Goal: Information Seeking & Learning: Learn about a topic

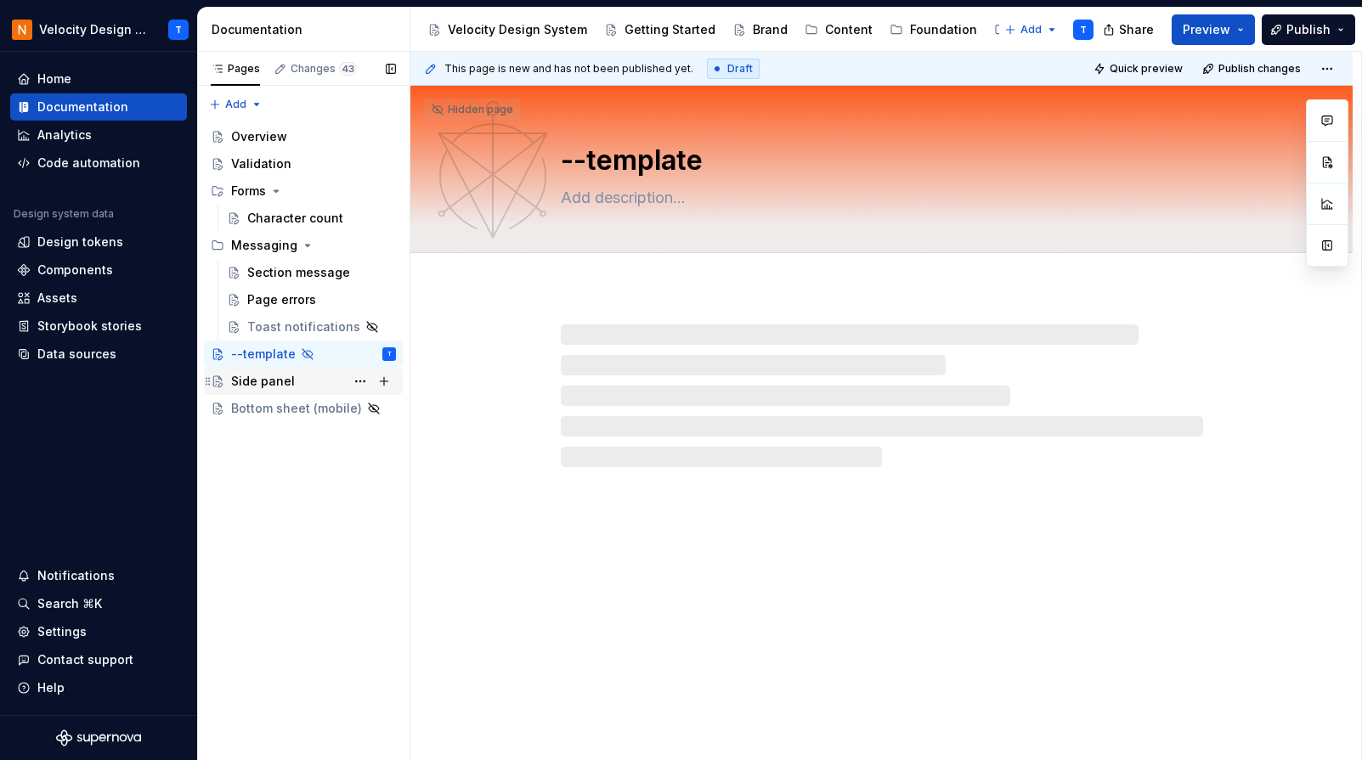
click at [257, 385] on div "Side panel" at bounding box center [263, 381] width 64 height 17
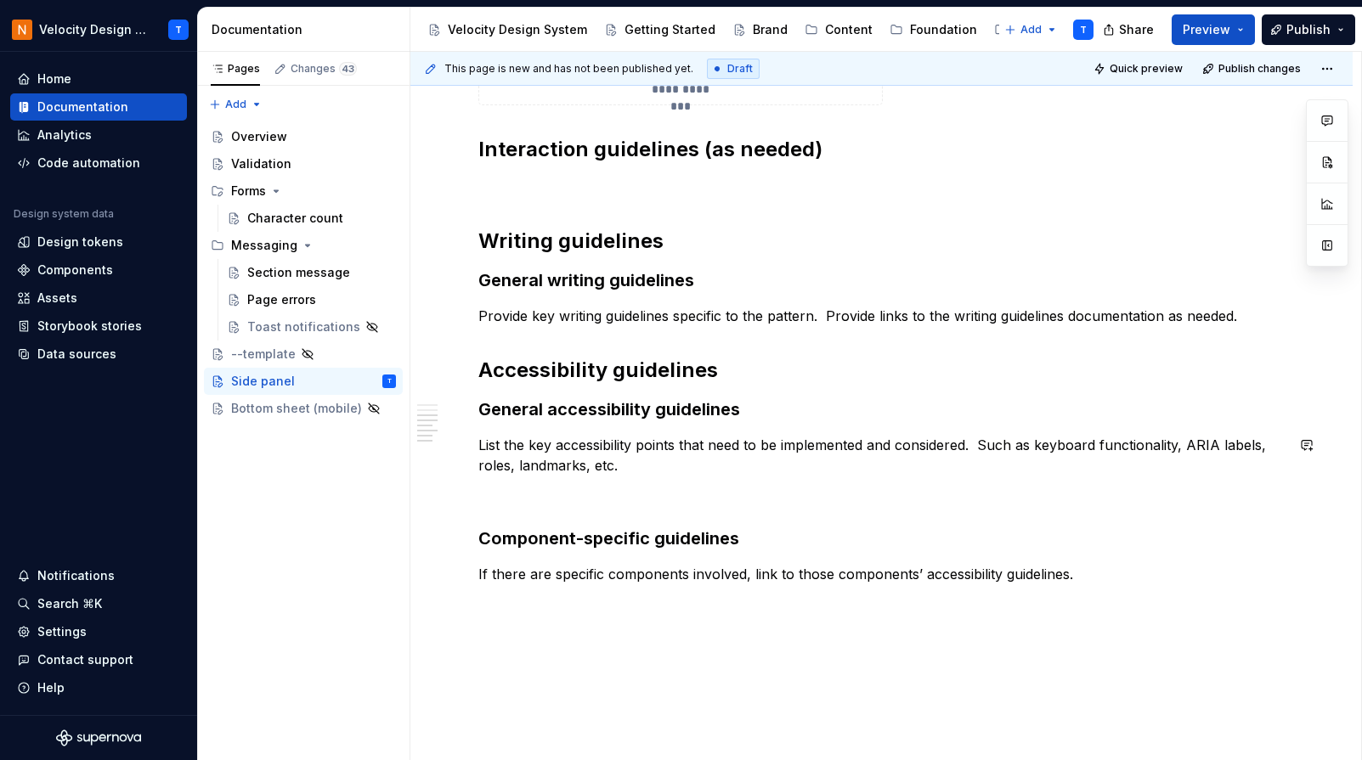
scroll to position [4015, 0]
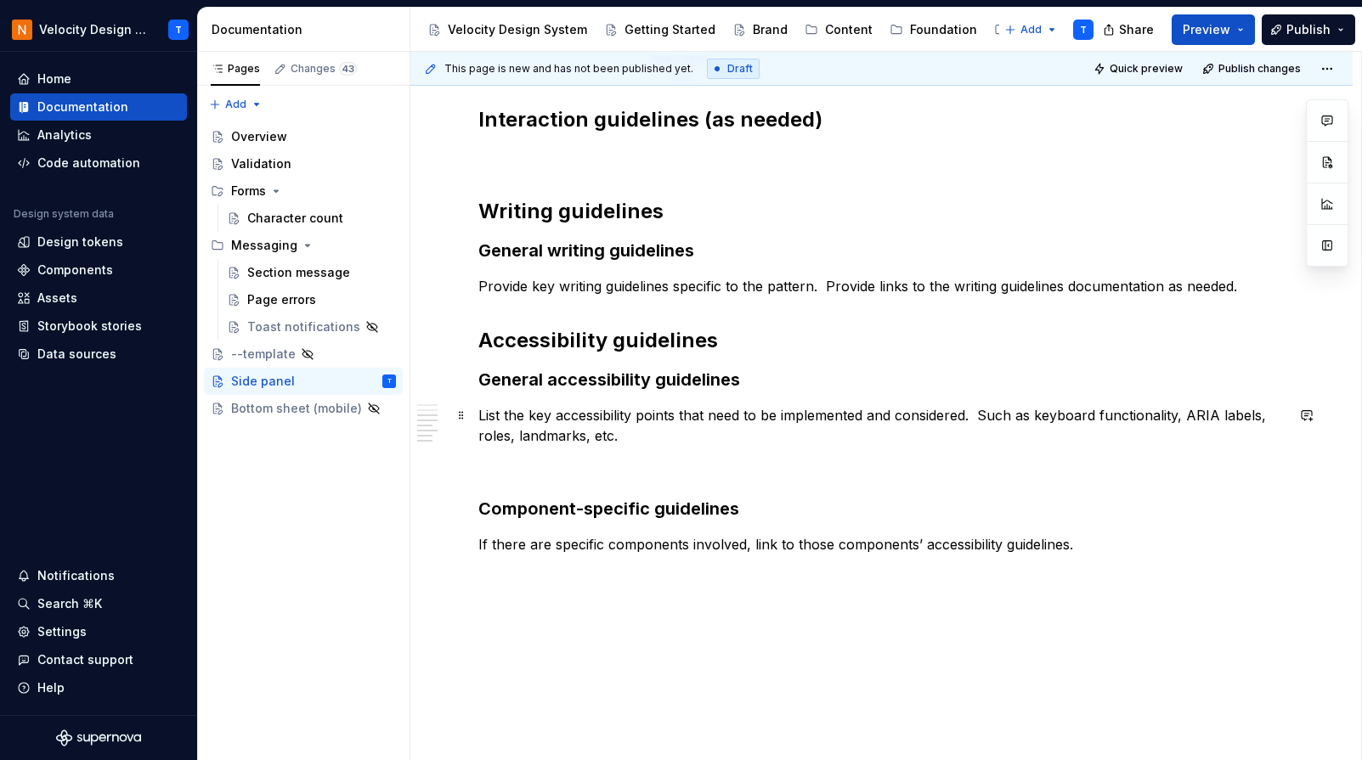
click at [608, 438] on p "List the key accessibility points that need to be implemented and considered. S…" at bounding box center [881, 425] width 806 height 41
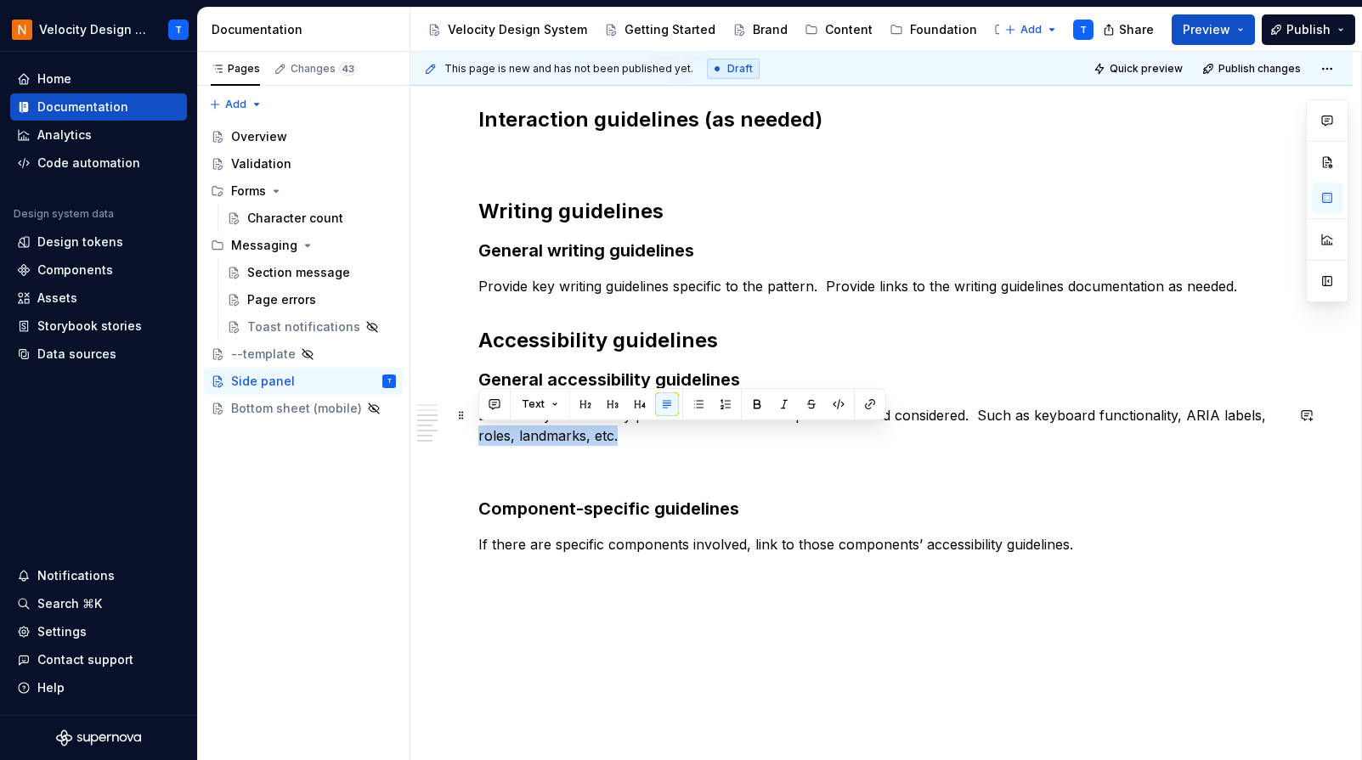
drag, startPoint x: 645, startPoint y: 438, endPoint x: 457, endPoint y: 436, distance: 187.8
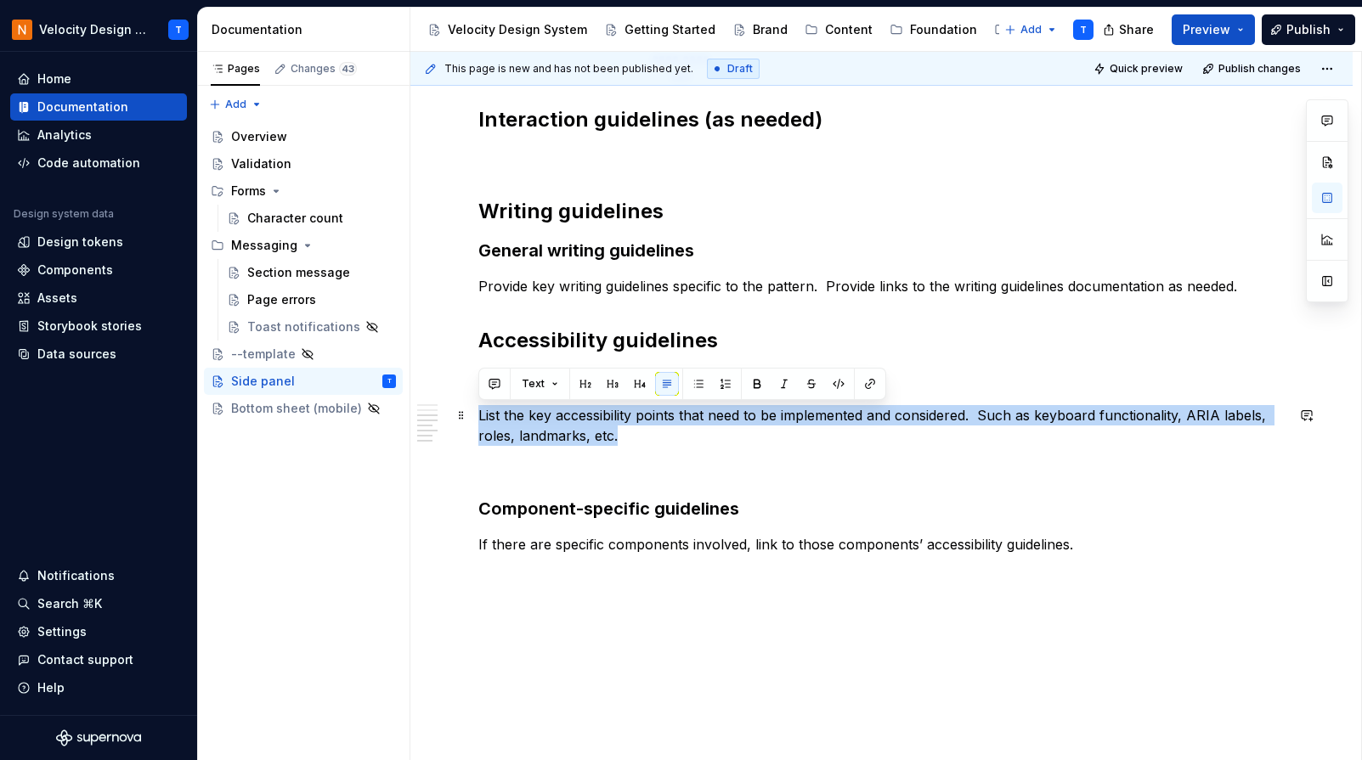
drag, startPoint x: 644, startPoint y: 442, endPoint x: 474, endPoint y: 411, distance: 172.7
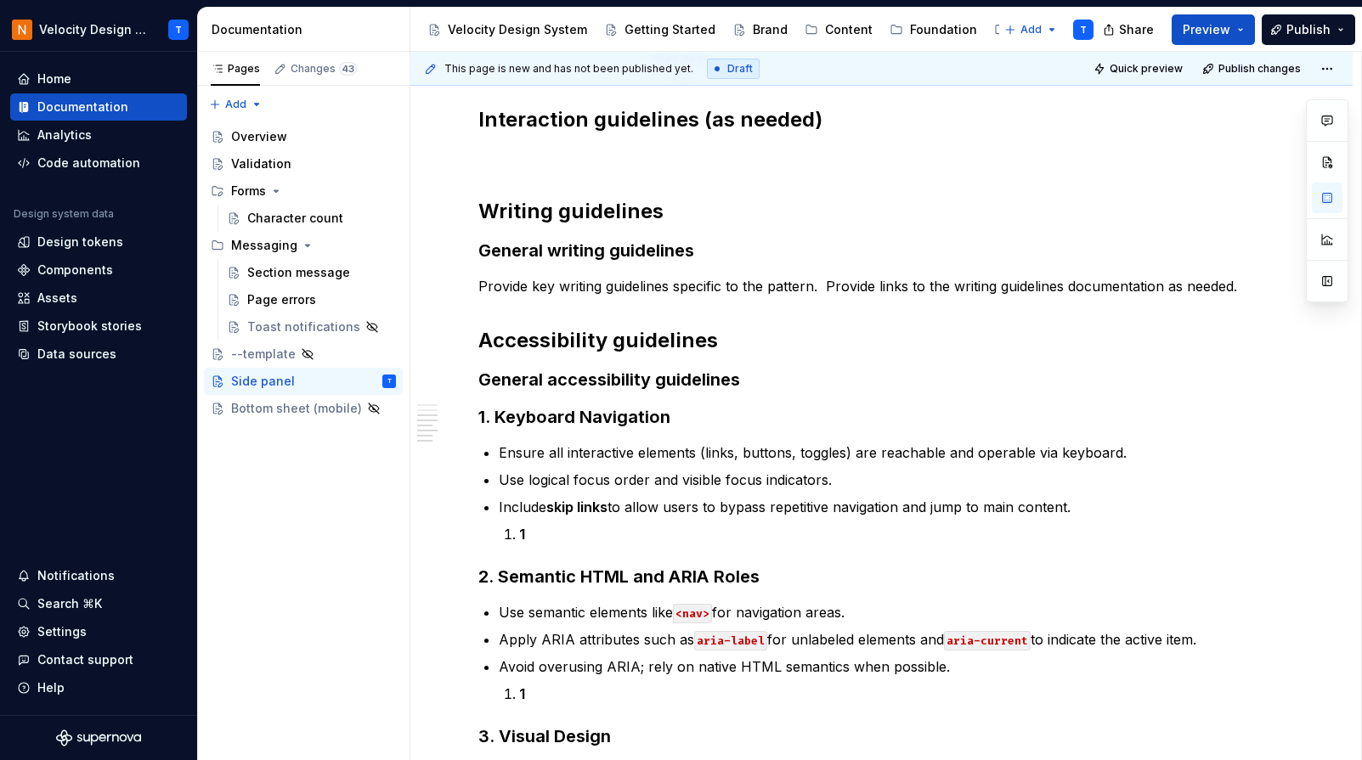
type textarea "*"
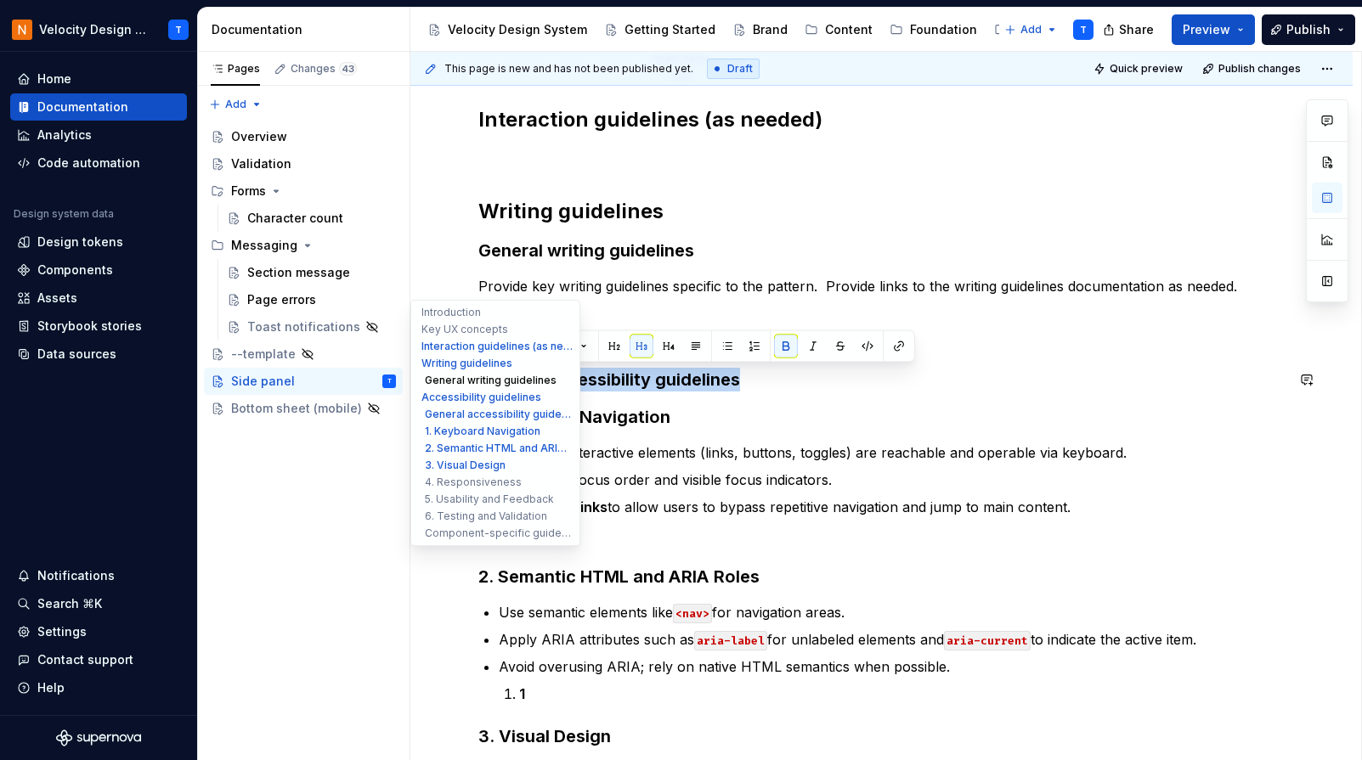
drag, startPoint x: 766, startPoint y: 375, endPoint x: 449, endPoint y: 379, distance: 316.9
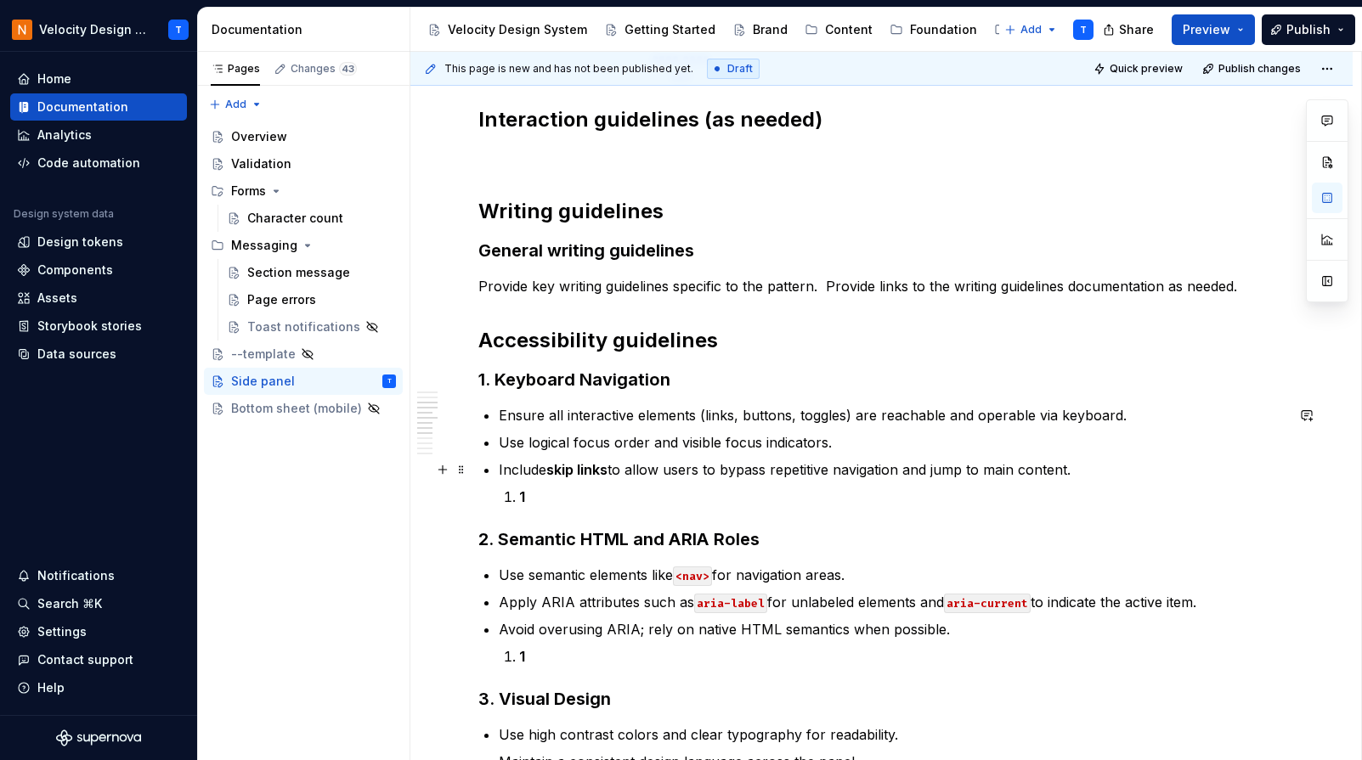
click at [880, 464] on p "Include skip links to allow users to bypass repetitive navigation and jump to m…" at bounding box center [892, 470] width 786 height 20
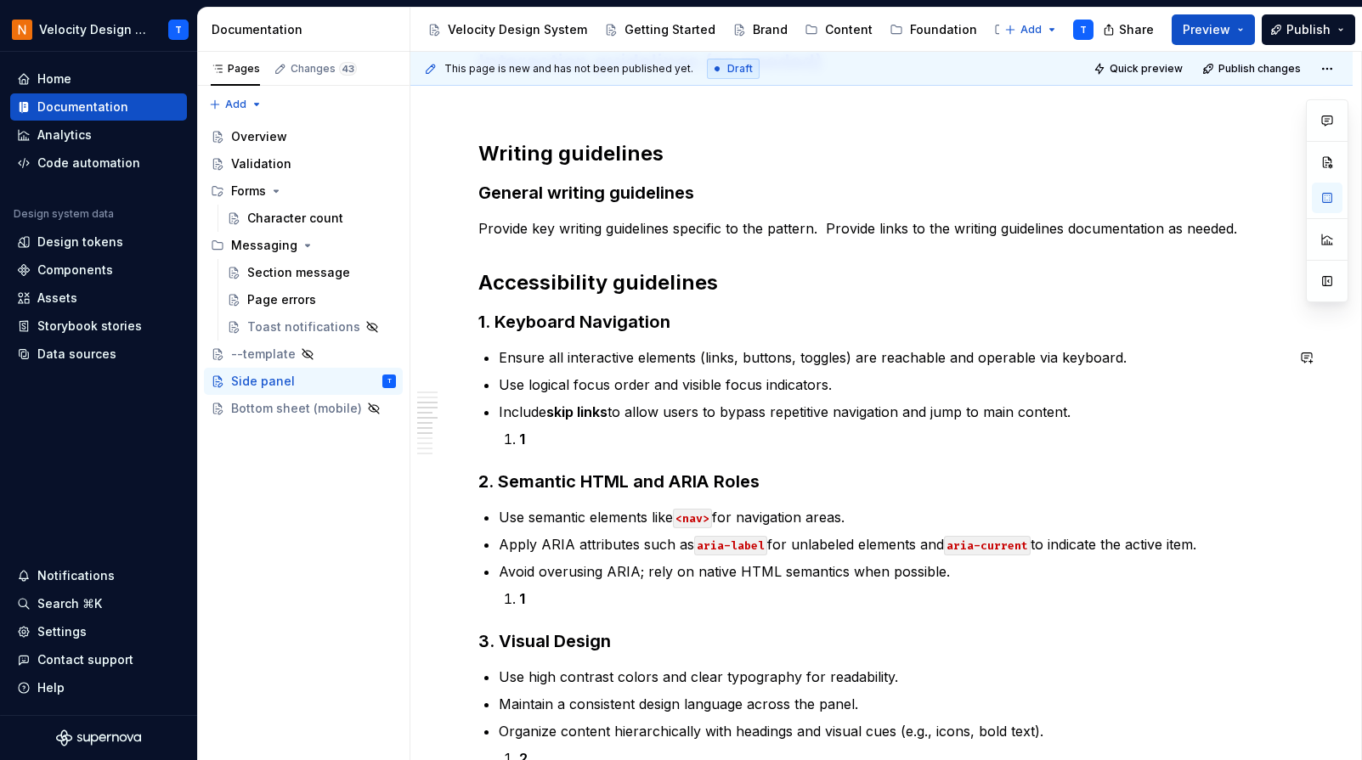
scroll to position [4075, 0]
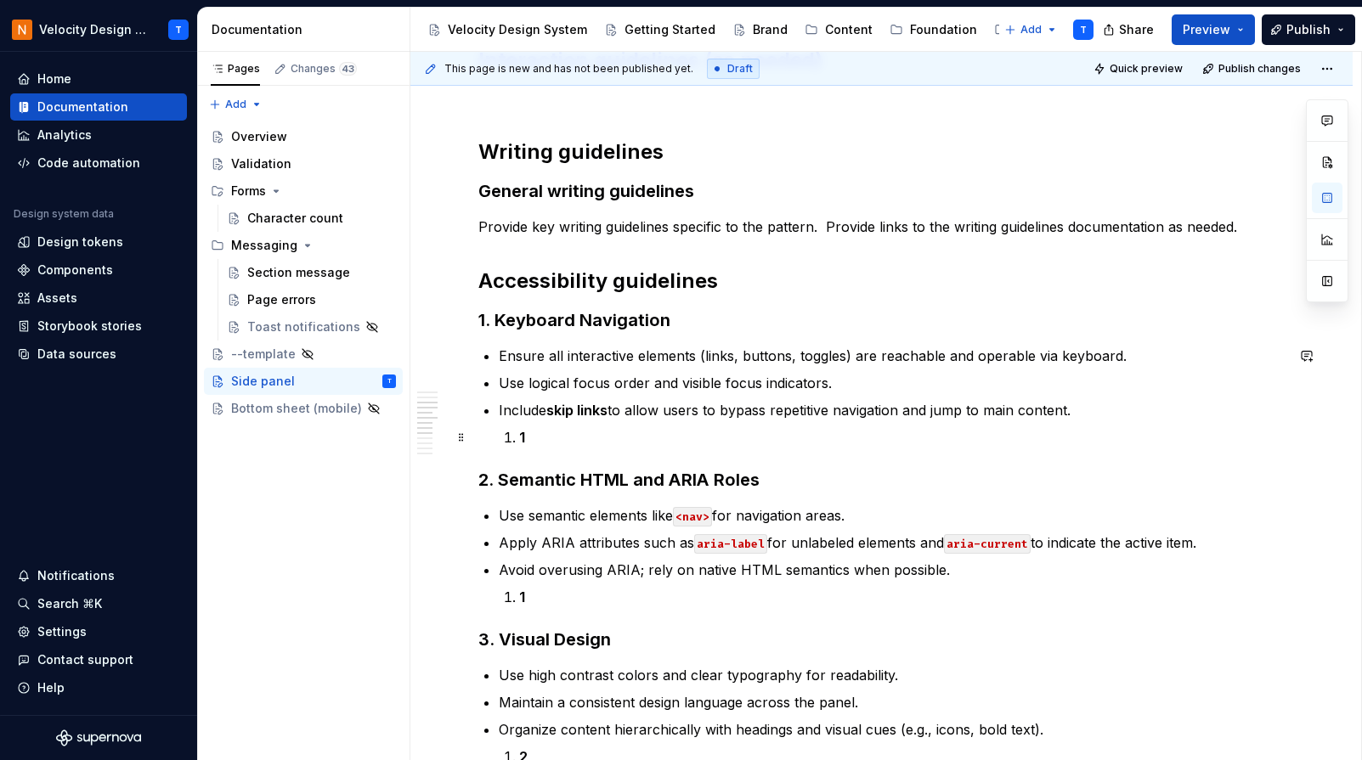
click at [568, 429] on p "1" at bounding box center [902, 437] width 766 height 20
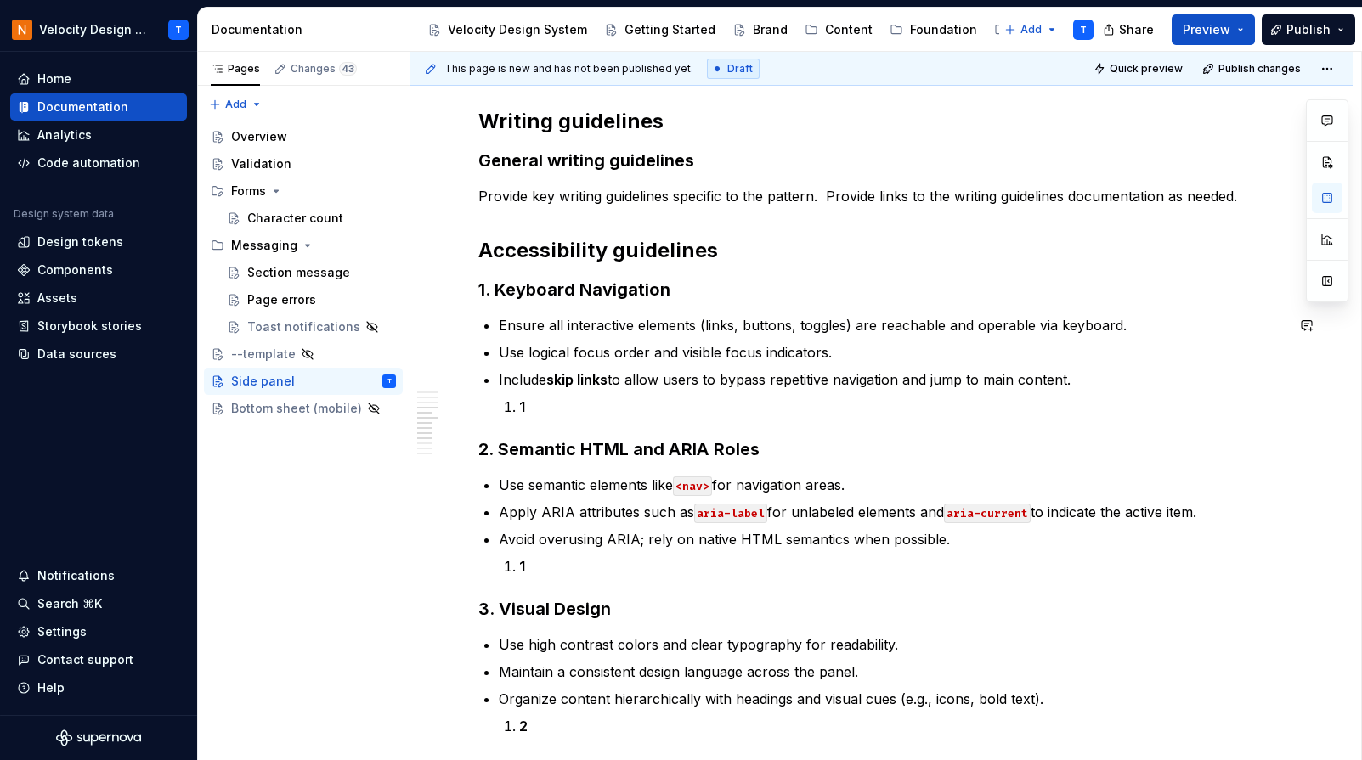
scroll to position [4106, 0]
click at [555, 405] on p "1" at bounding box center [902, 406] width 766 height 20
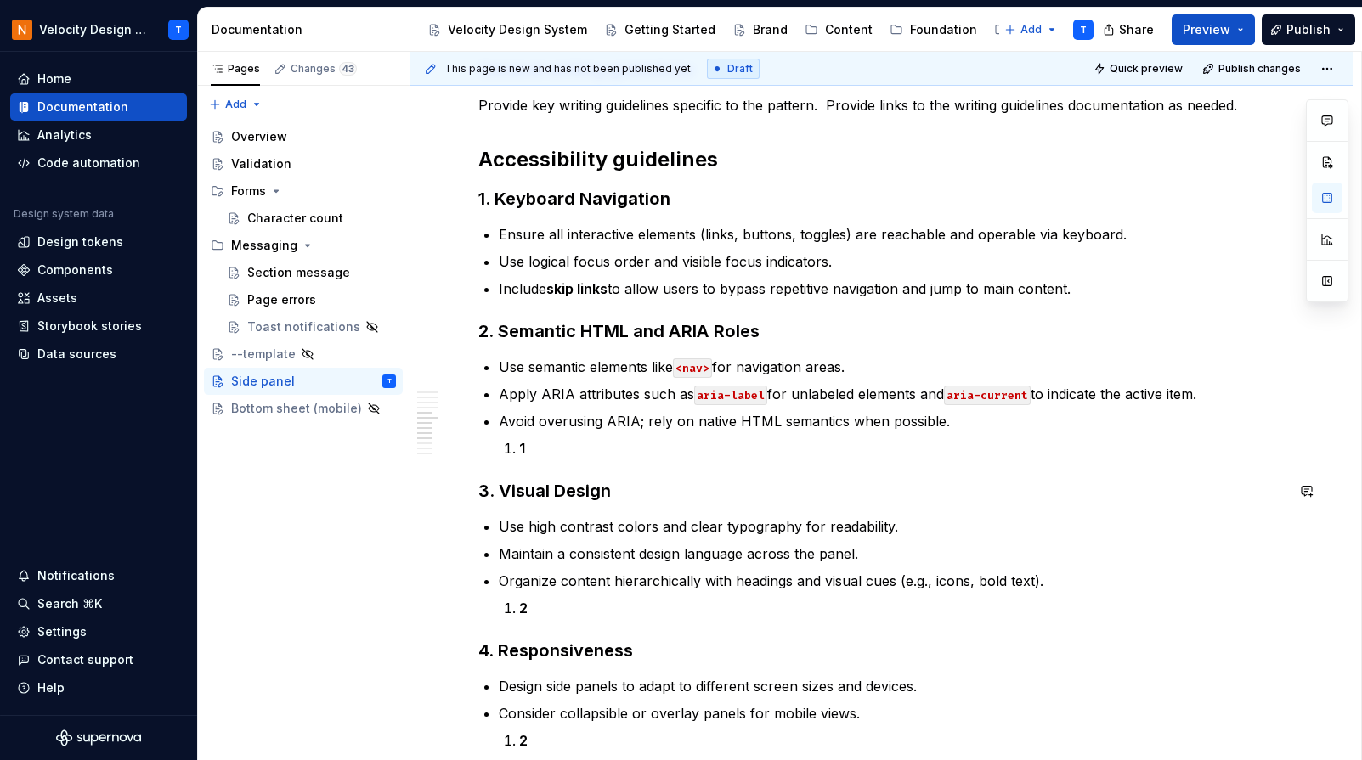
scroll to position [4208, 0]
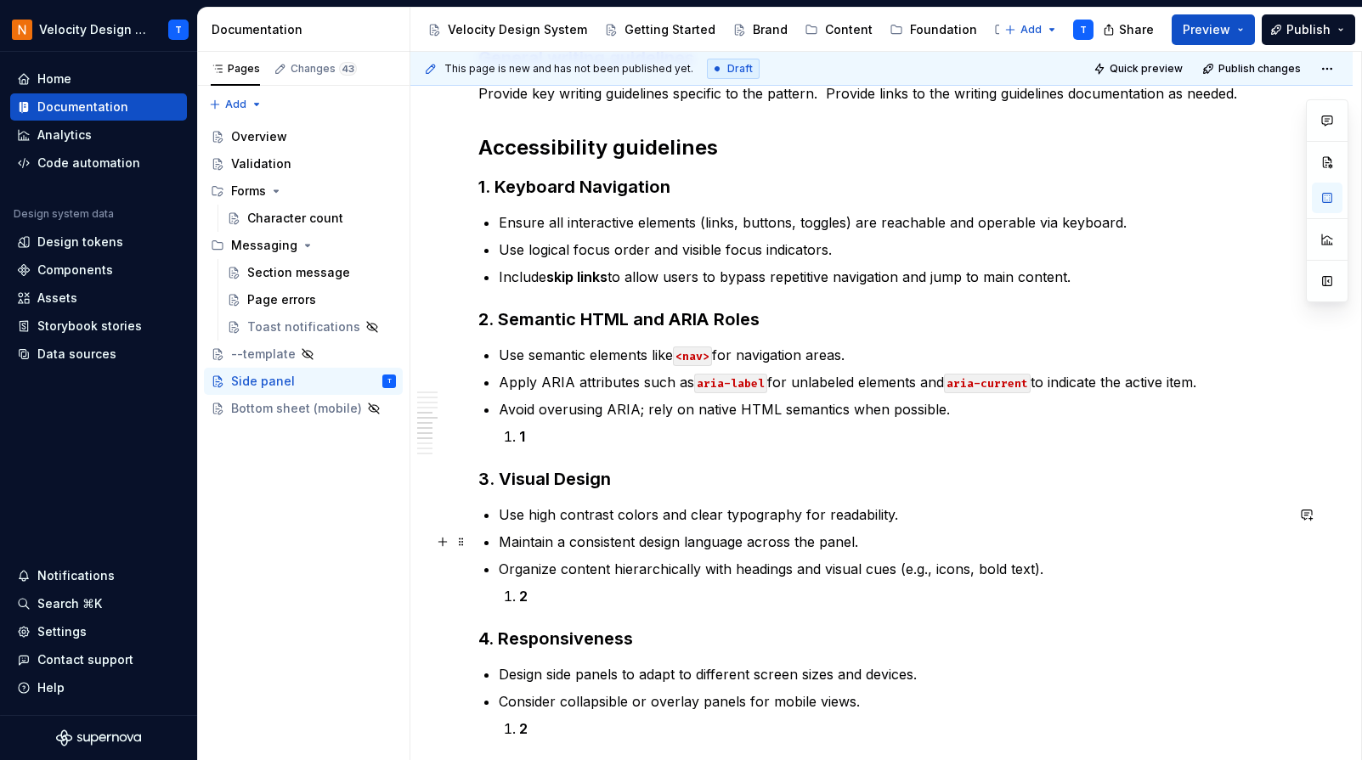
click at [908, 548] on p "Maintain a consistent design language across the panel." at bounding box center [892, 542] width 786 height 20
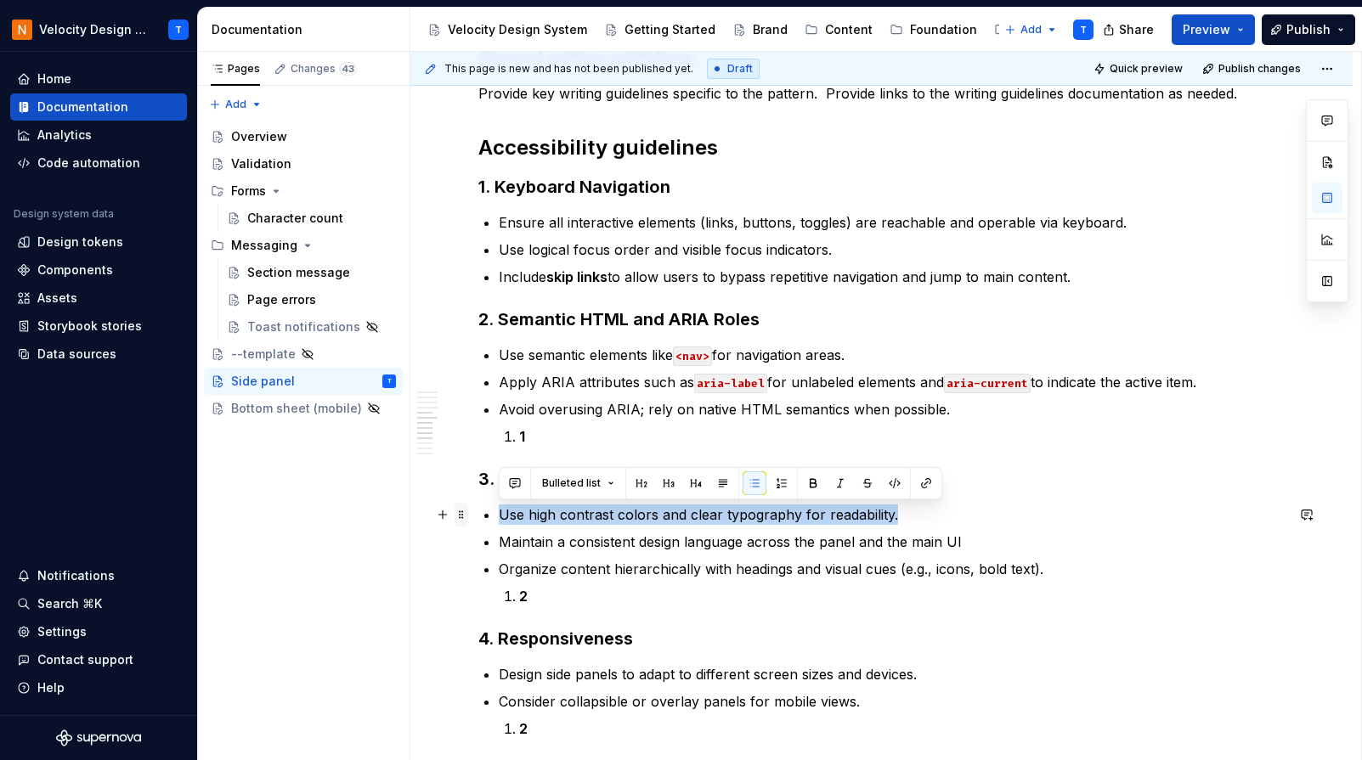
drag, startPoint x: 906, startPoint y: 514, endPoint x: 458, endPoint y: 517, distance: 447.8
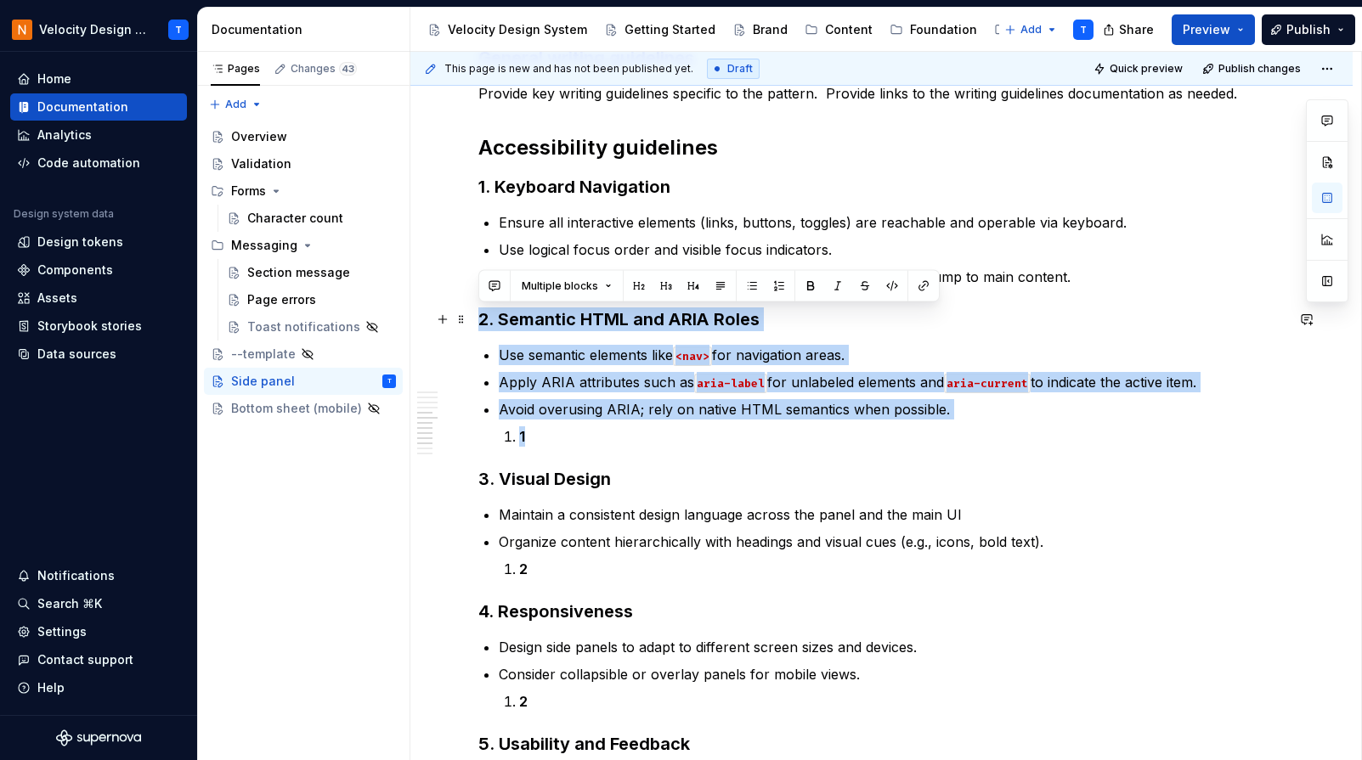
drag, startPoint x: 550, startPoint y: 450, endPoint x: 427, endPoint y: 313, distance: 184.7
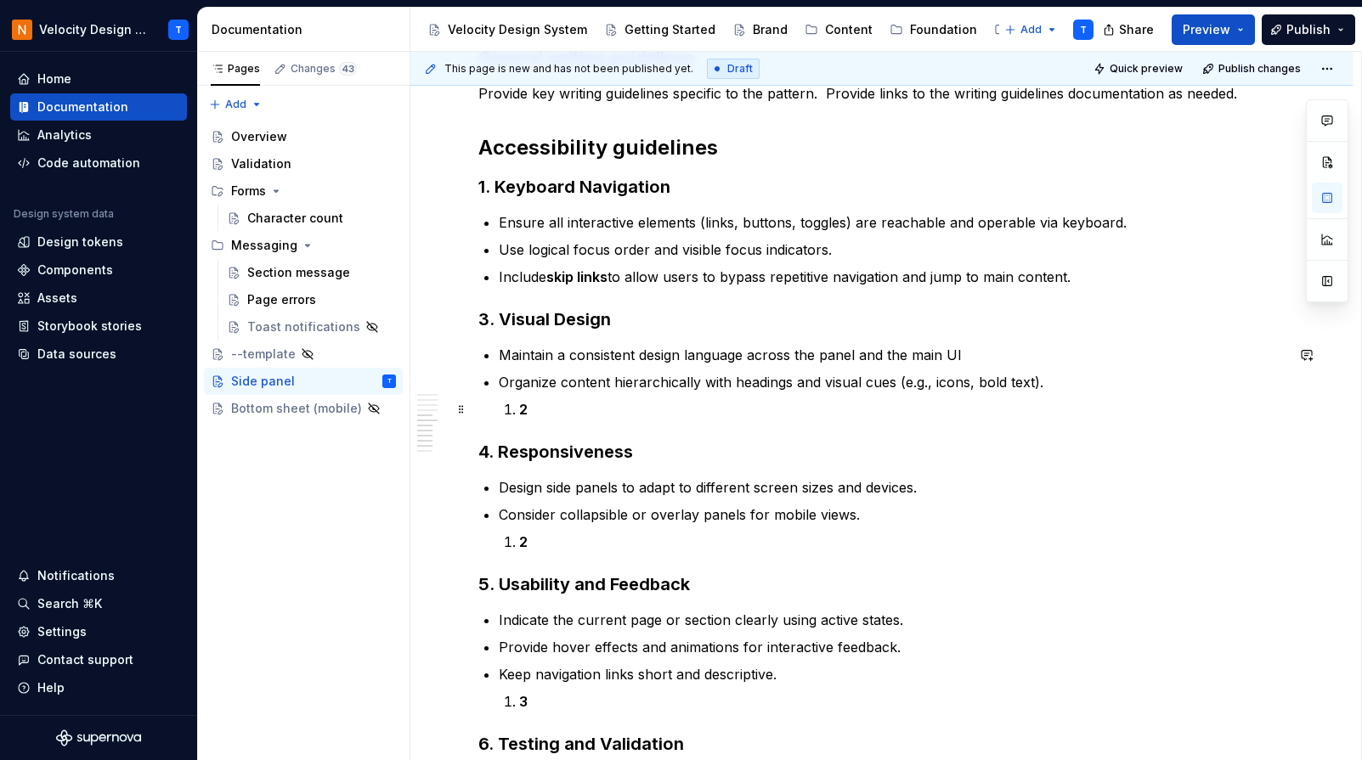
click at [542, 415] on p "2" at bounding box center [902, 409] width 766 height 20
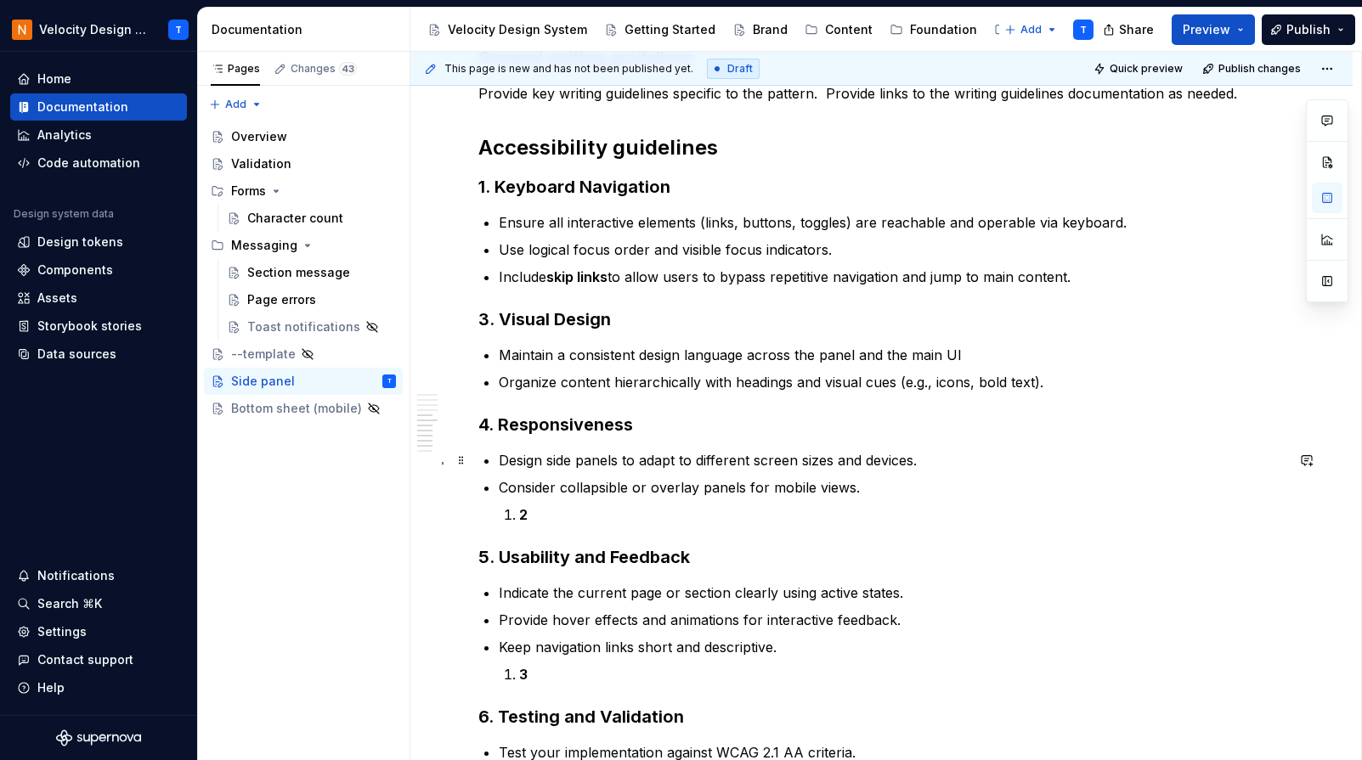
scroll to position [4223, 0]
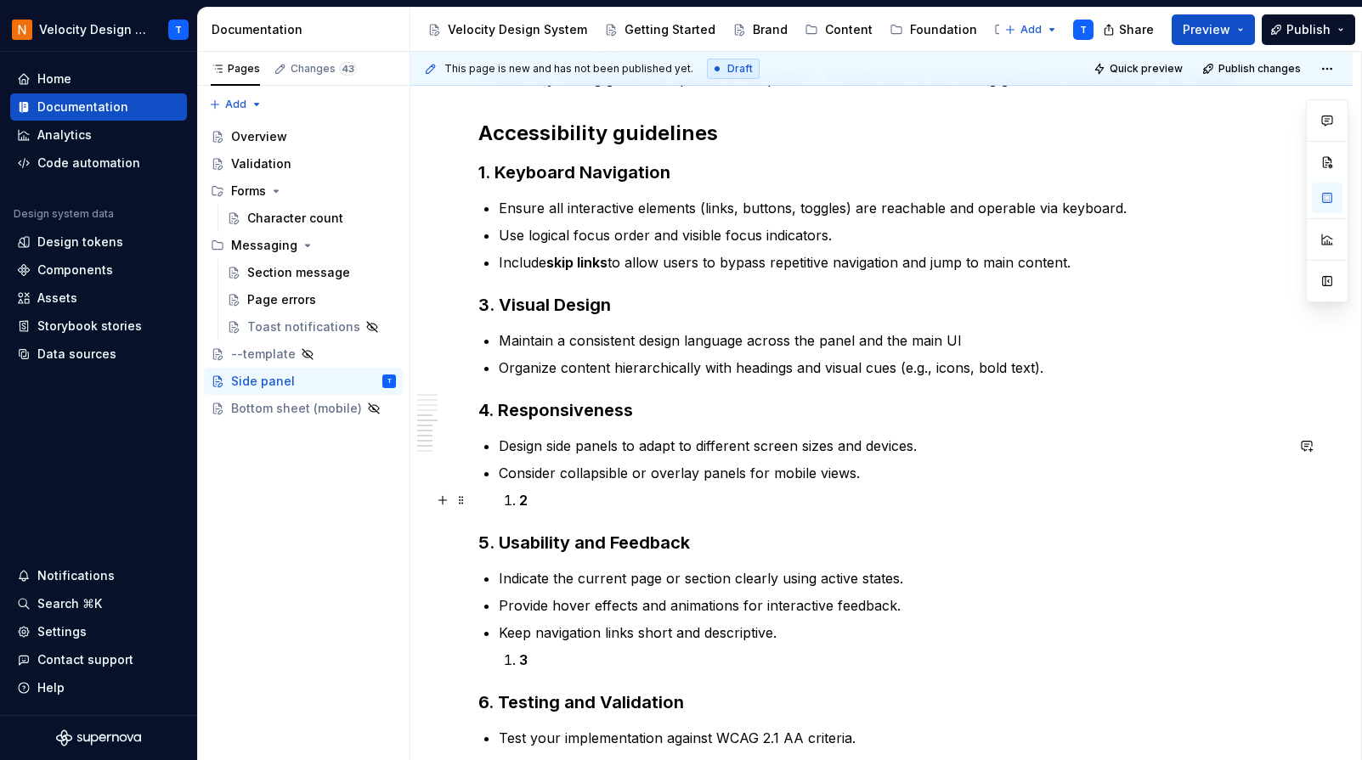
click at [572, 490] on p "2" at bounding box center [902, 500] width 766 height 20
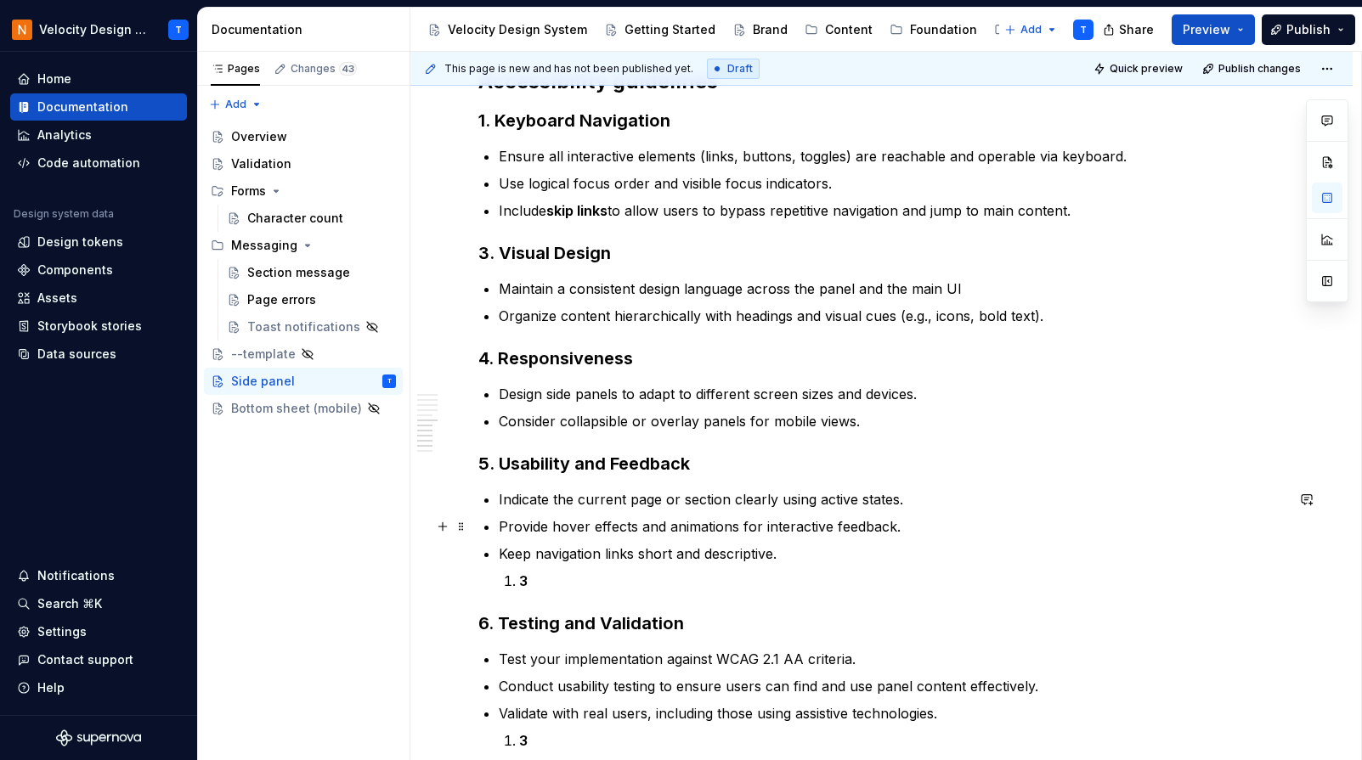
scroll to position [4296, 0]
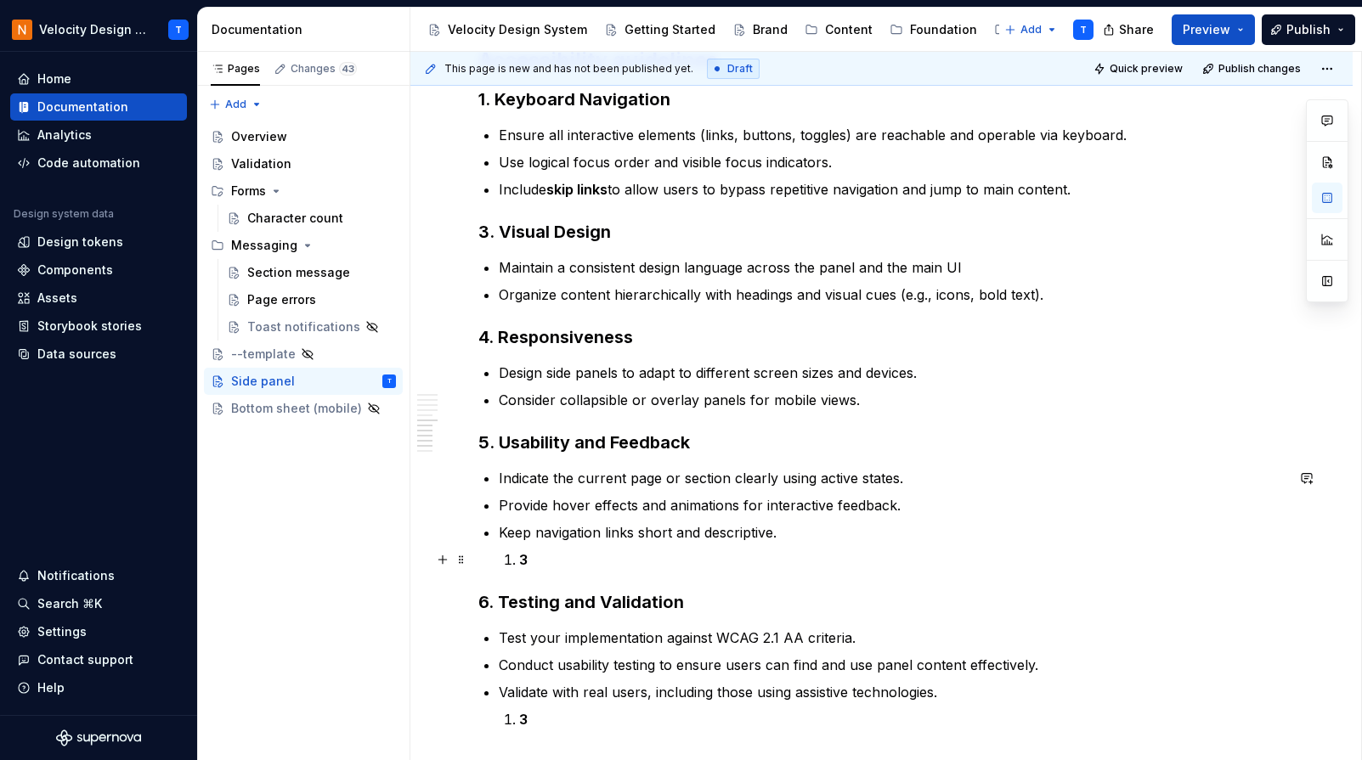
click at [544, 564] on p "3" at bounding box center [902, 560] width 766 height 20
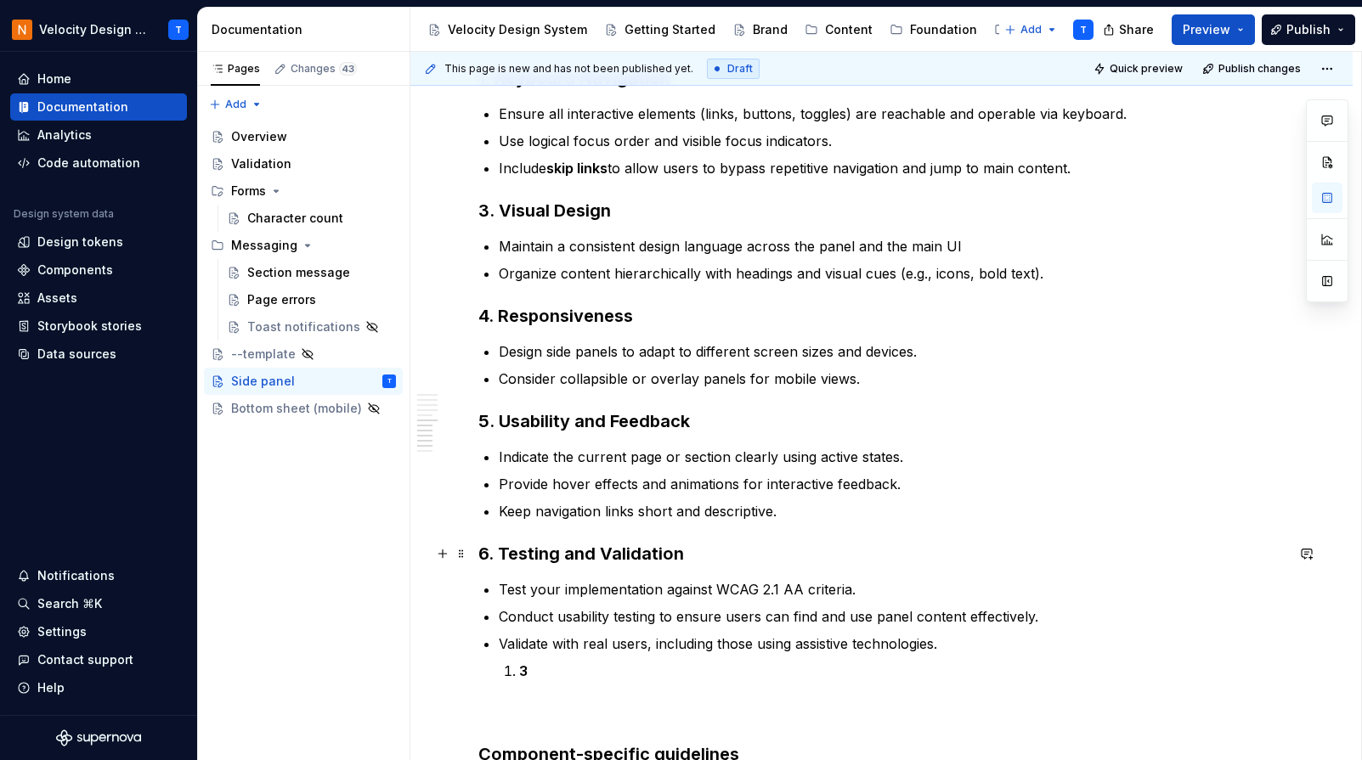
scroll to position [4328, 0]
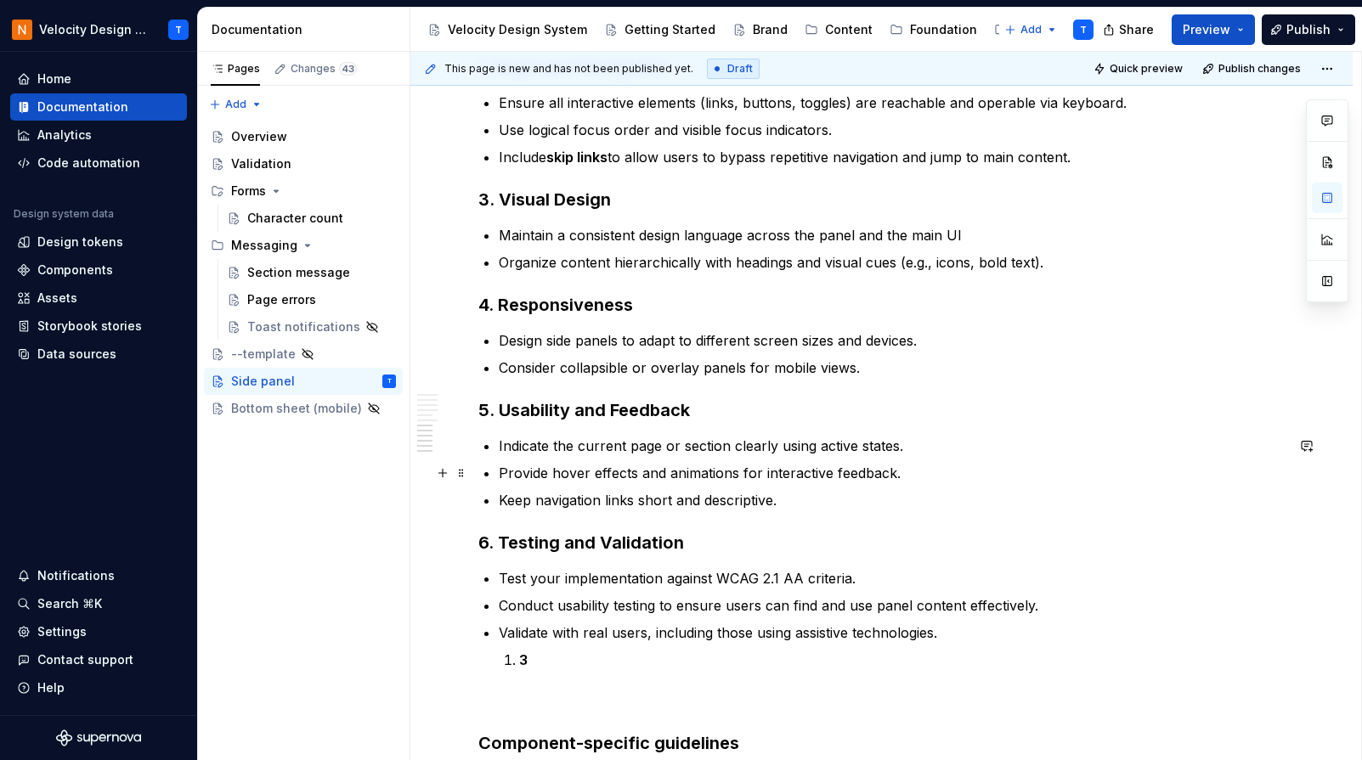
click at [667, 475] on p "Provide hover effects and animations for interactive feedback." at bounding box center [892, 473] width 786 height 20
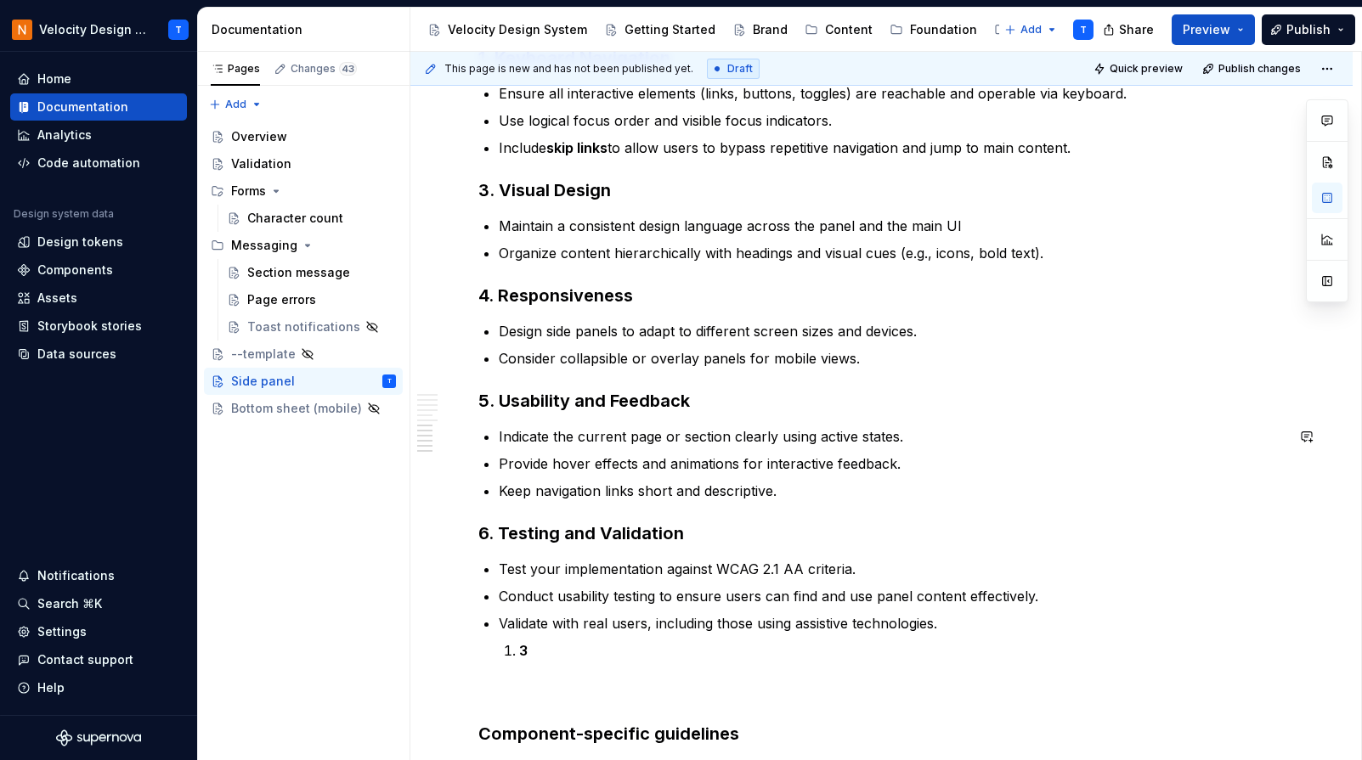
scroll to position [4341, 0]
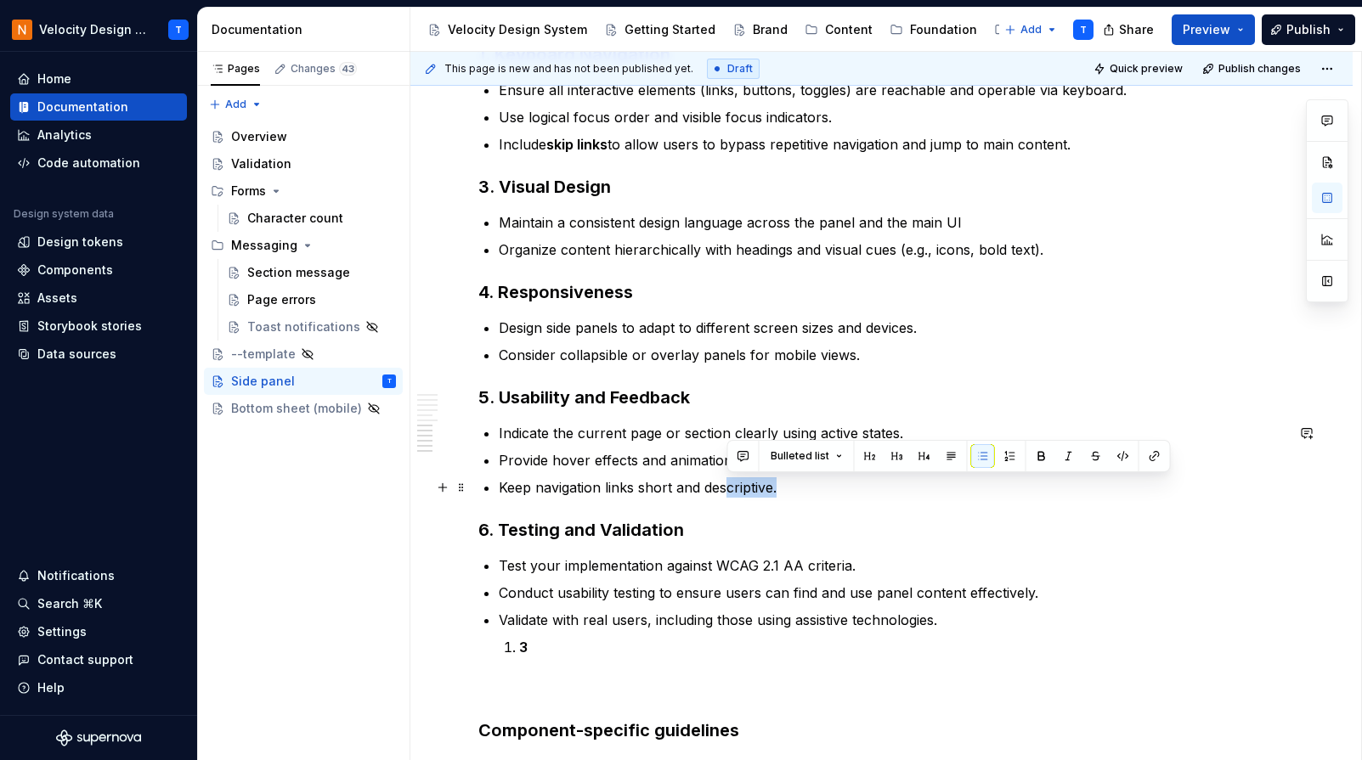
drag, startPoint x: 808, startPoint y: 483, endPoint x: 727, endPoint y: 479, distance: 80.8
click at [727, 479] on p "Keep navigation links short and descriptive." at bounding box center [892, 488] width 786 height 20
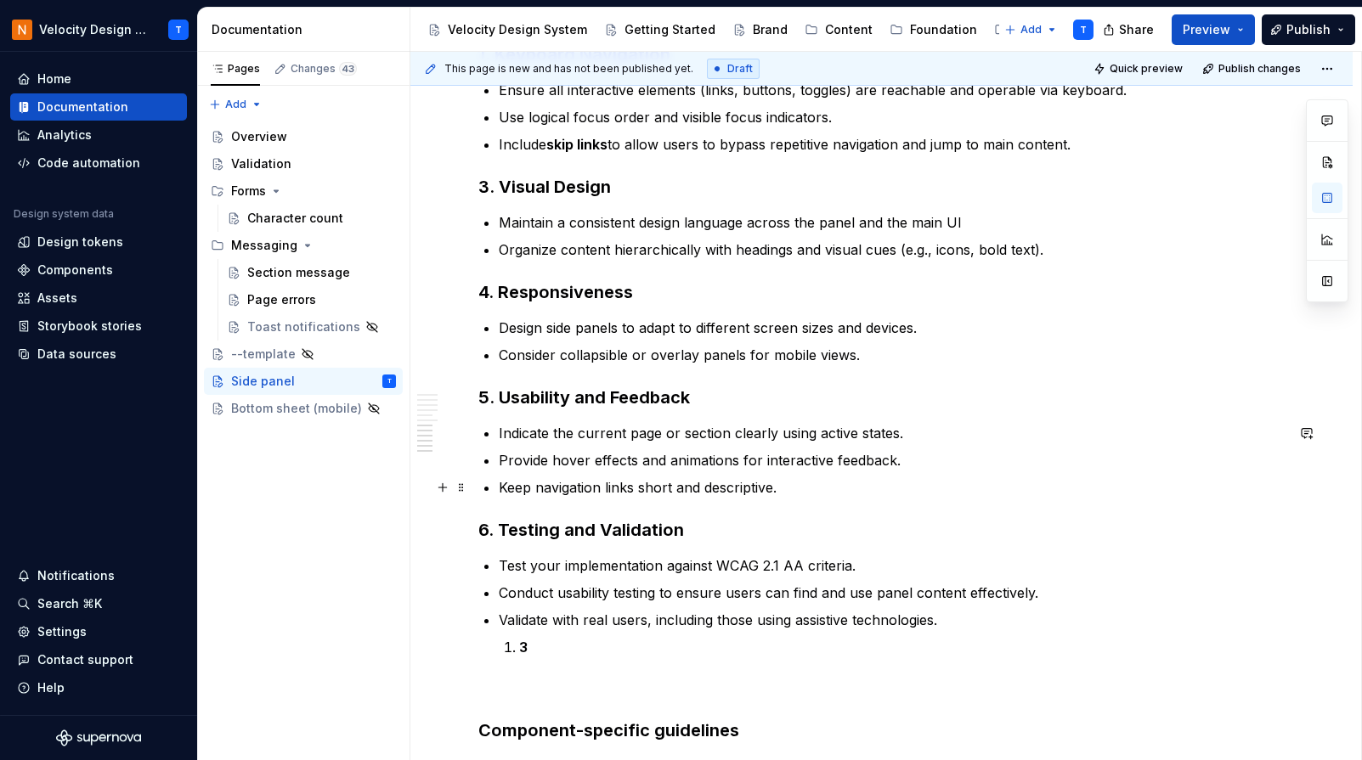
click at [724, 488] on p "Keep navigation links short and descriptive." at bounding box center [892, 488] width 786 height 20
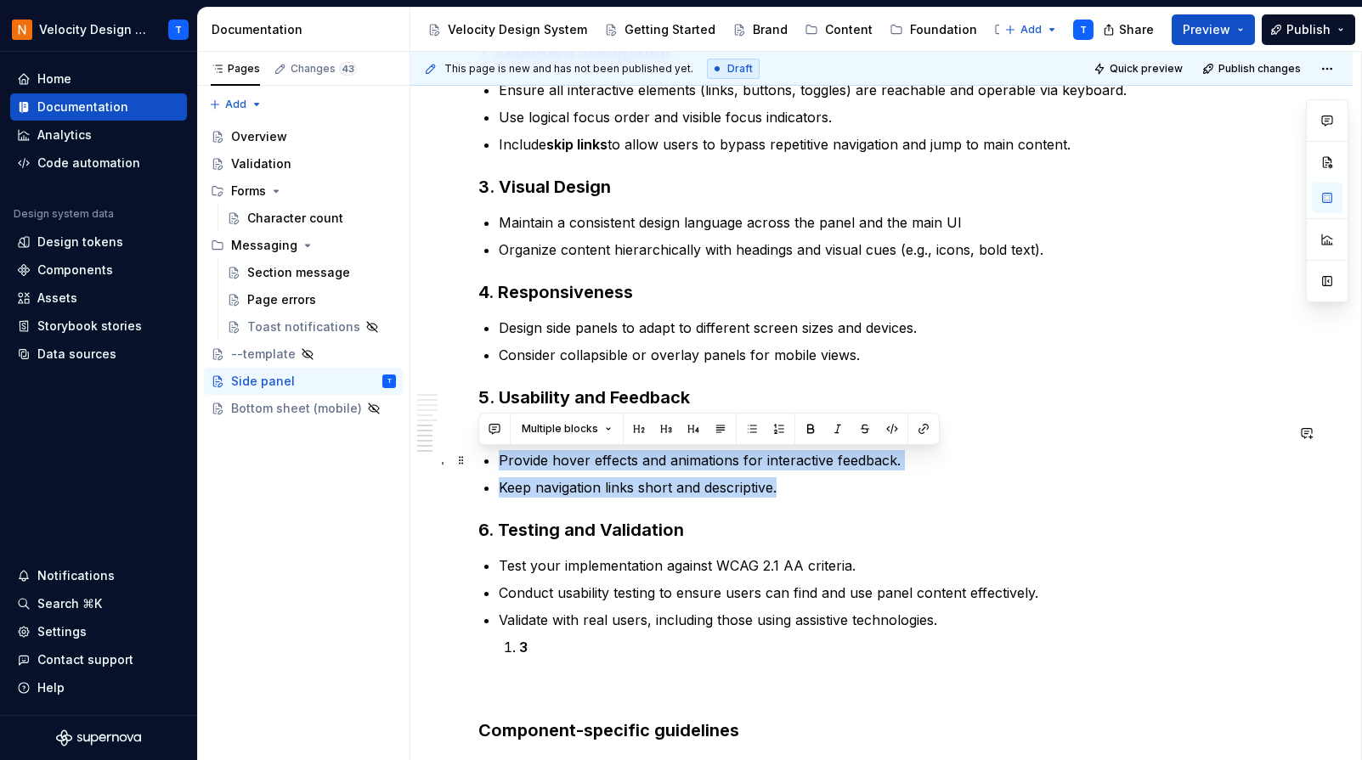
drag, startPoint x: 781, startPoint y: 504, endPoint x: 493, endPoint y: 460, distance: 291.4
drag, startPoint x: 497, startPoint y: 461, endPoint x: 781, endPoint y: 486, distance: 284.9
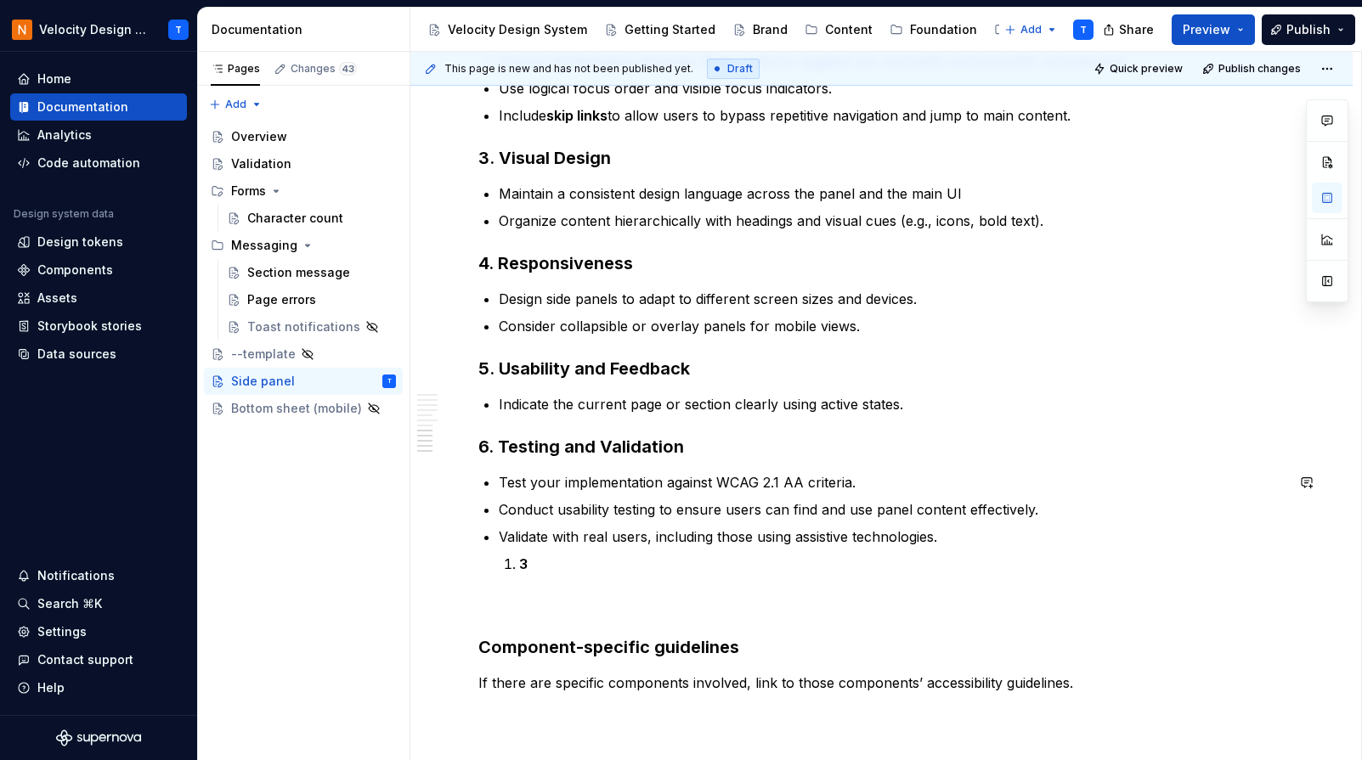
scroll to position [4372, 0]
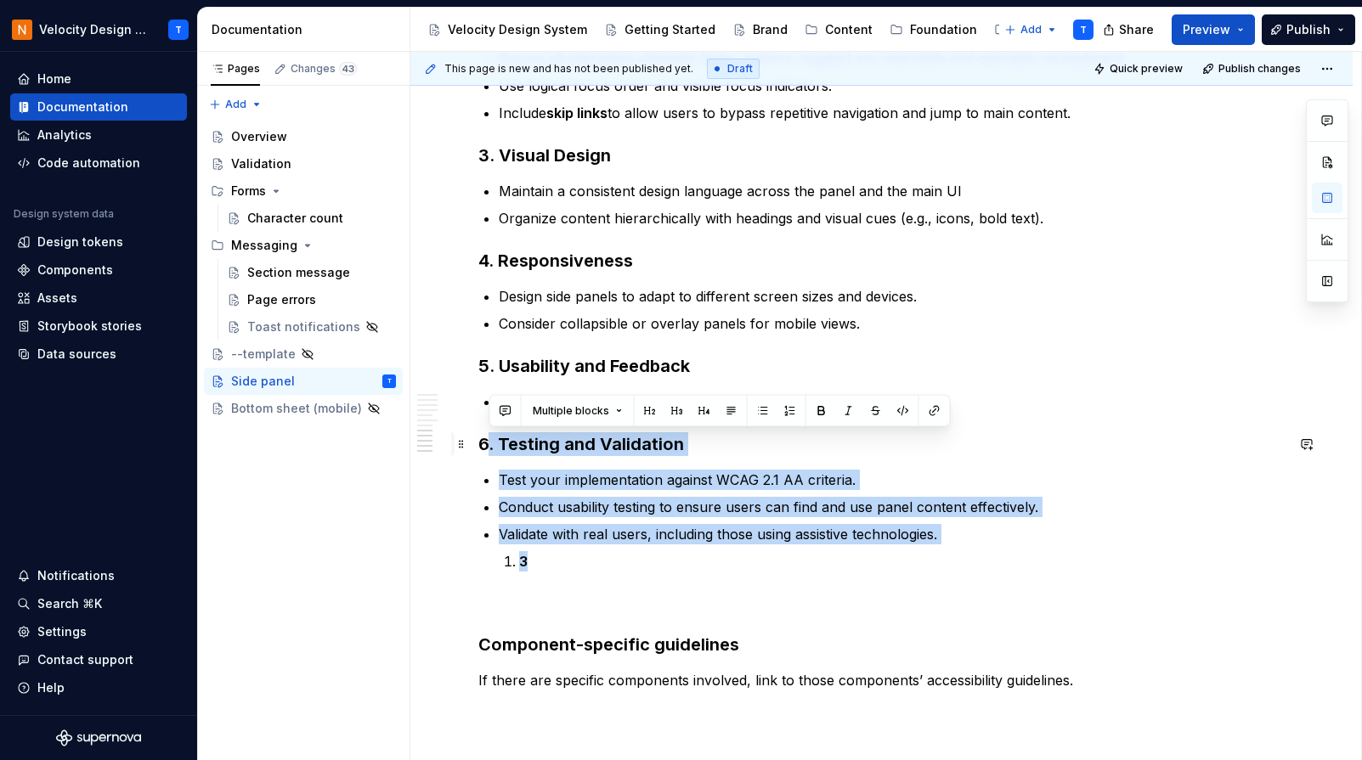
drag, startPoint x: 624, startPoint y: 569, endPoint x: 453, endPoint y: 441, distance: 213.6
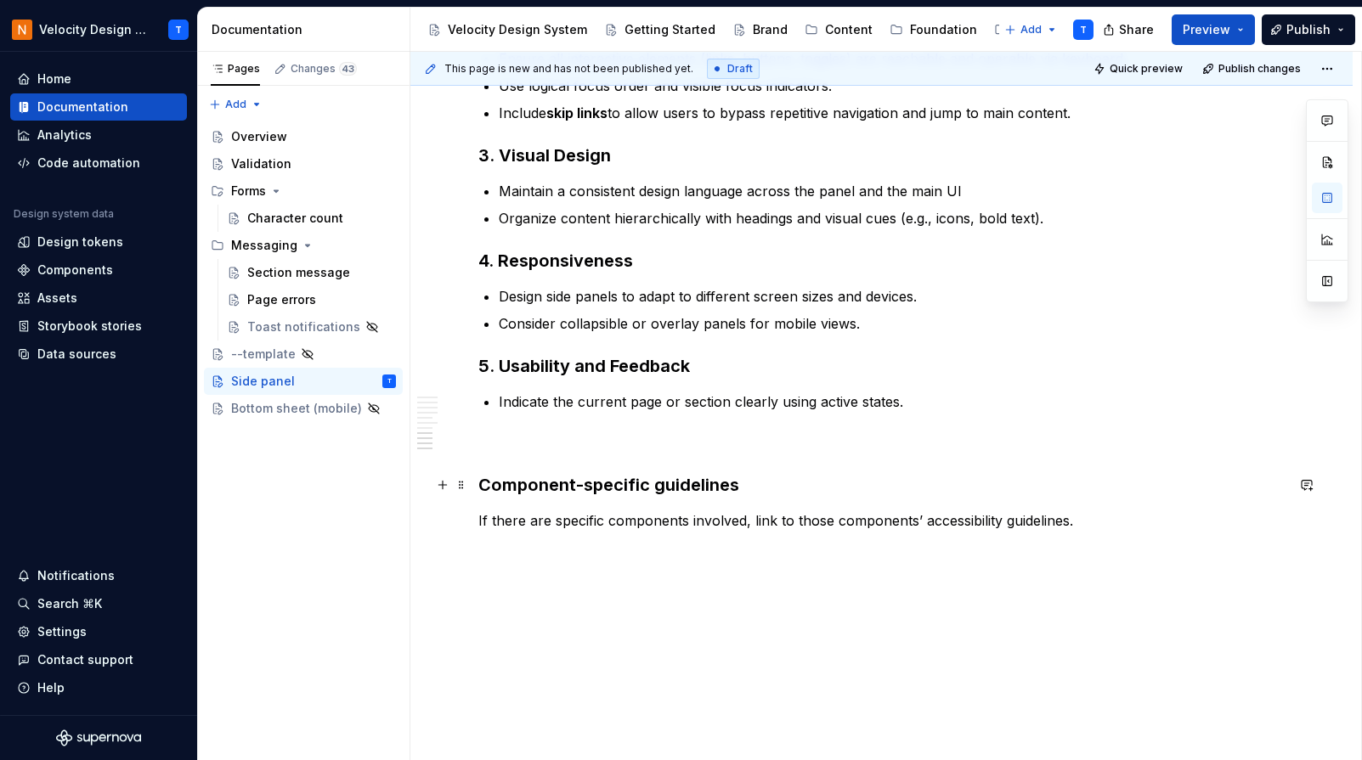
click at [481, 487] on strong "Component-specific guidelines" at bounding box center [608, 485] width 261 height 20
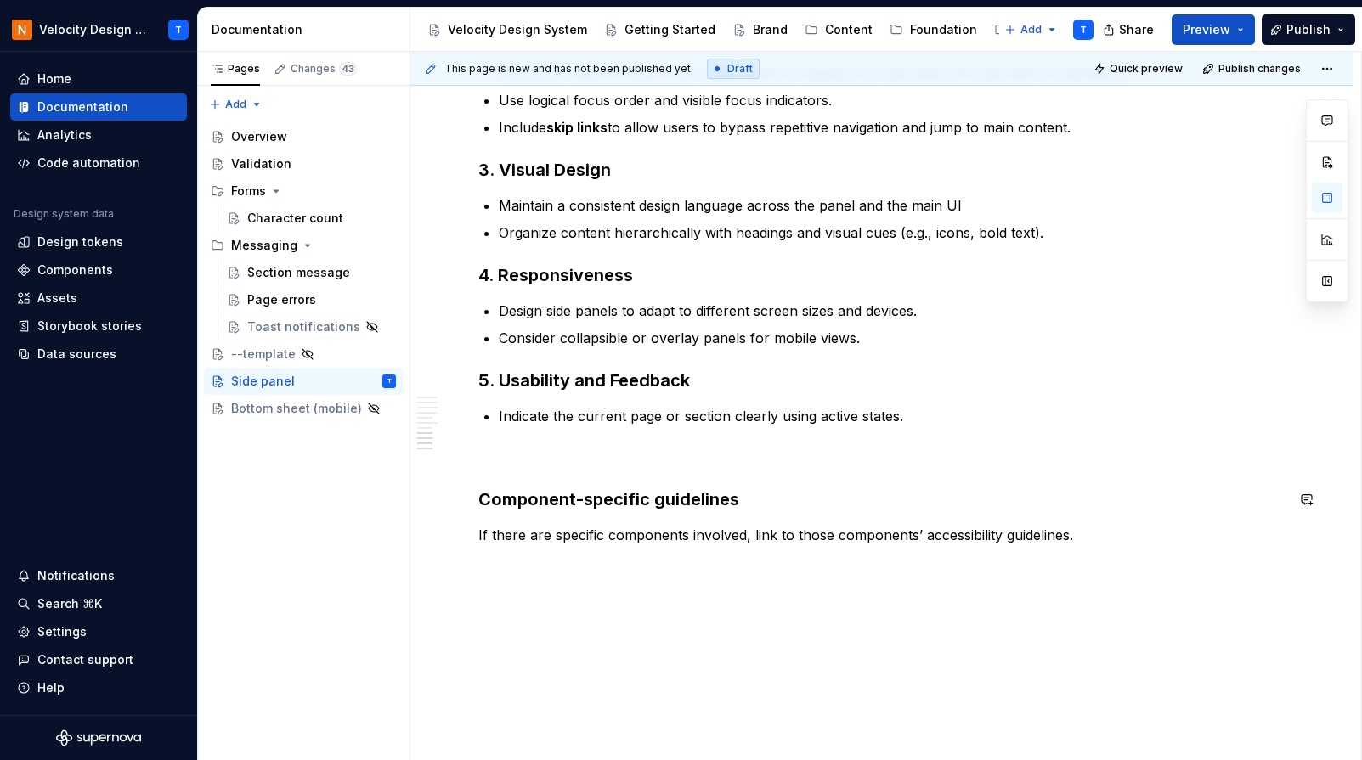
scroll to position [4361, 0]
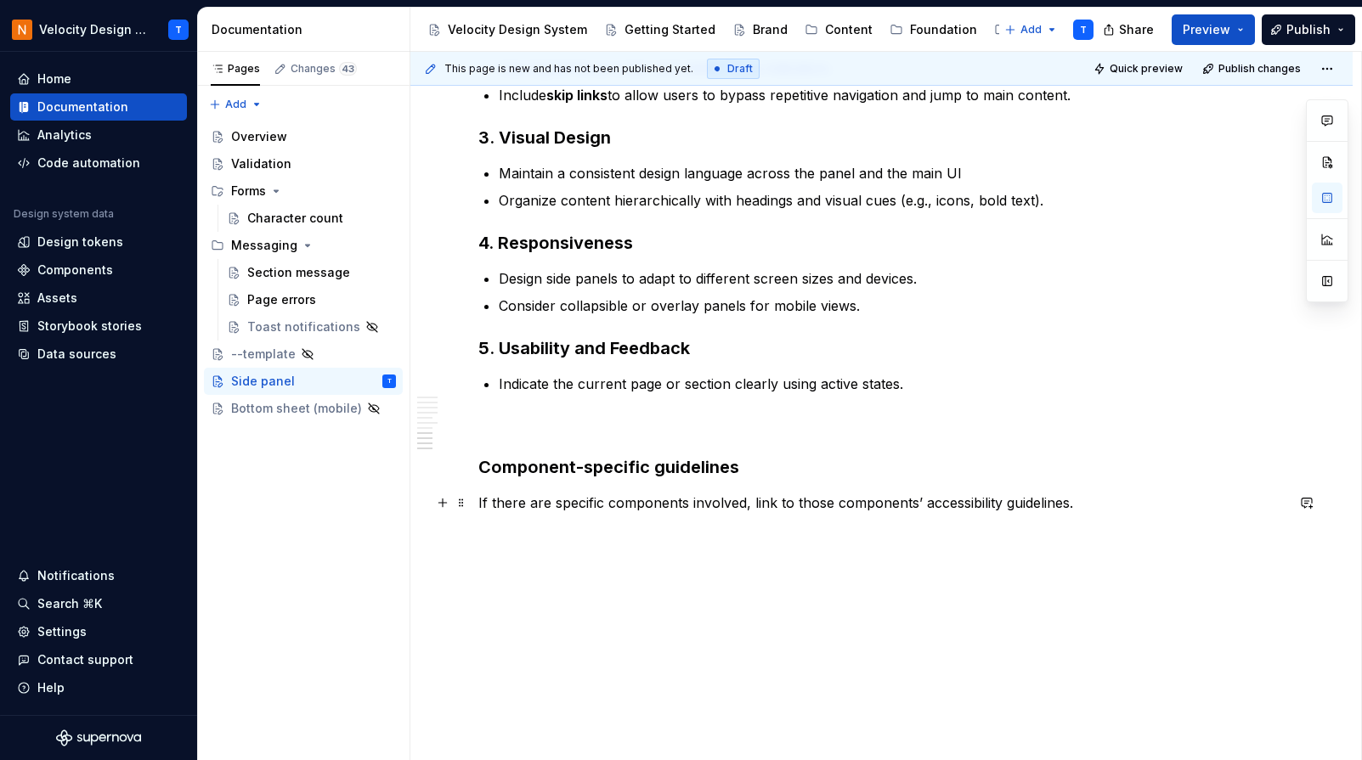
click at [566, 503] on p "If there are specific components involved, link to those components’ accessibil…" at bounding box center [881, 503] width 806 height 20
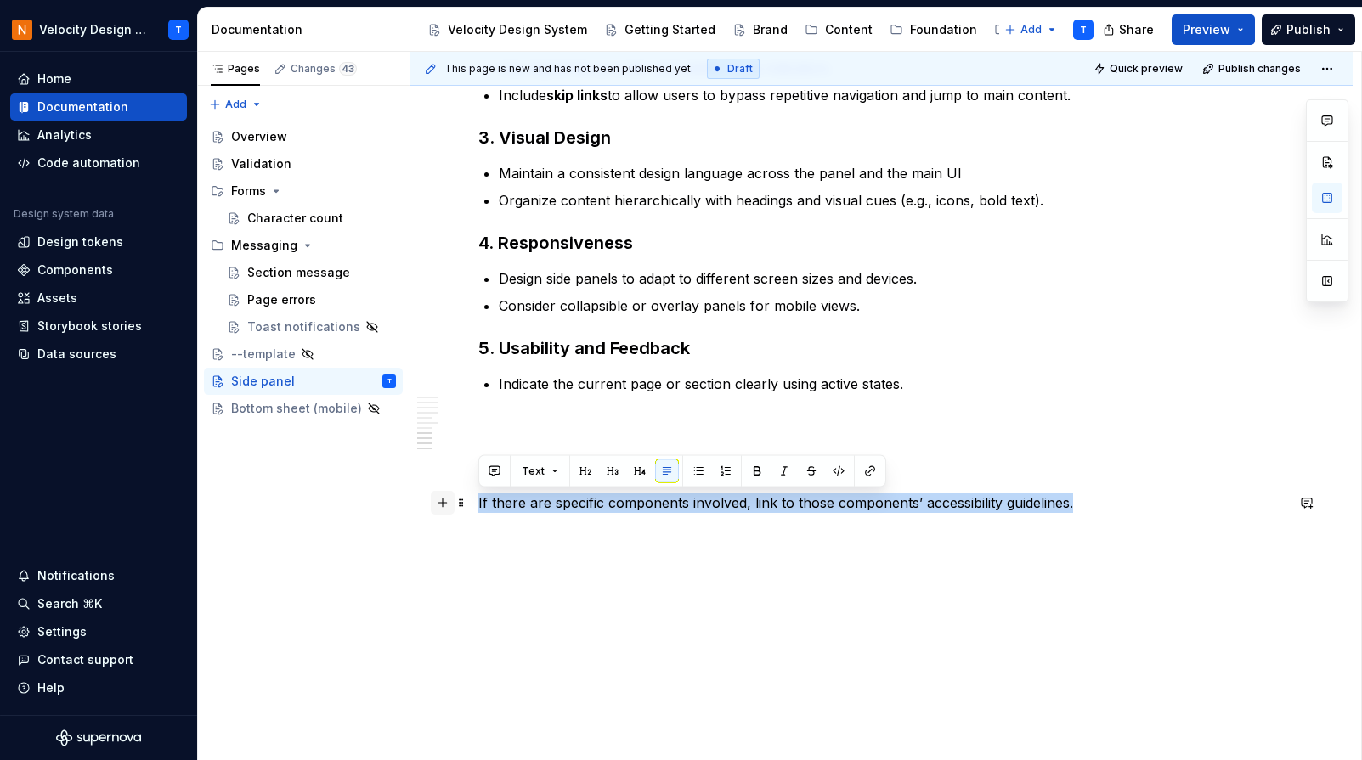
drag, startPoint x: 1088, startPoint y: 506, endPoint x: 442, endPoint y: 497, distance: 646.6
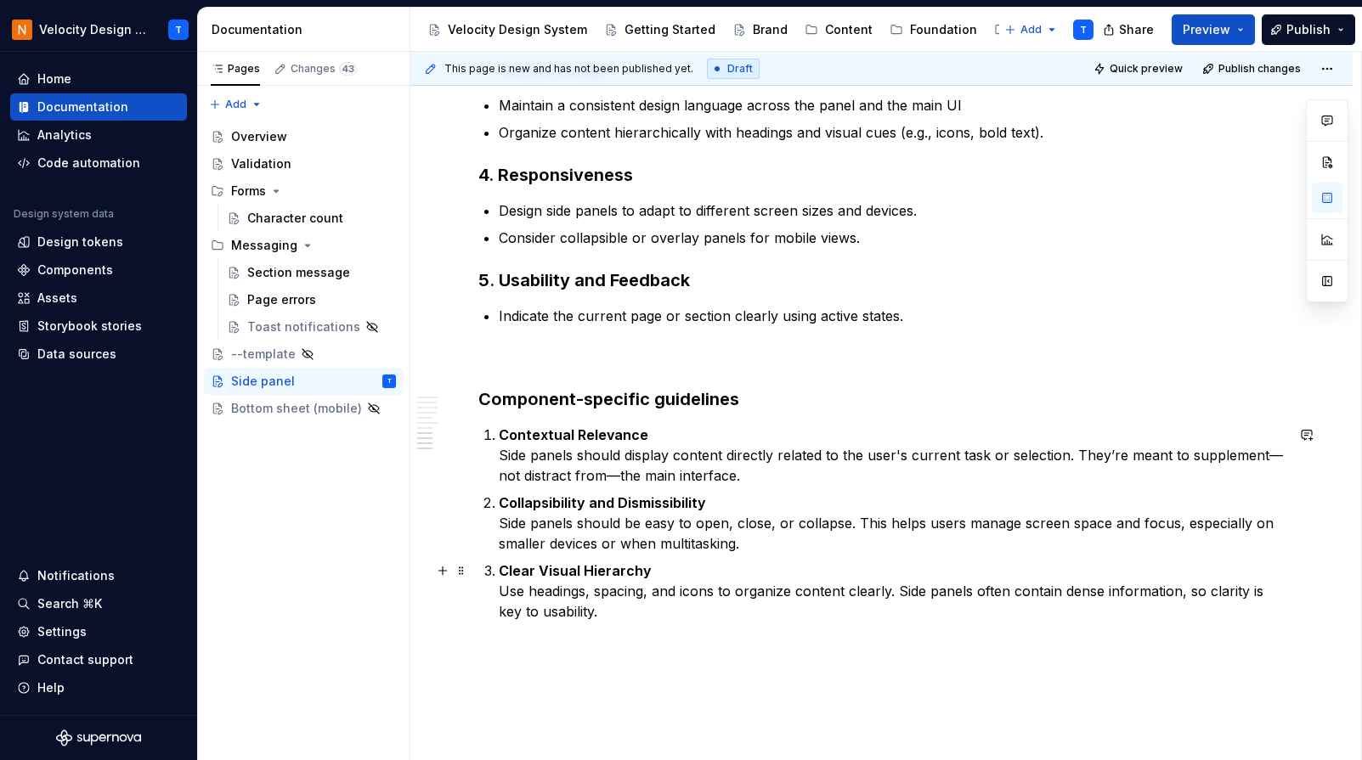
scroll to position [4467, 0]
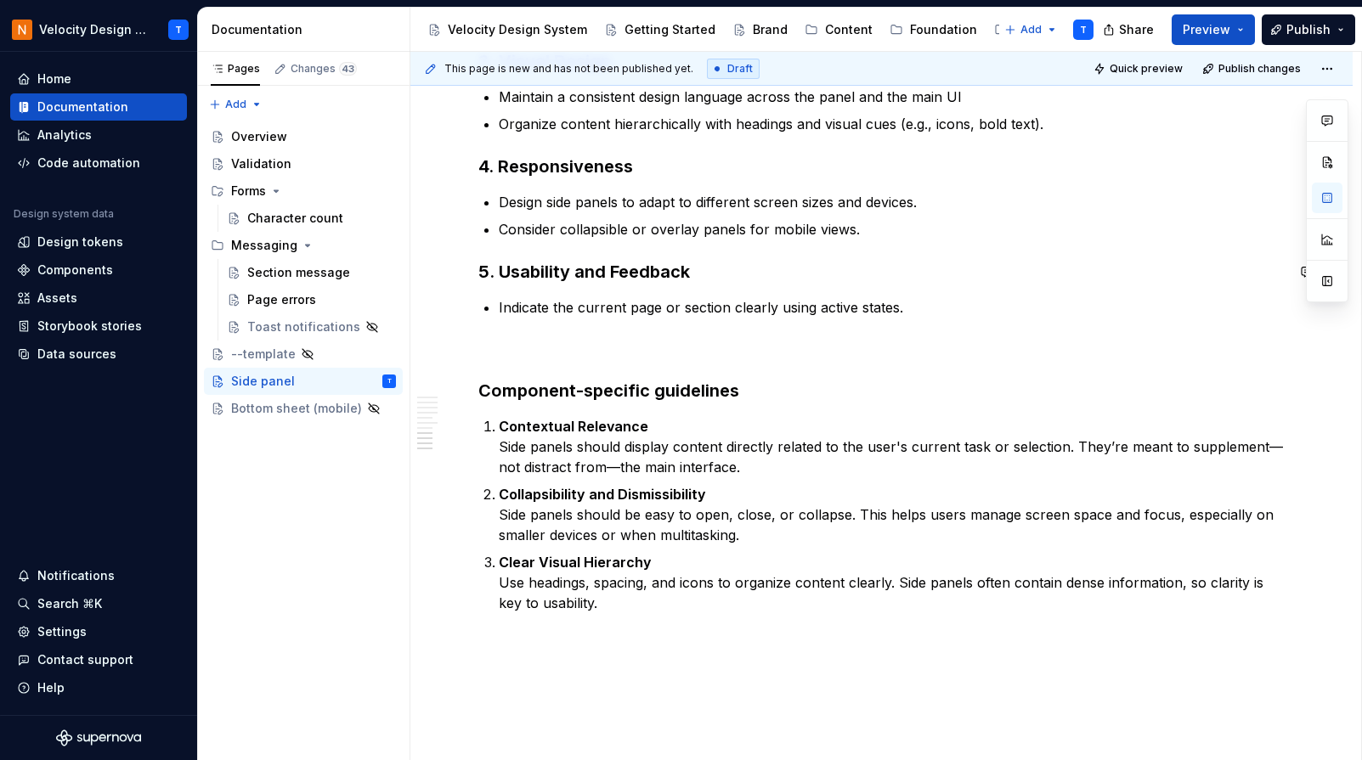
click at [568, 421] on strong "Contextual Relevance" at bounding box center [574, 426] width 150 height 17
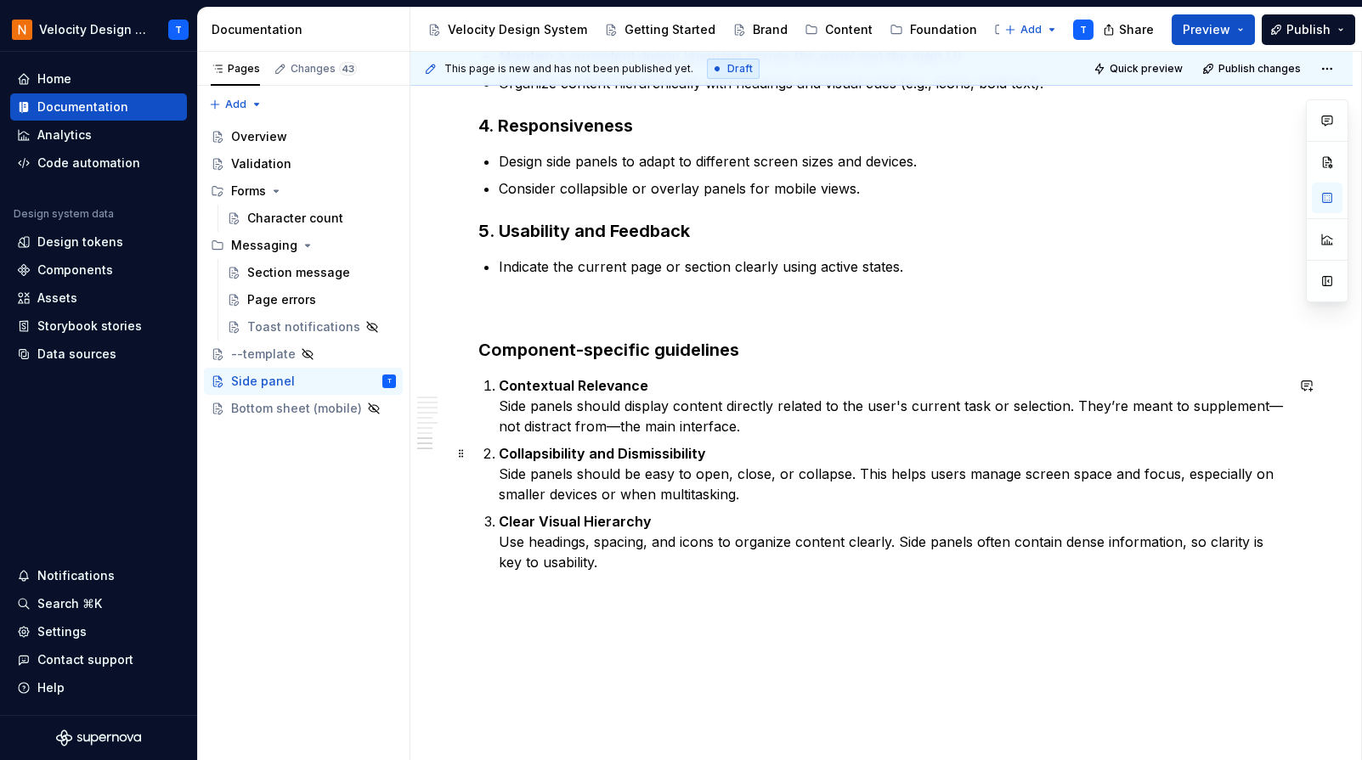
scroll to position [4529, 0]
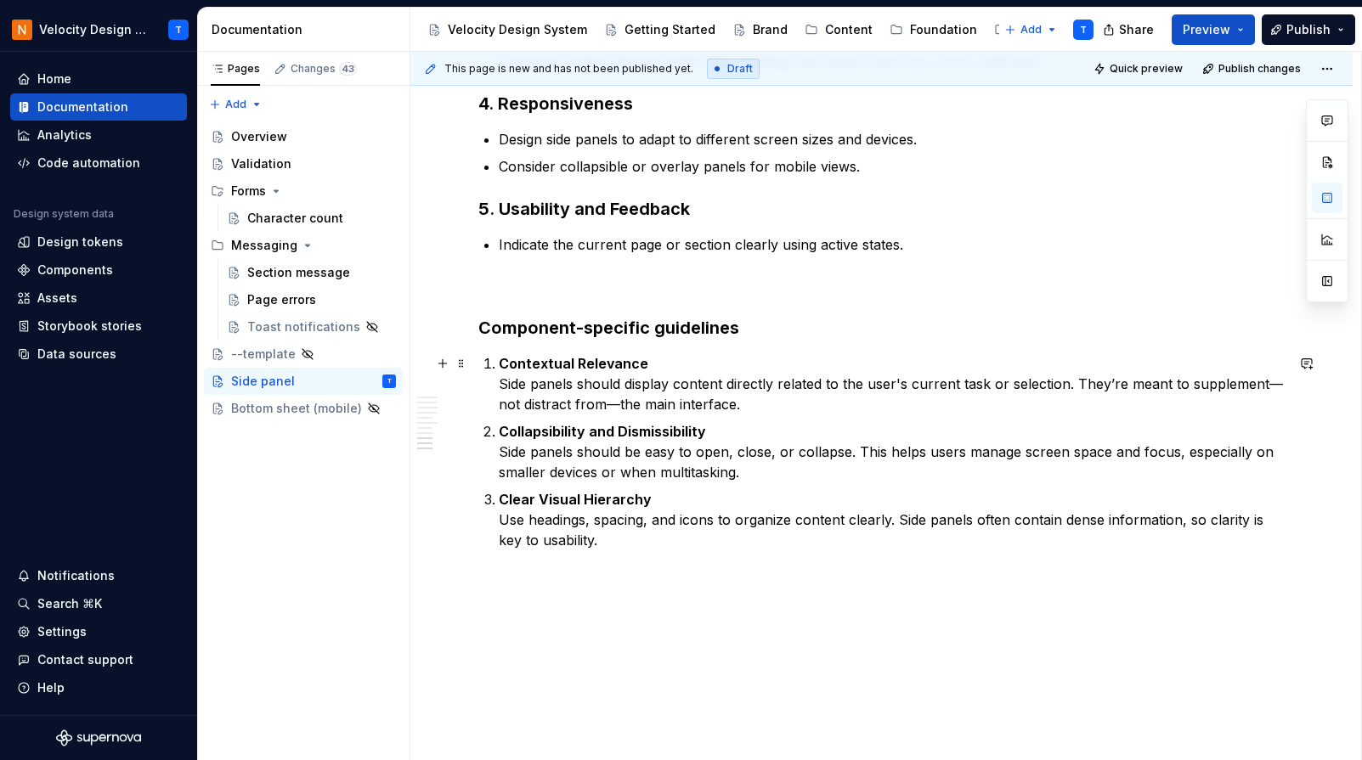
click at [502, 370] on strong "Contextual Relevance" at bounding box center [574, 363] width 150 height 17
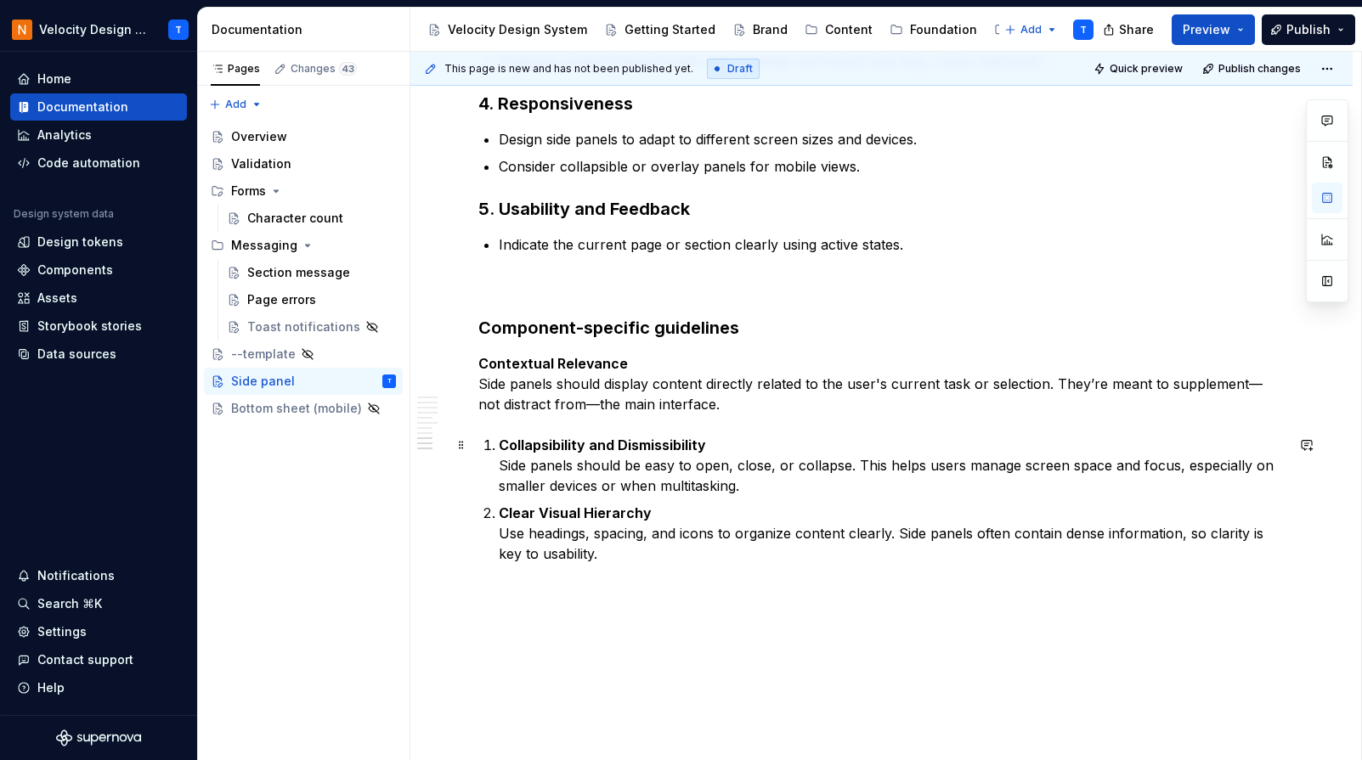
click at [499, 446] on strong "Collapsibility and Dismissibility" at bounding box center [602, 445] width 207 height 17
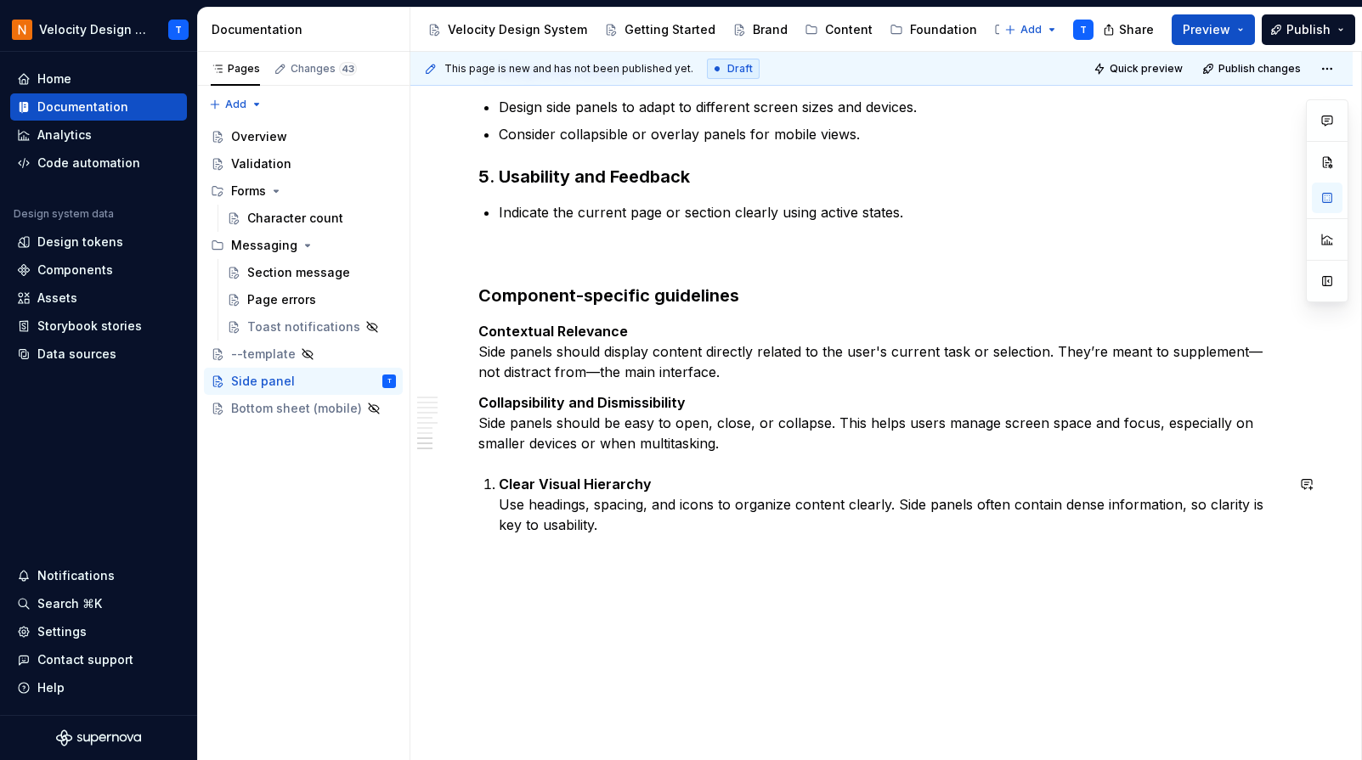
scroll to position [4569, 0]
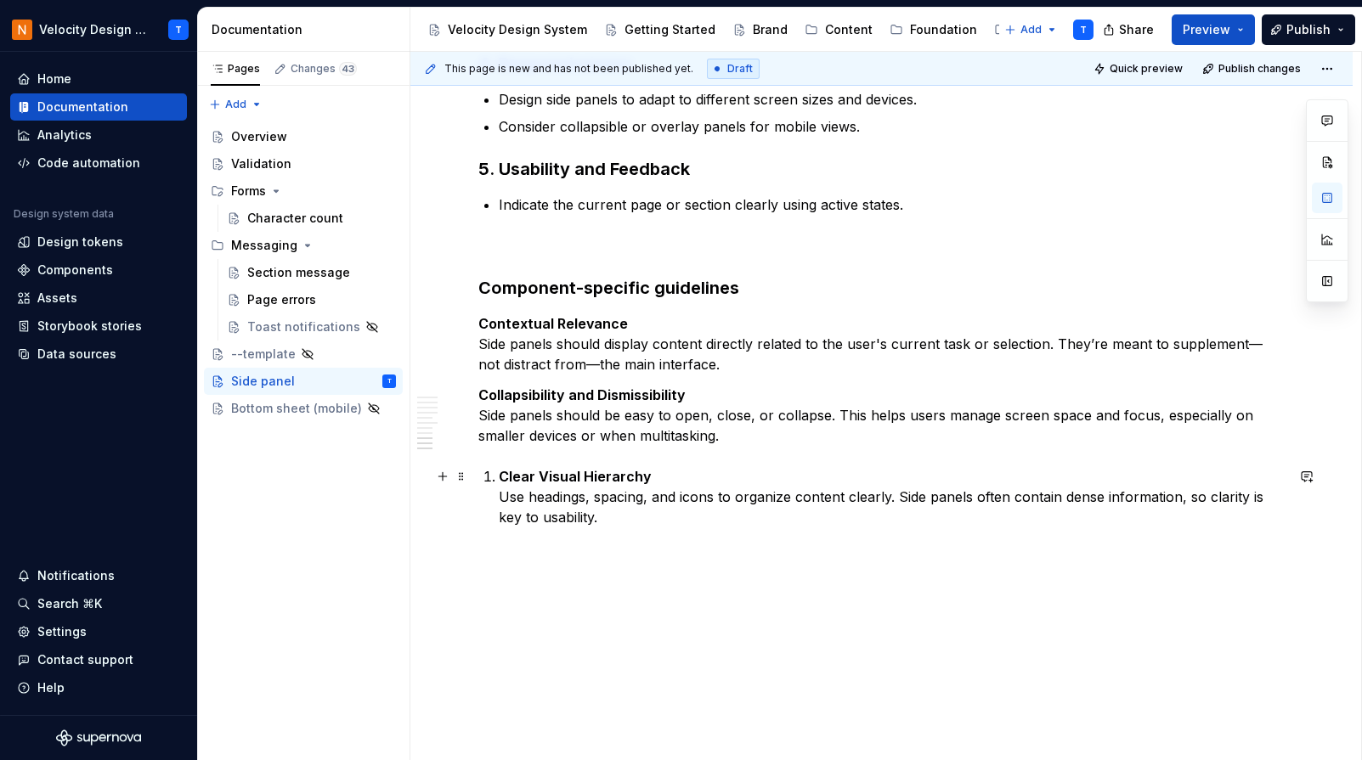
click at [499, 481] on li "Clear Visual Hierarchy Use headings, spacing, and icons to organize content cle…" at bounding box center [892, 496] width 786 height 61
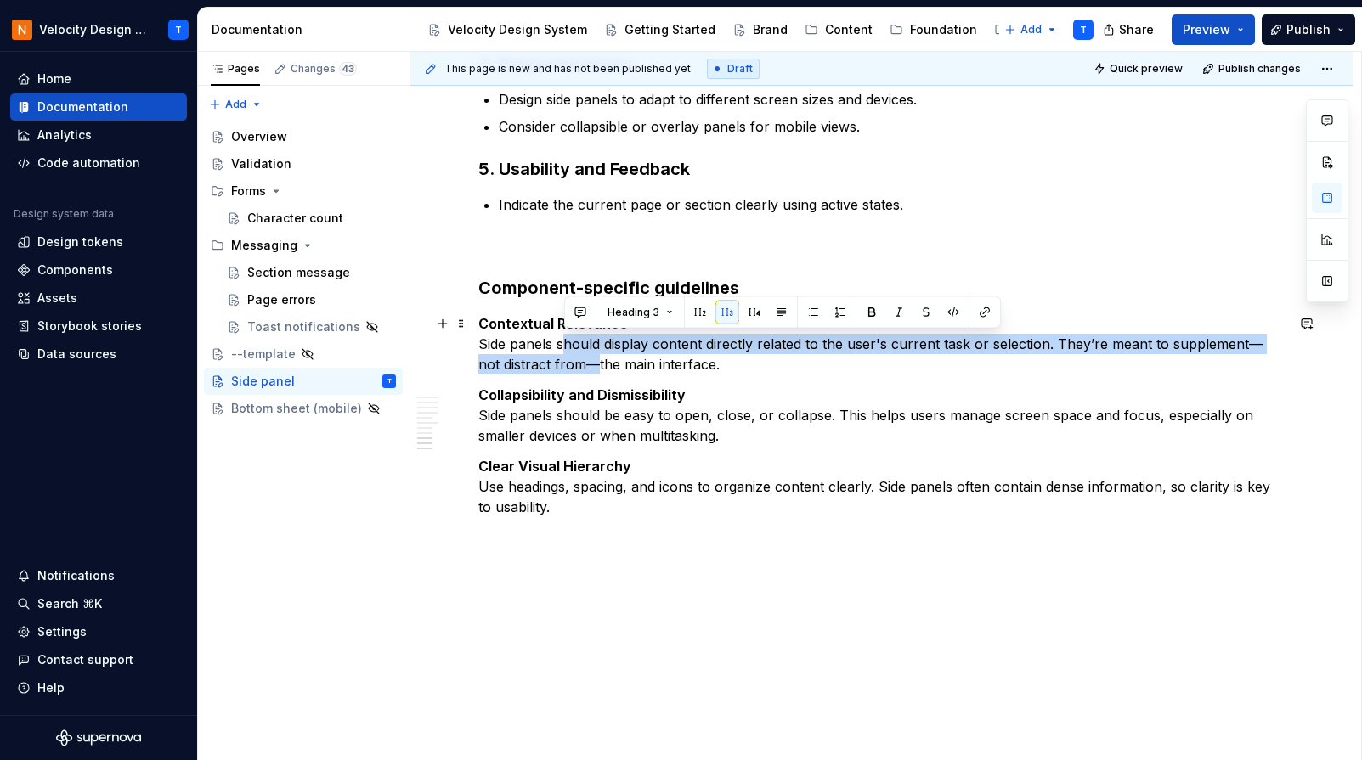
drag, startPoint x: 562, startPoint y: 348, endPoint x: 570, endPoint y: 360, distance: 14.9
click at [570, 360] on p "Contextual Relevance Side panels should display content directly related to the…" at bounding box center [881, 344] width 806 height 61
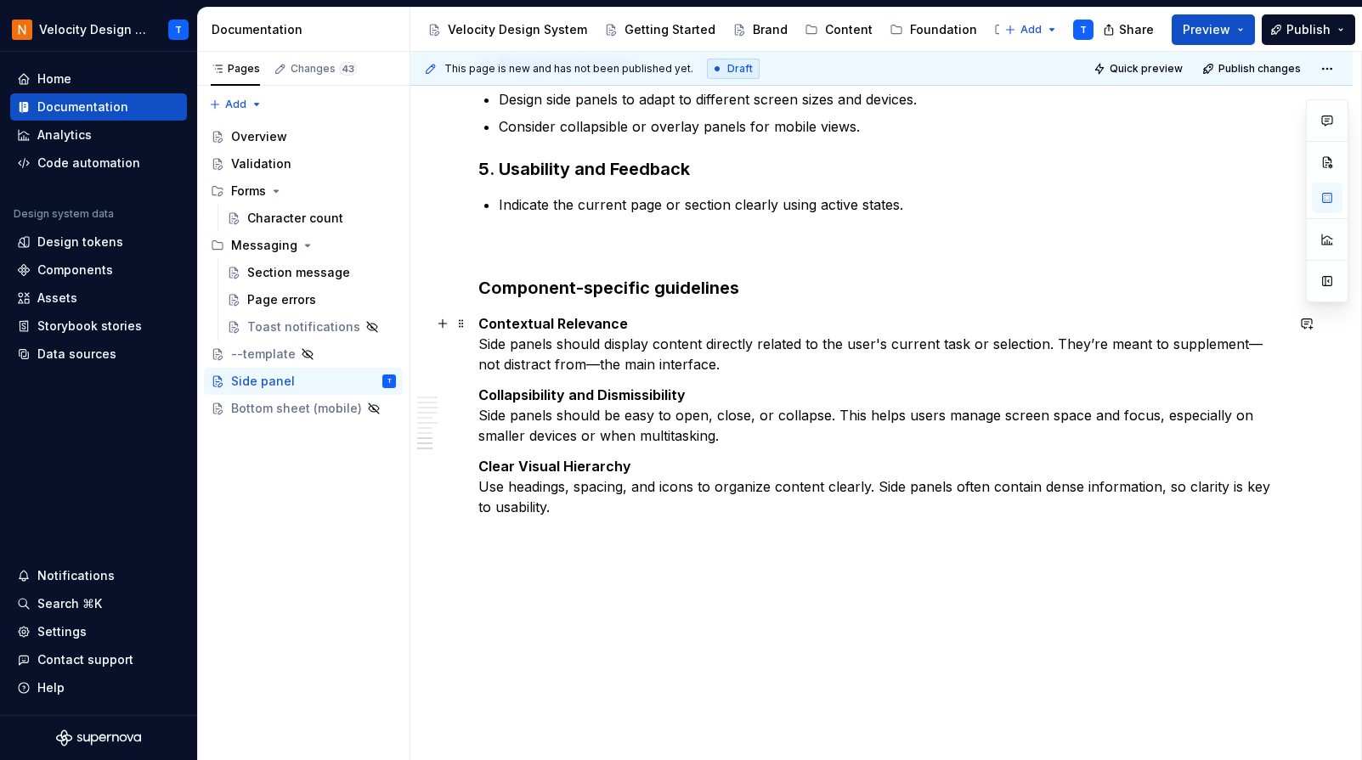
click at [641, 364] on p "Contextual Relevance Side panels should display content directly related to the…" at bounding box center [881, 344] width 806 height 61
click at [568, 362] on p "Contextual Relevance Side panels should display content directly related to the…" at bounding box center [881, 344] width 806 height 61
click at [526, 360] on p "Contextual Relevance Side panels should display content directly related to the…" at bounding box center [881, 344] width 806 height 61
click at [1253, 344] on p "Contextual Relevance Side panels should display content directly related to the…" at bounding box center [881, 344] width 806 height 61
click at [749, 349] on p "Contextual Relevance Side panels should display content directly related to the…" at bounding box center [881, 344] width 806 height 61
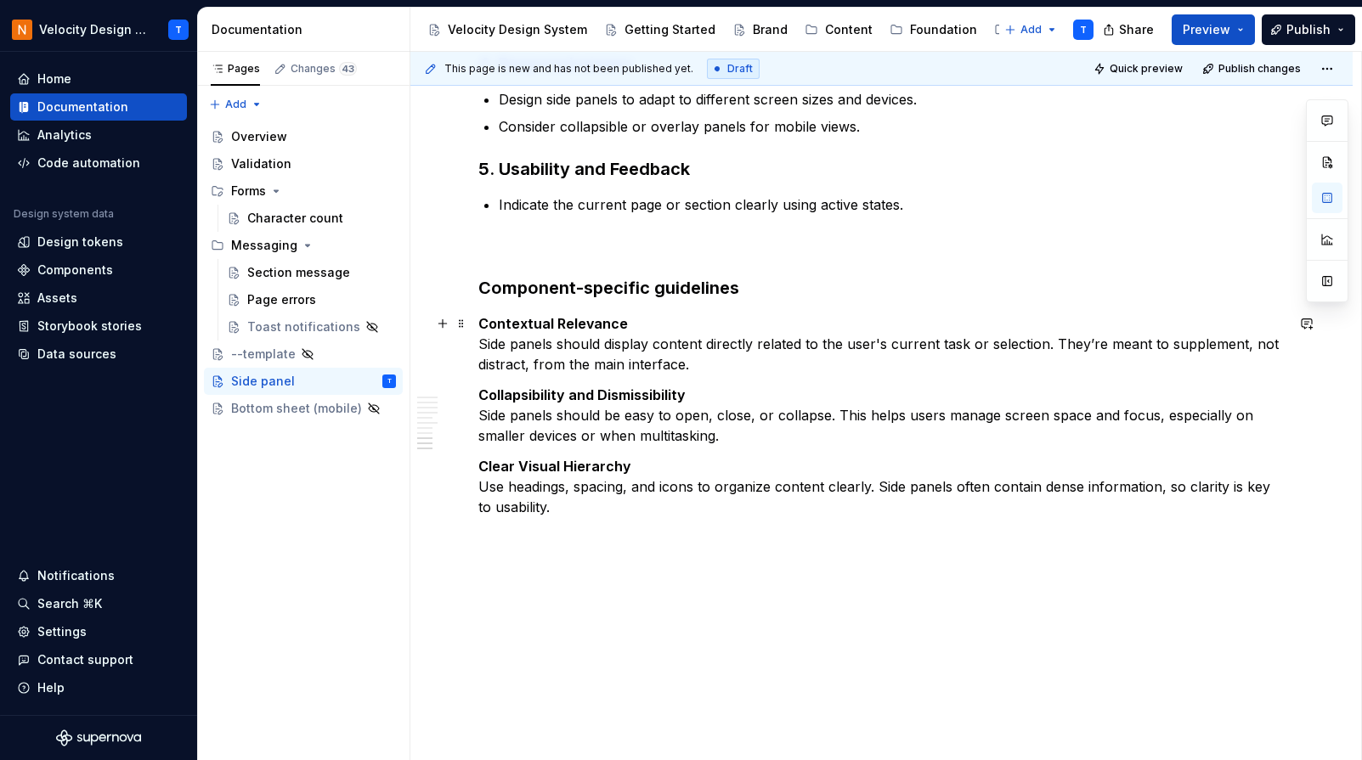
scroll to position [4574, 0]
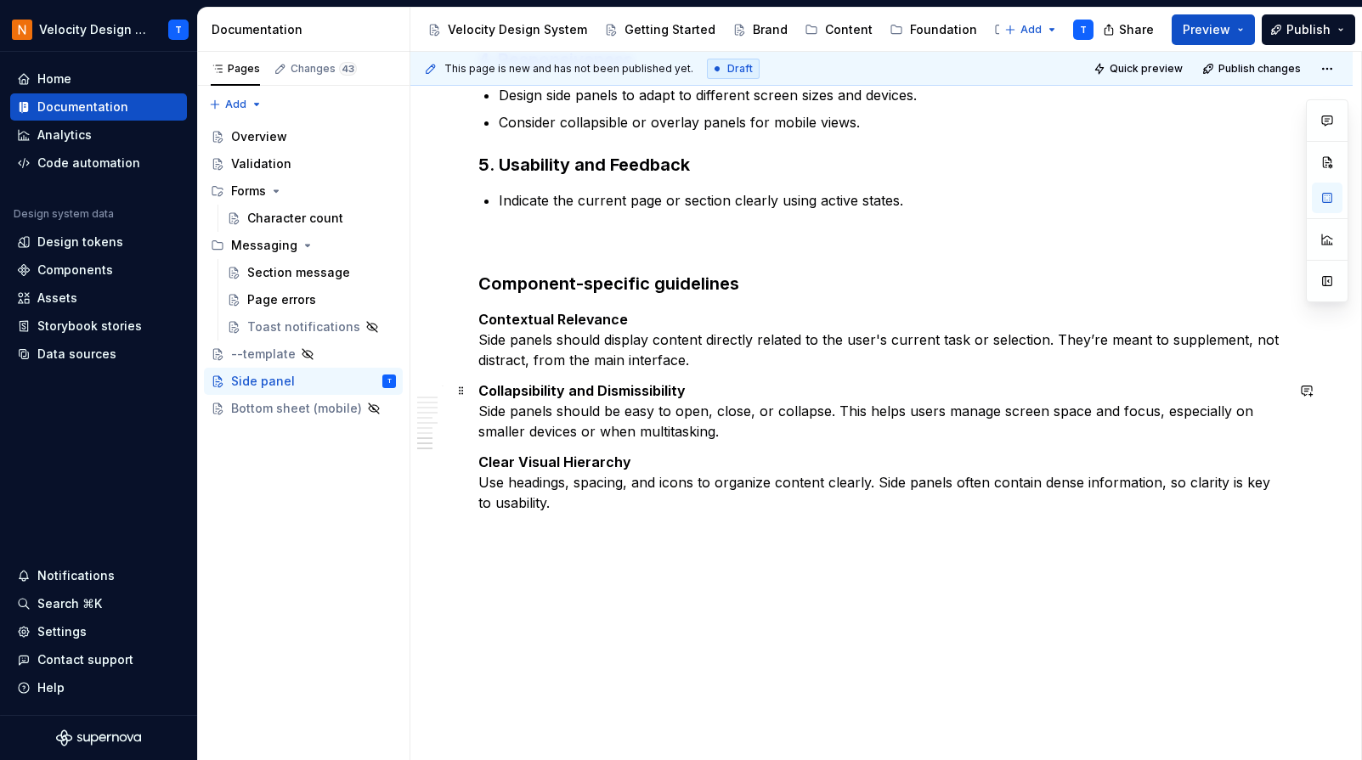
click at [743, 402] on p "Collapsibility and Dismissibility Side panels should be easy to open, close, or…" at bounding box center [881, 411] width 806 height 61
click at [591, 406] on p "Collapsibility and Dismissibility Side panels should be easy to open, close, or…" at bounding box center [881, 411] width 806 height 61
drag, startPoint x: 560, startPoint y: 412, endPoint x: 675, endPoint y: 424, distance: 116.2
click at [677, 424] on p "Collapsibility and Dismissibility Side panels should be easy to open, close, or…" at bounding box center [881, 411] width 806 height 61
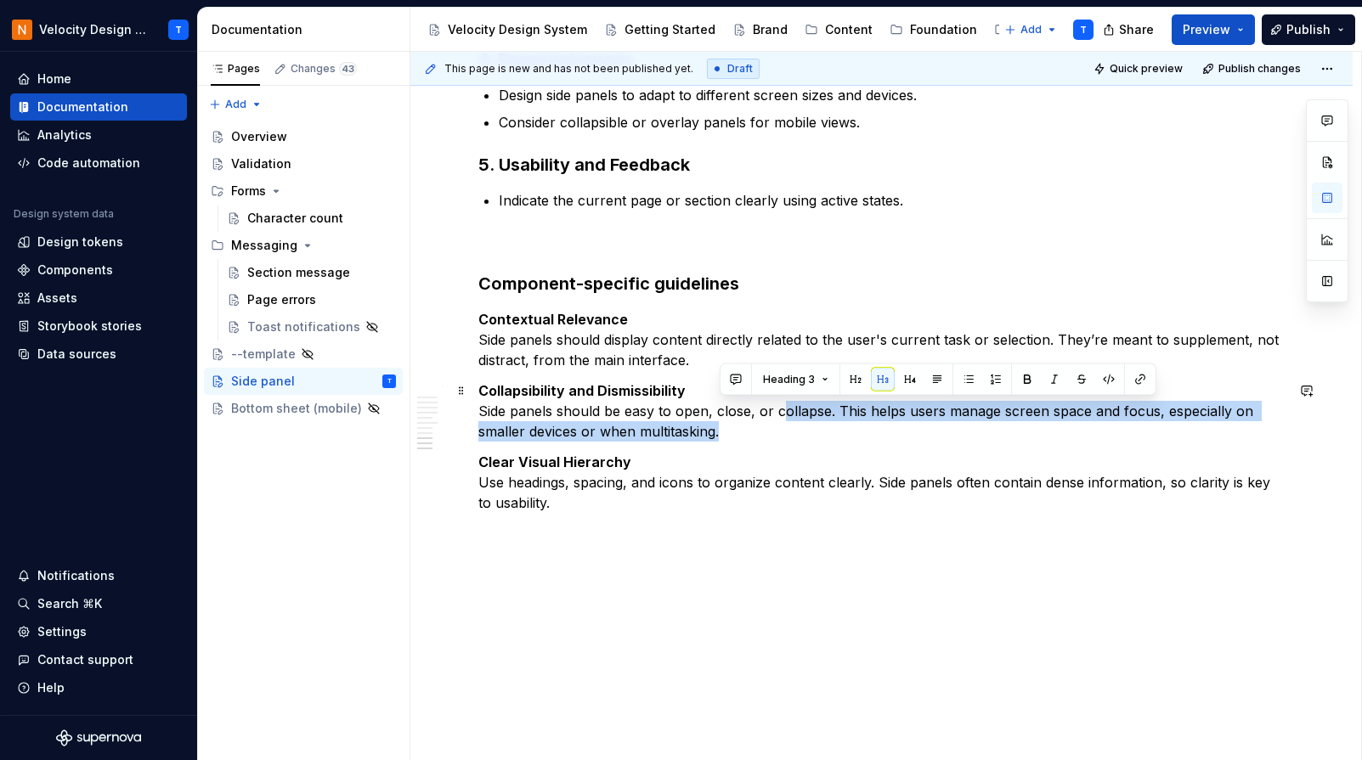
drag, startPoint x: 795, startPoint y: 433, endPoint x: 783, endPoint y: 410, distance: 26.6
click at [783, 410] on p "Collapsibility and Dismissibility Side panels should be easy to open, close, or…" at bounding box center [881, 411] width 806 height 61
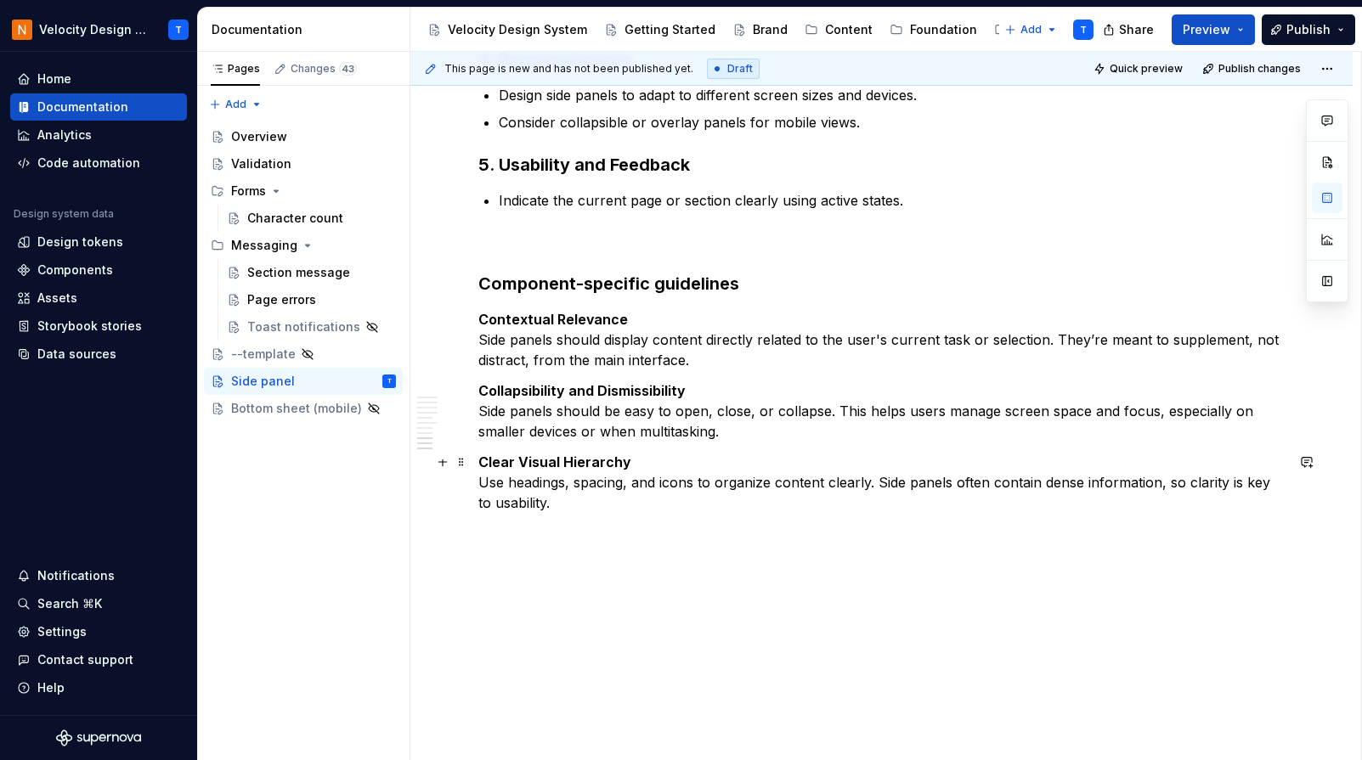
click at [551, 500] on p "Clear Visual Hierarchy Use headings, spacing, and icons to organize content cle…" at bounding box center [881, 482] width 806 height 61
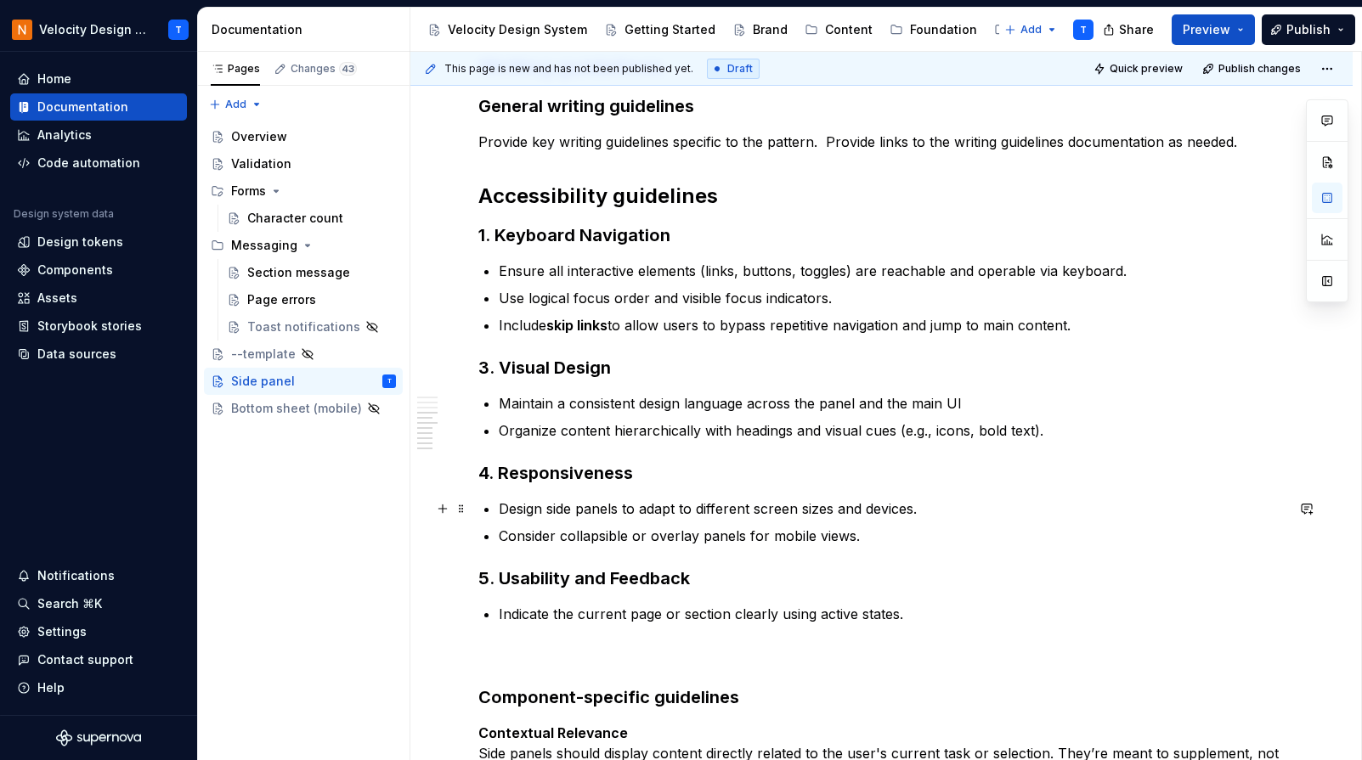
scroll to position [4163, 0]
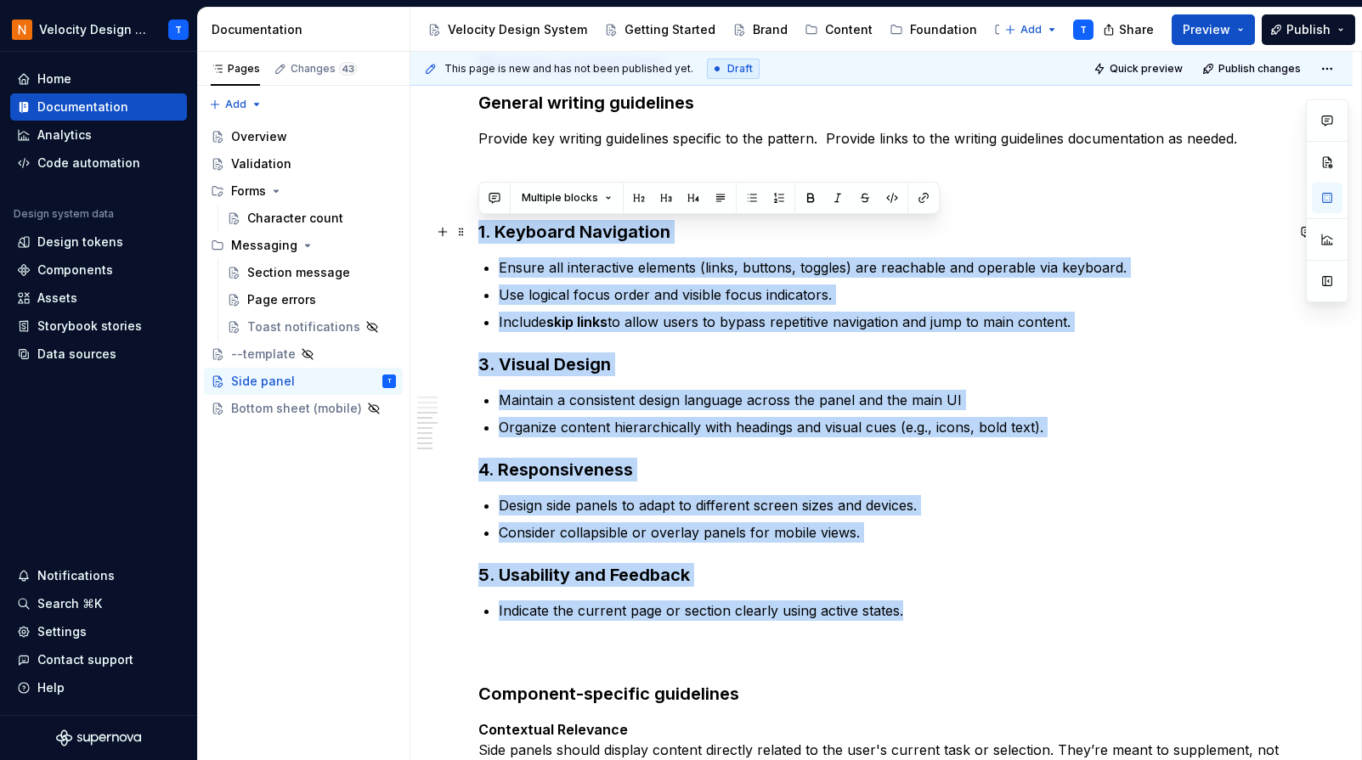
drag, startPoint x: 920, startPoint y: 603, endPoint x: 413, endPoint y: 238, distance: 625.1
copy div "1. Keyboard Navigation Ensure all interactive elements (links, buttons, toggles…"
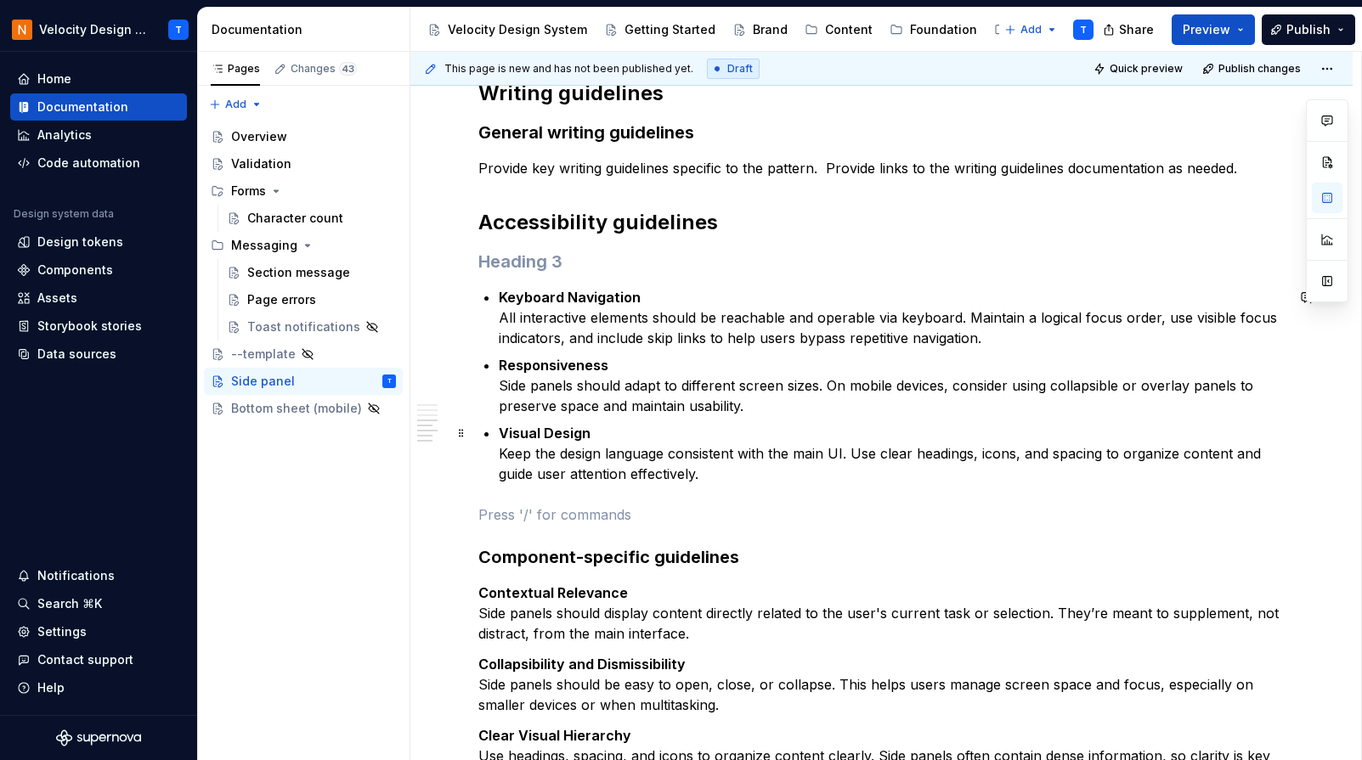
scroll to position [4136, 0]
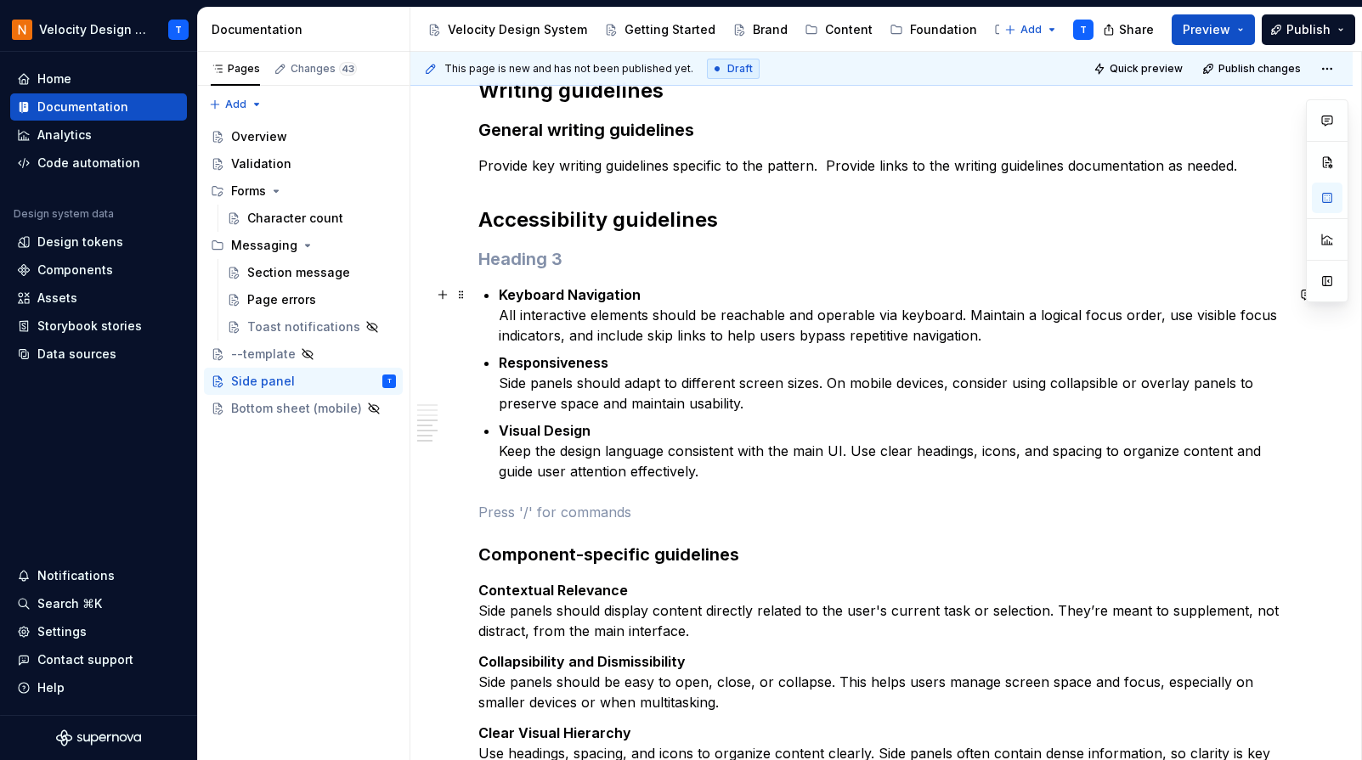
click at [499, 296] on strong "Keyboard Navigation" at bounding box center [570, 294] width 142 height 17
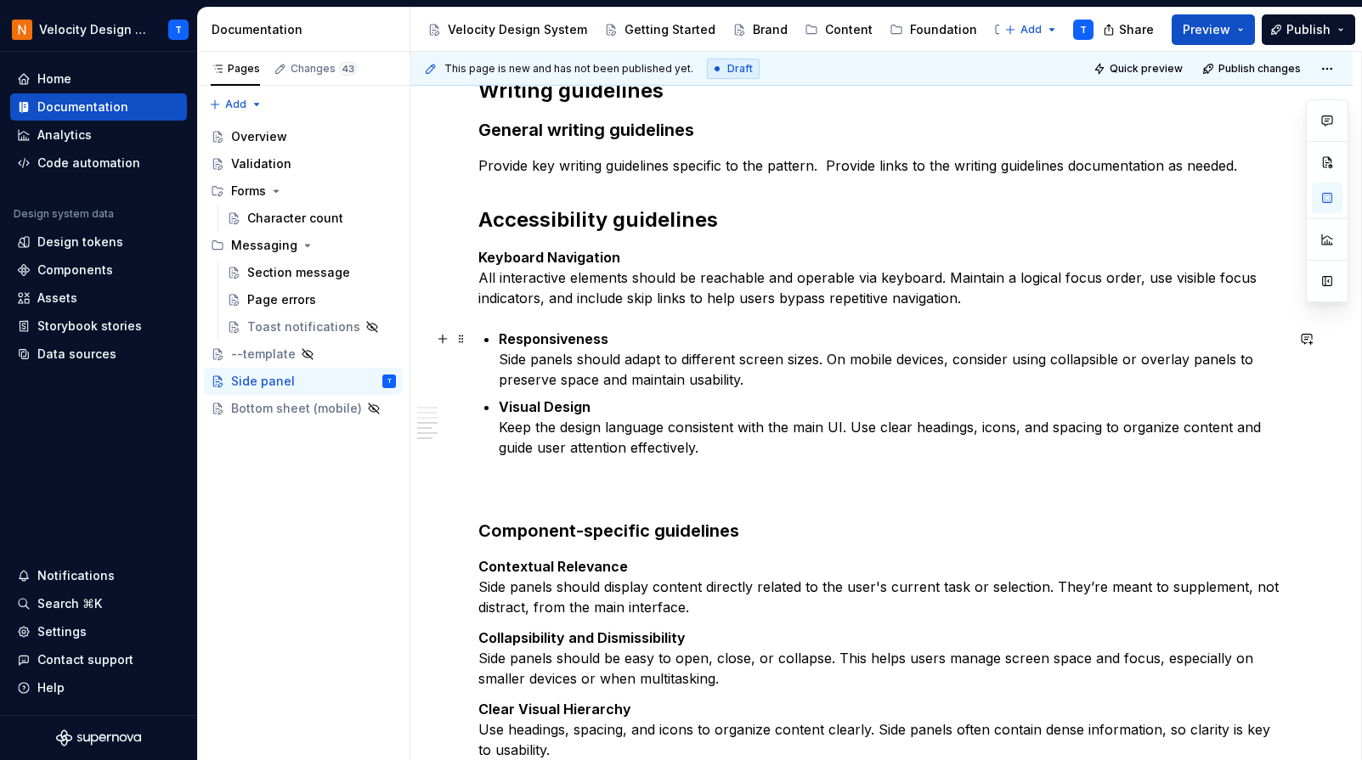
click at [502, 338] on strong "Responsiveness" at bounding box center [554, 339] width 110 height 17
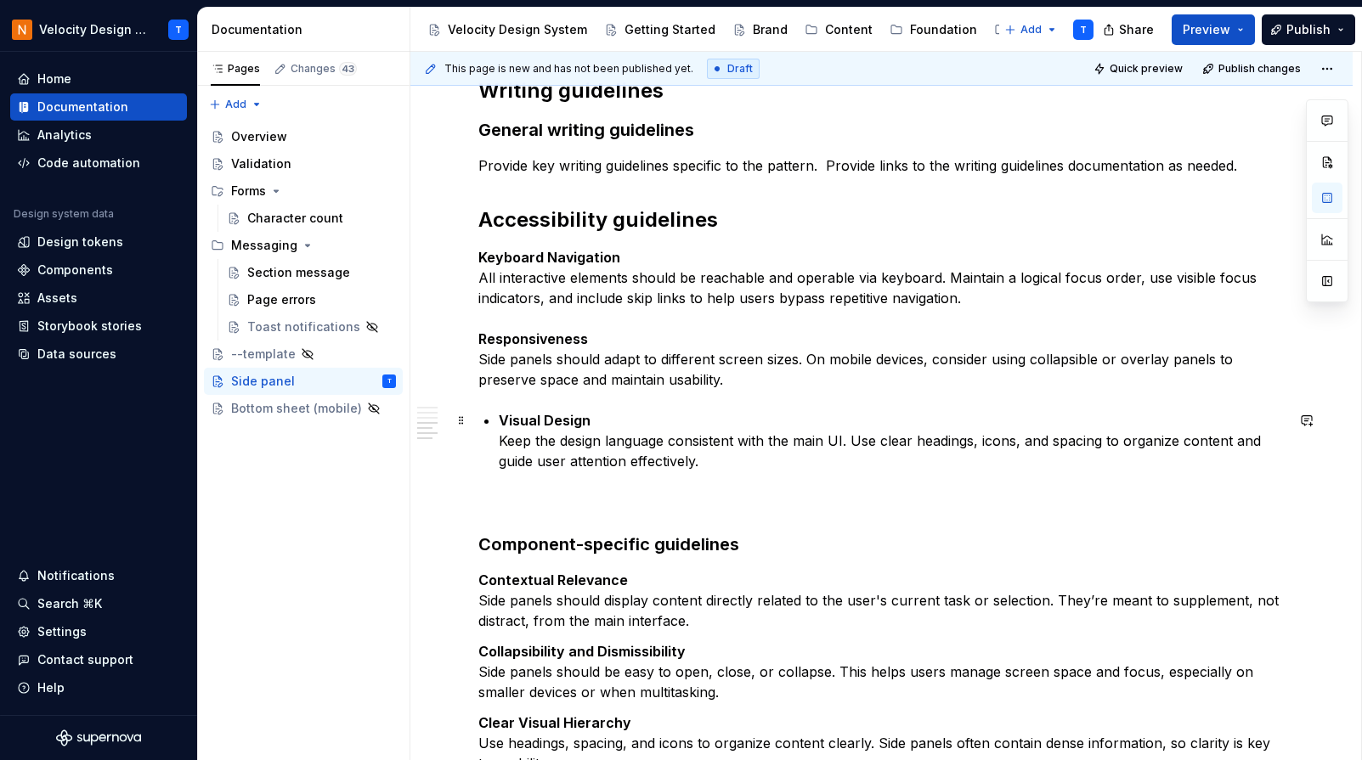
click at [503, 421] on strong "Visual Design" at bounding box center [545, 420] width 92 height 17
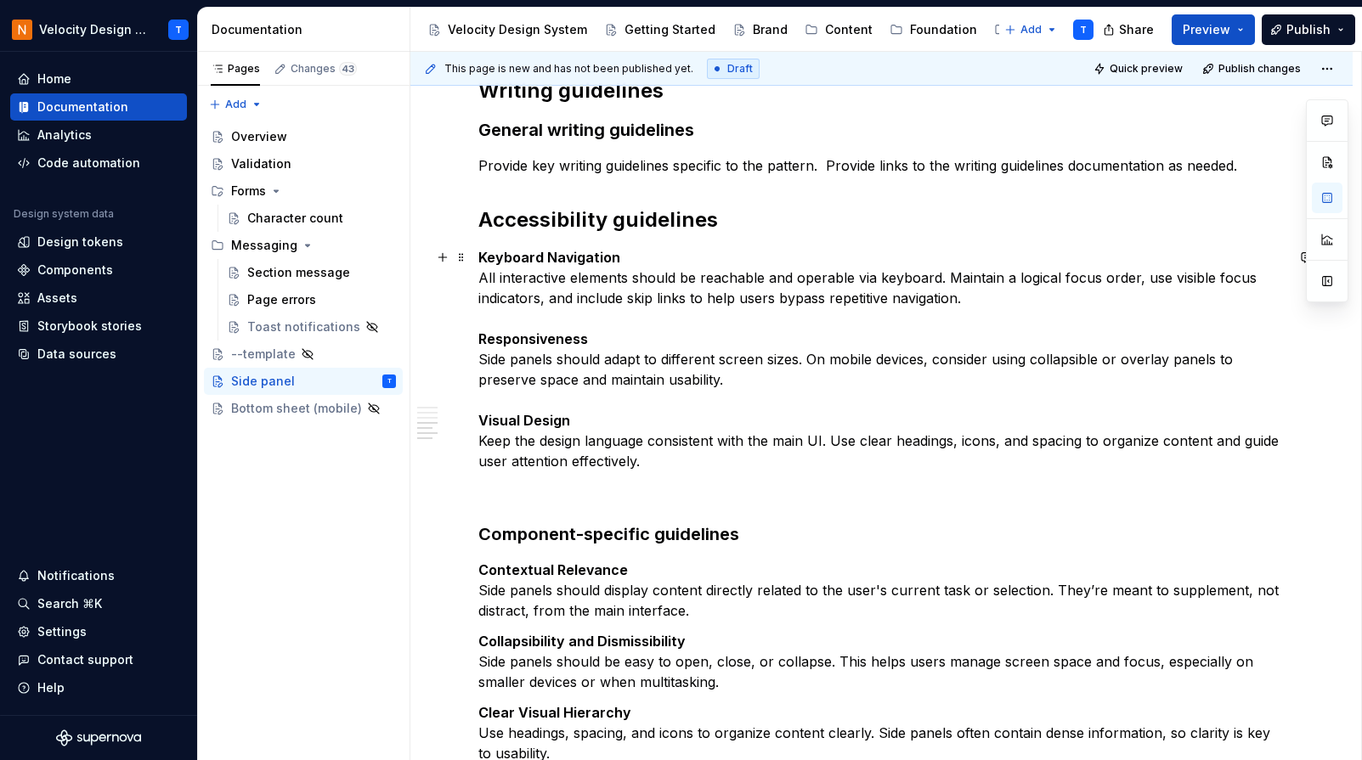
click at [900, 436] on p "Keyboard Navigation All interactive elements should be reachable and operable v…" at bounding box center [881, 359] width 806 height 224
click at [817, 435] on p "Keyboard Navigation All interactive elements should be reachable and operable v…" at bounding box center [881, 359] width 806 height 224
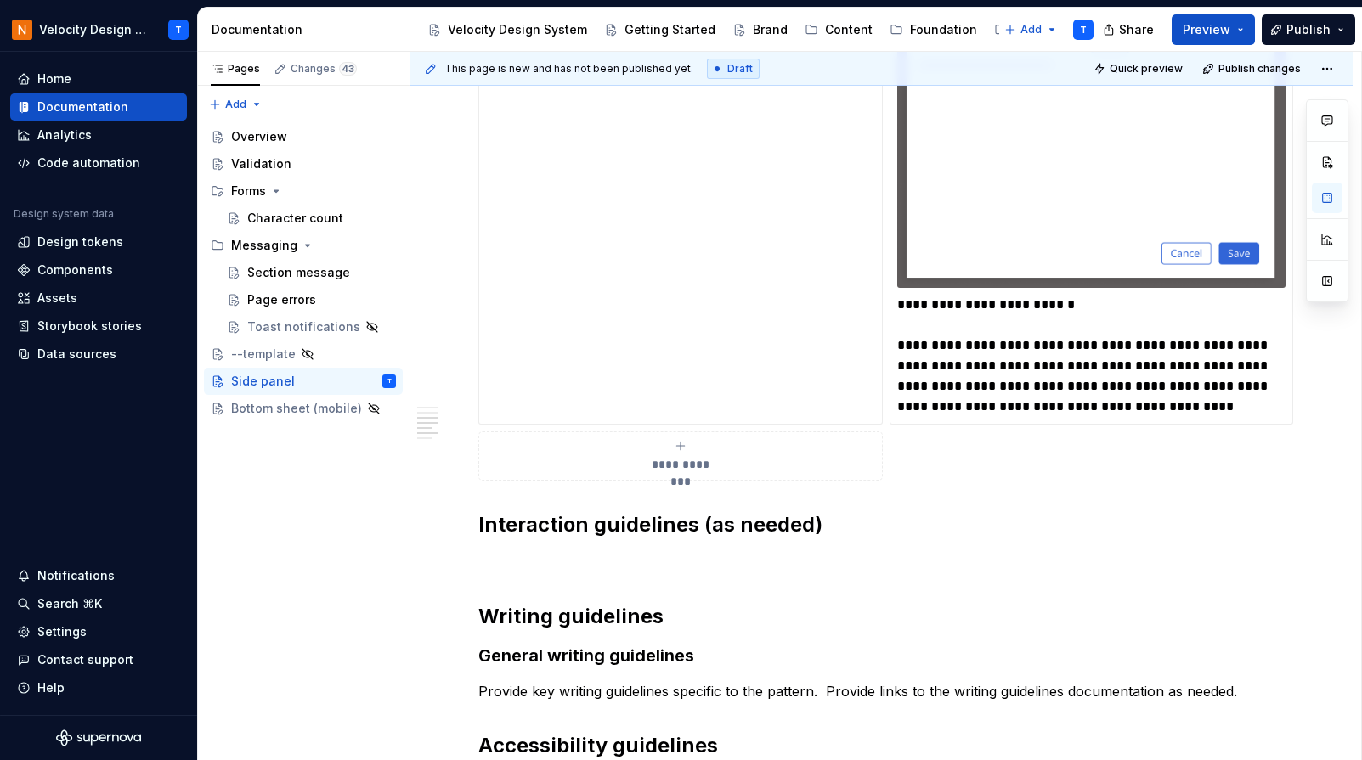
scroll to position [3600, 0]
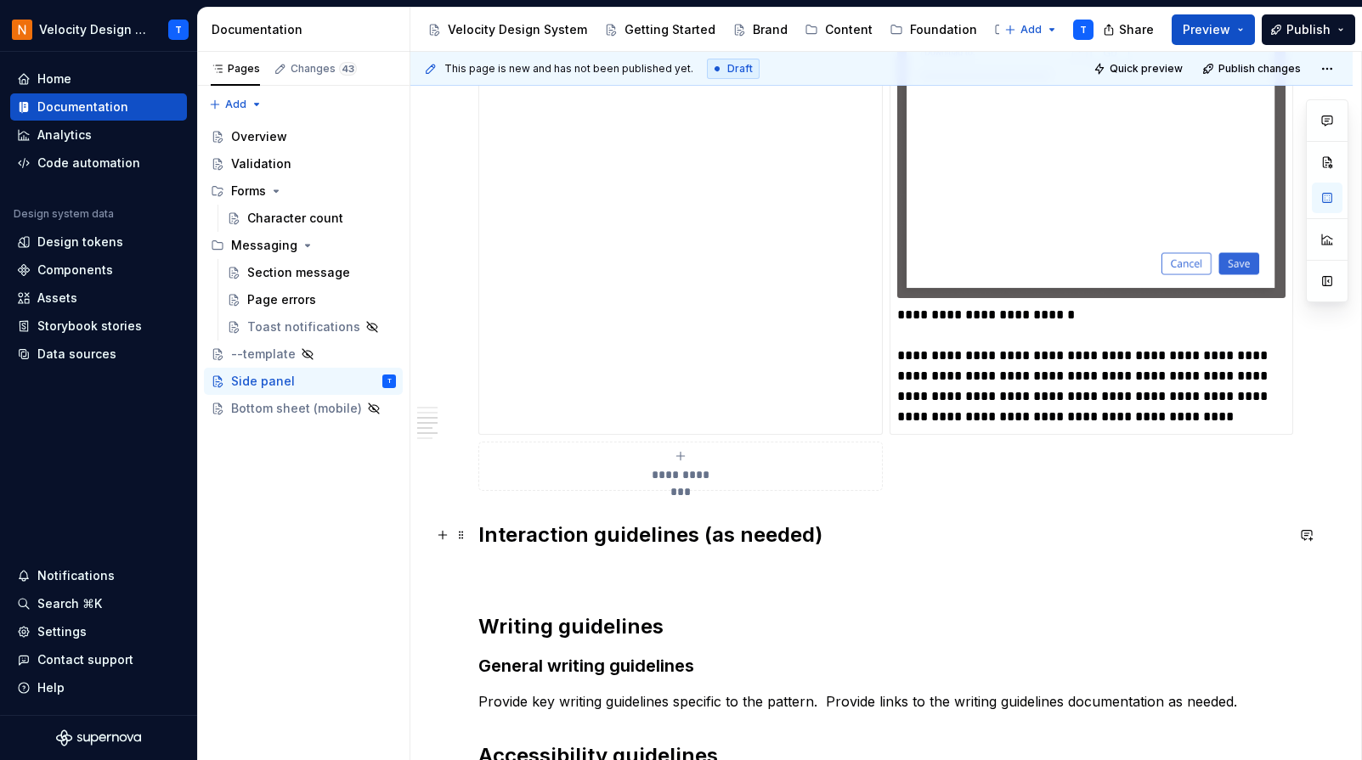
click at [480, 536] on h2 "Interaction guidelines (as needed)" at bounding box center [881, 535] width 806 height 27
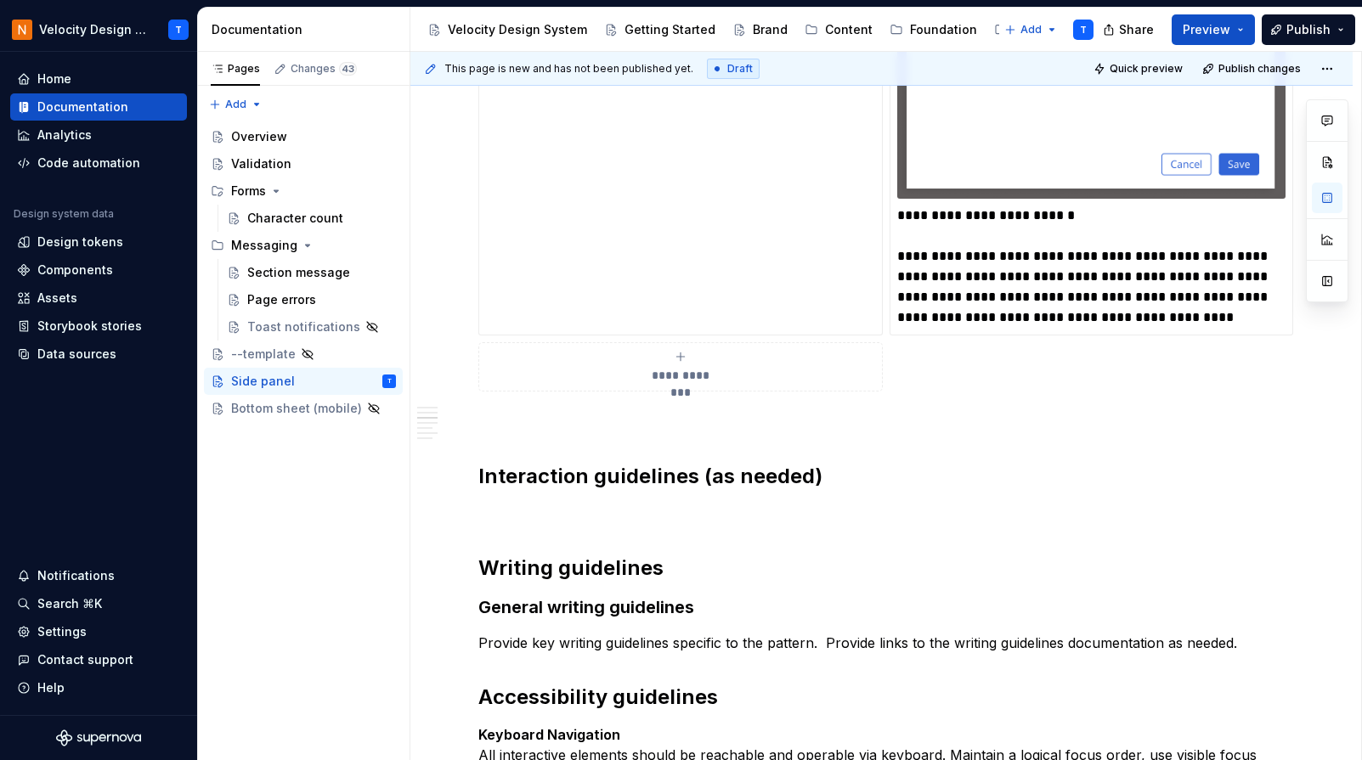
scroll to position [3982, 0]
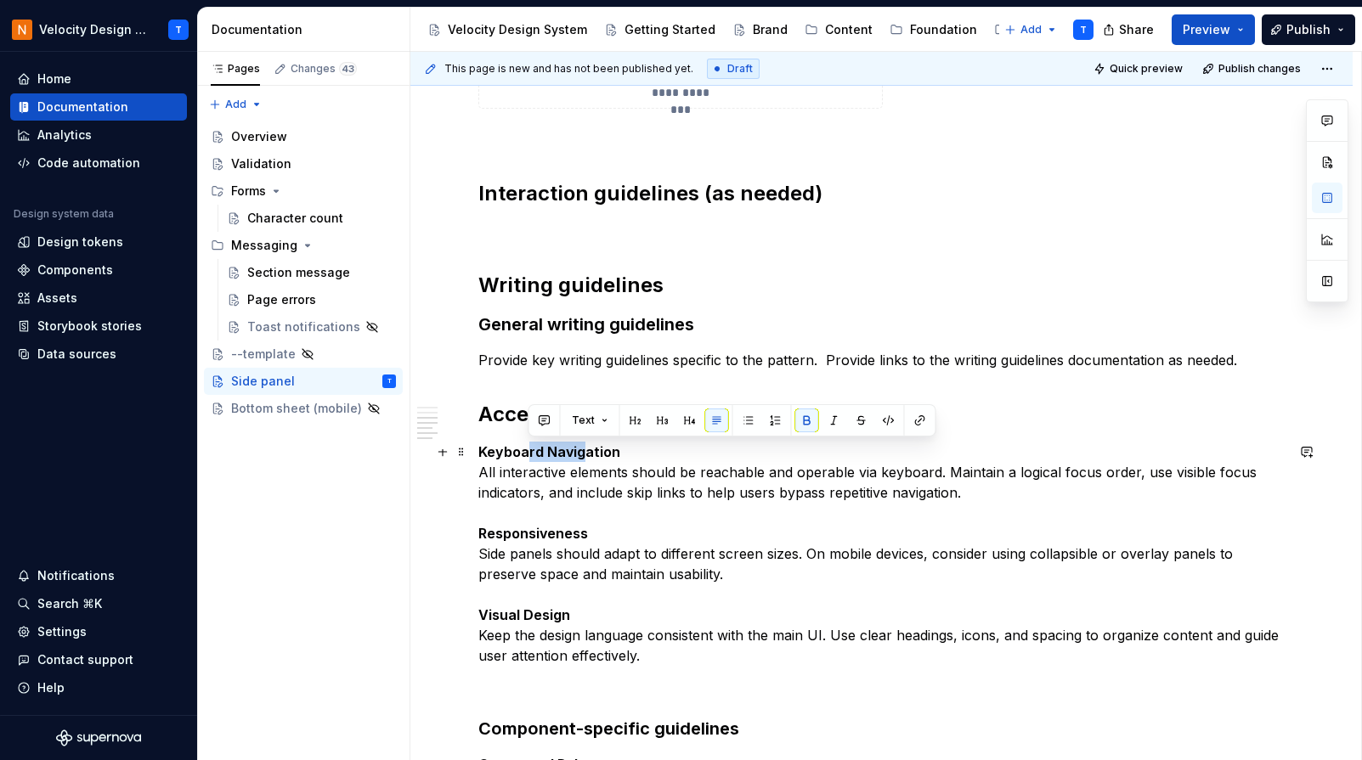
drag, startPoint x: 526, startPoint y: 444, endPoint x: 586, endPoint y: 443, distance: 60.3
click at [586, 444] on strong "Keyboard Navigation" at bounding box center [549, 452] width 142 height 17
click at [713, 423] on button "button" at bounding box center [717, 421] width 24 height 24
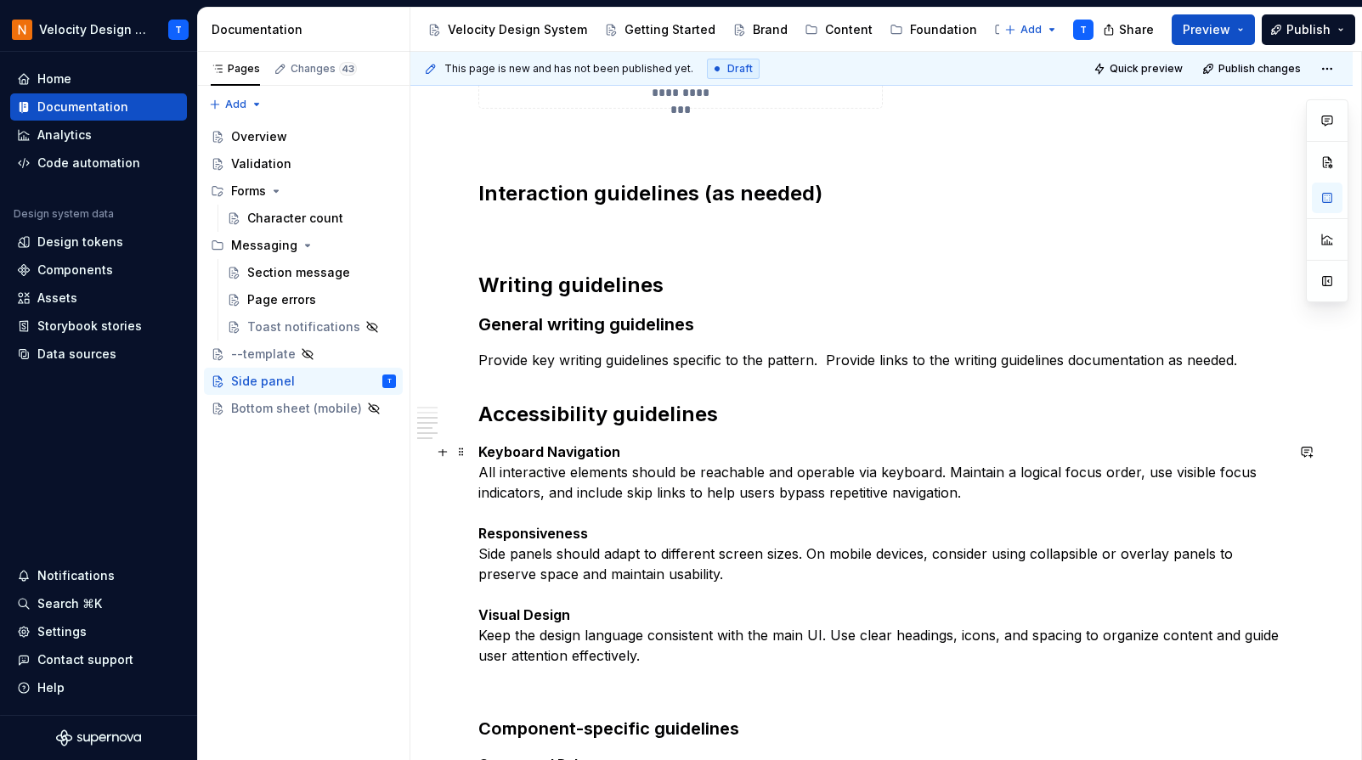
click at [702, 446] on p "Keyboard Navigation All interactive elements should be reachable and operable v…" at bounding box center [881, 554] width 806 height 224
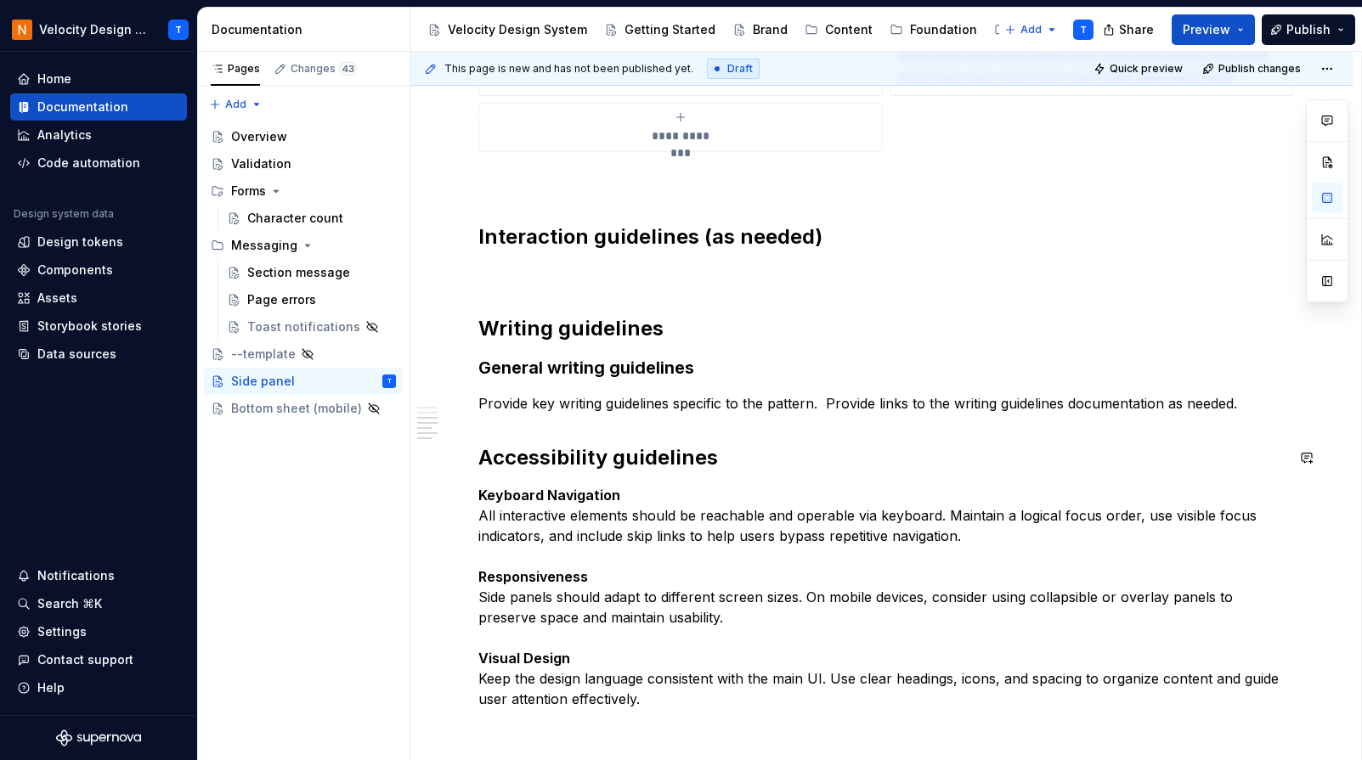
scroll to position [3938, 0]
click at [536, 274] on p at bounding box center [881, 275] width 806 height 20
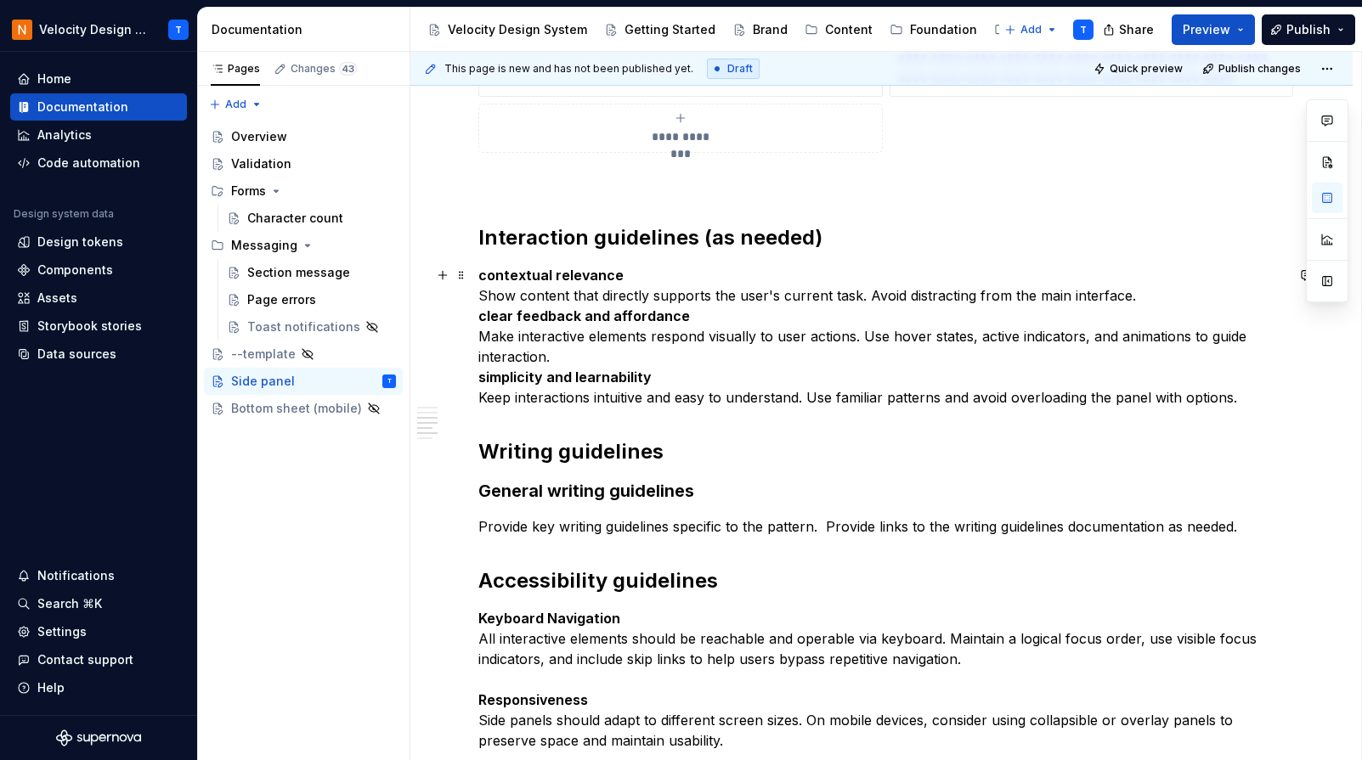
click at [1159, 299] on p "contextual relevance Show content that directly supports the user's current tas…" at bounding box center [881, 336] width 806 height 143
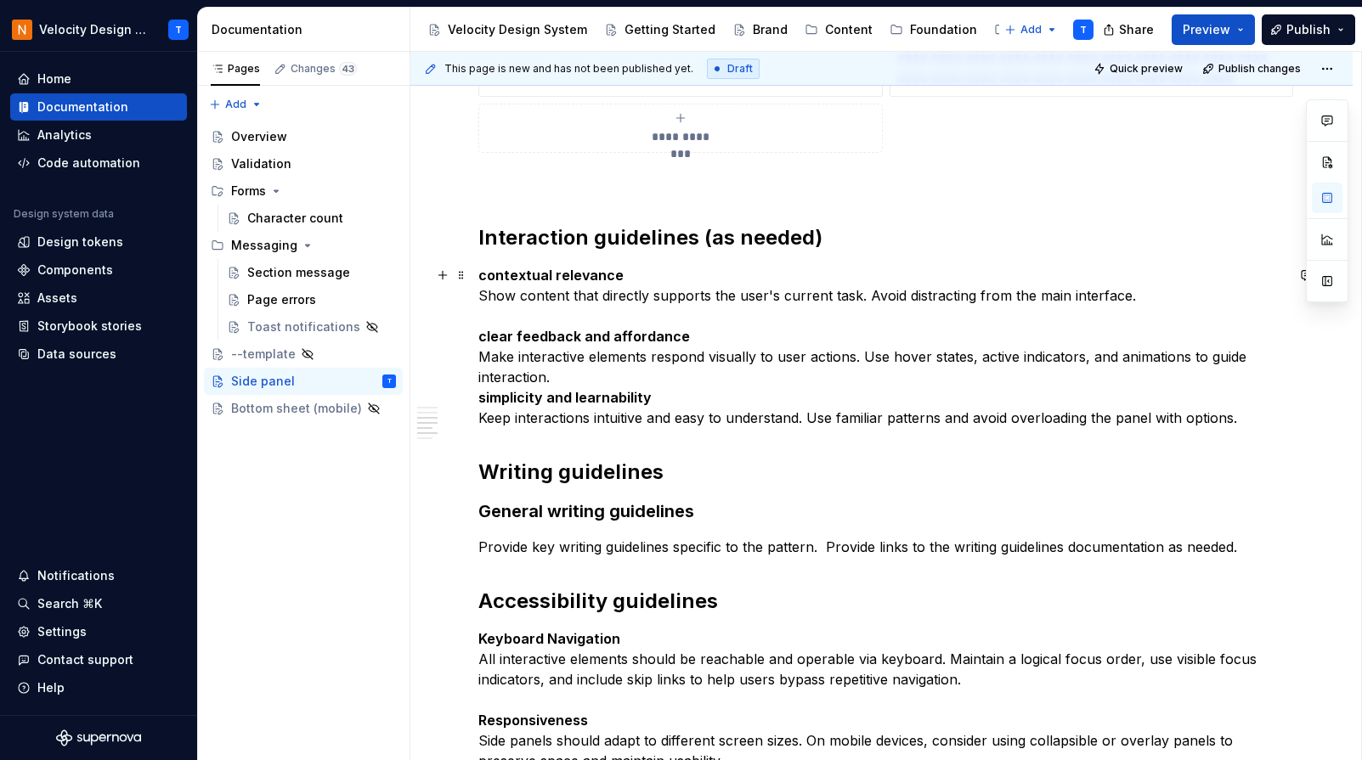
click at [585, 378] on p "contextual relevance Show content that directly supports the user's current tas…" at bounding box center [881, 346] width 806 height 163
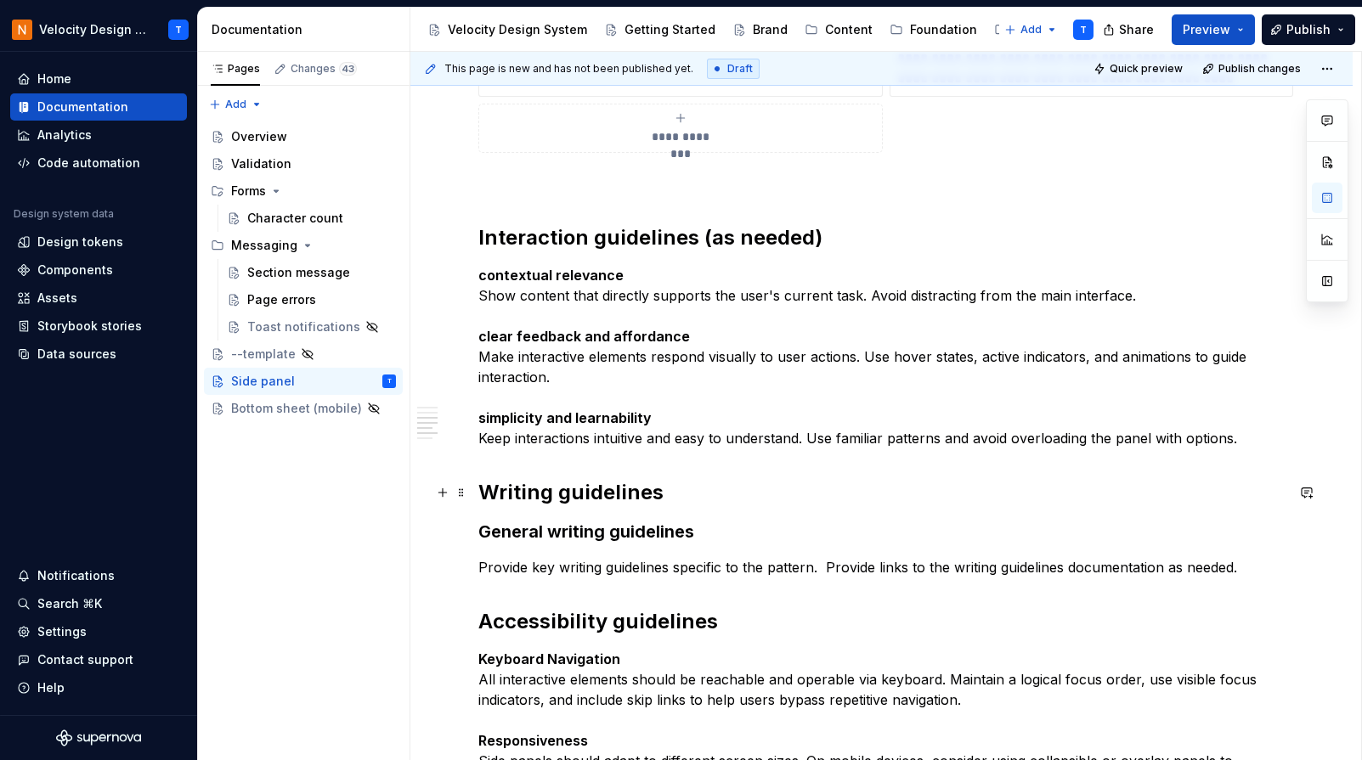
click at [481, 489] on h2 "Writing guidelines" at bounding box center [881, 492] width 806 height 27
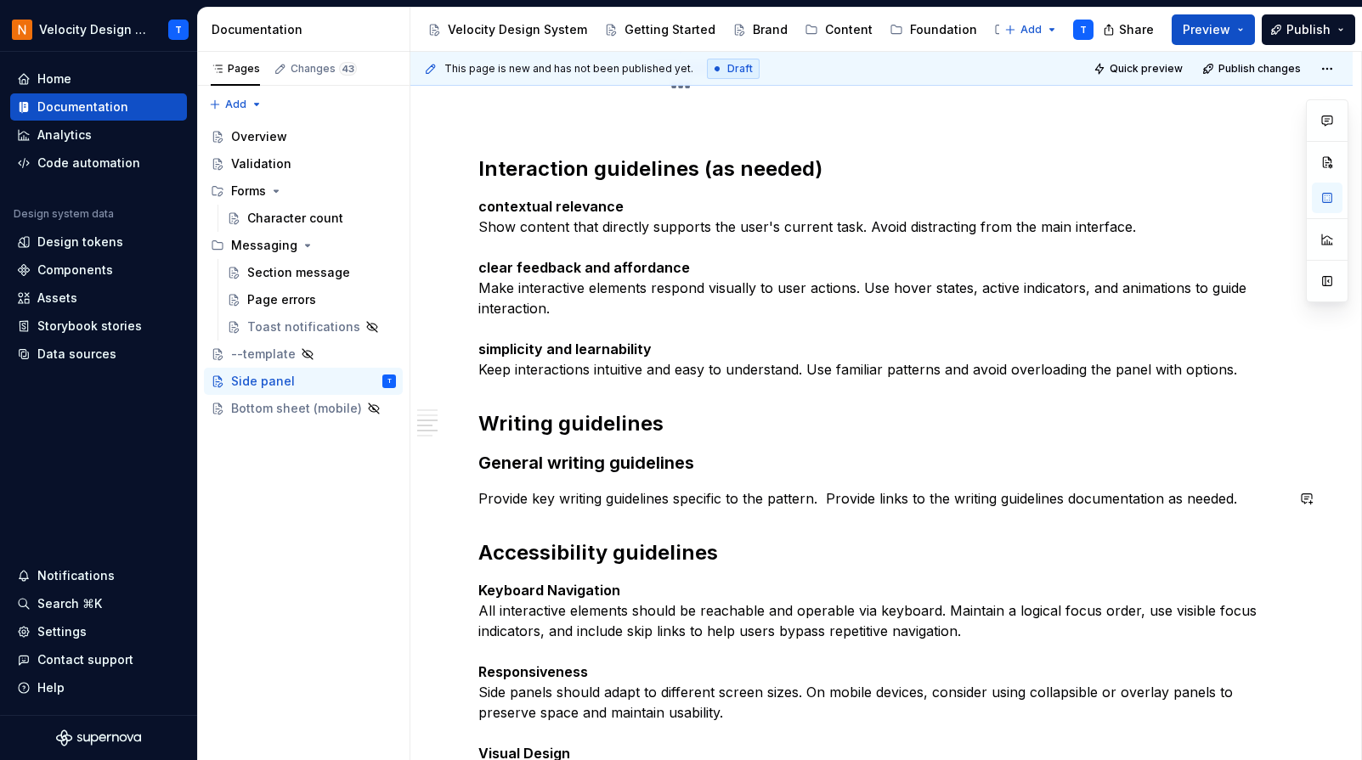
scroll to position [4008, 0]
click at [748, 490] on p "Provide key writing guidelines specific to the pattern. Provide links to the wr…" at bounding box center [881, 498] width 806 height 20
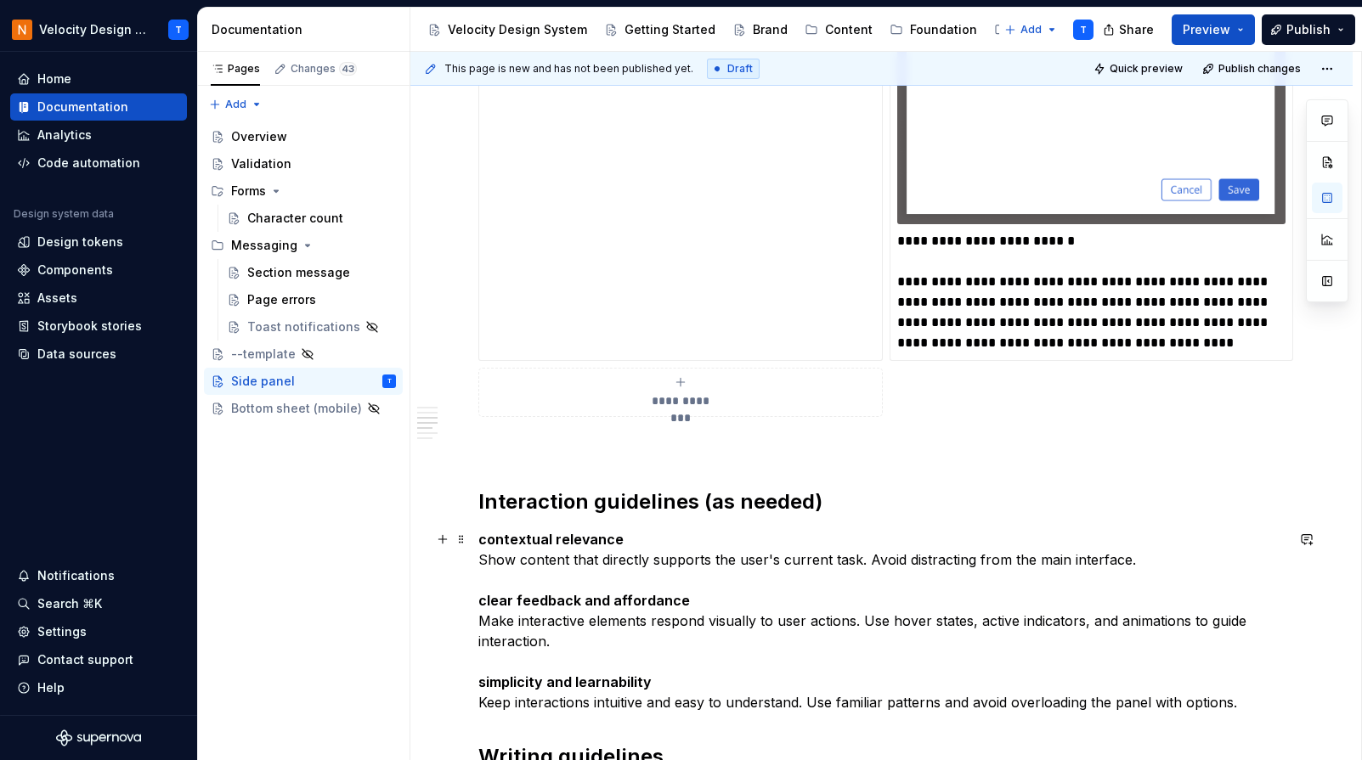
scroll to position [3670, 0]
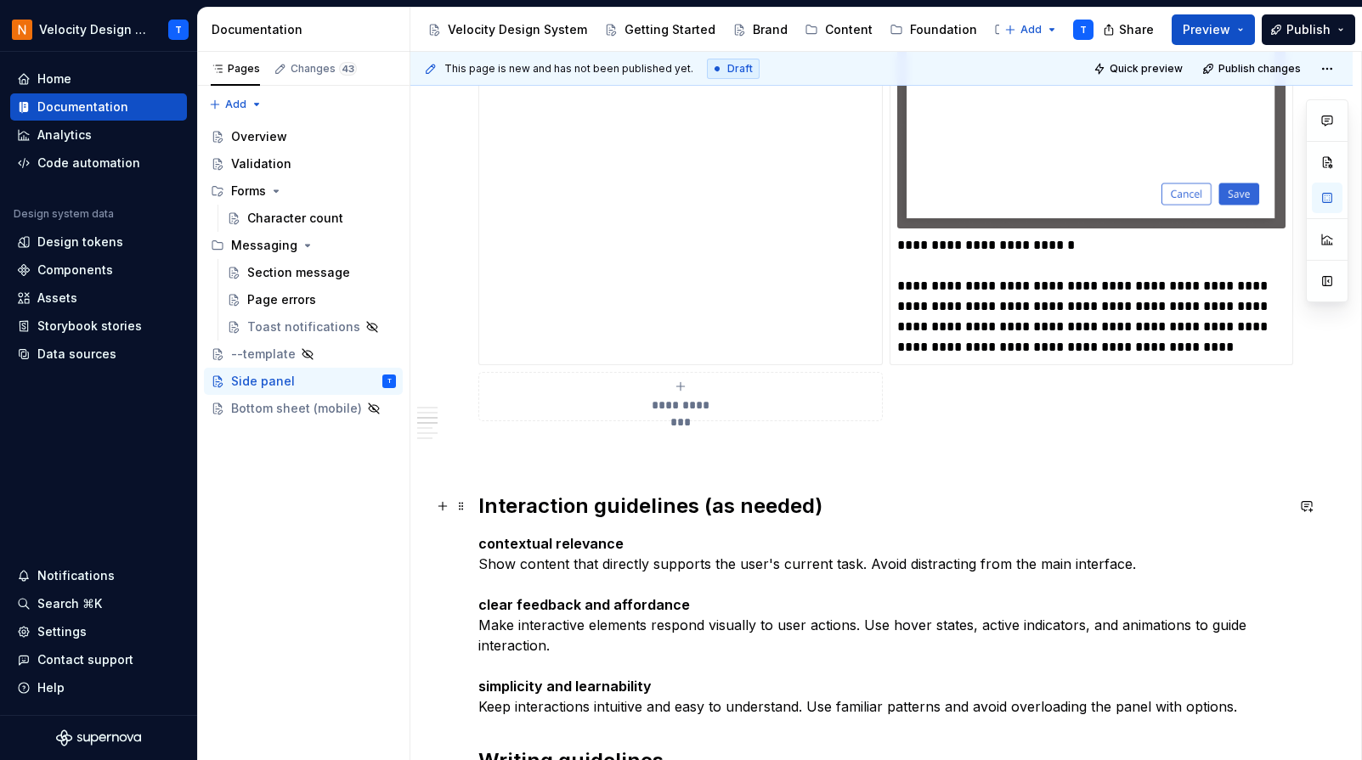
click at [478, 508] on h2 "Interaction guidelines (as needed)" at bounding box center [881, 506] width 806 height 27
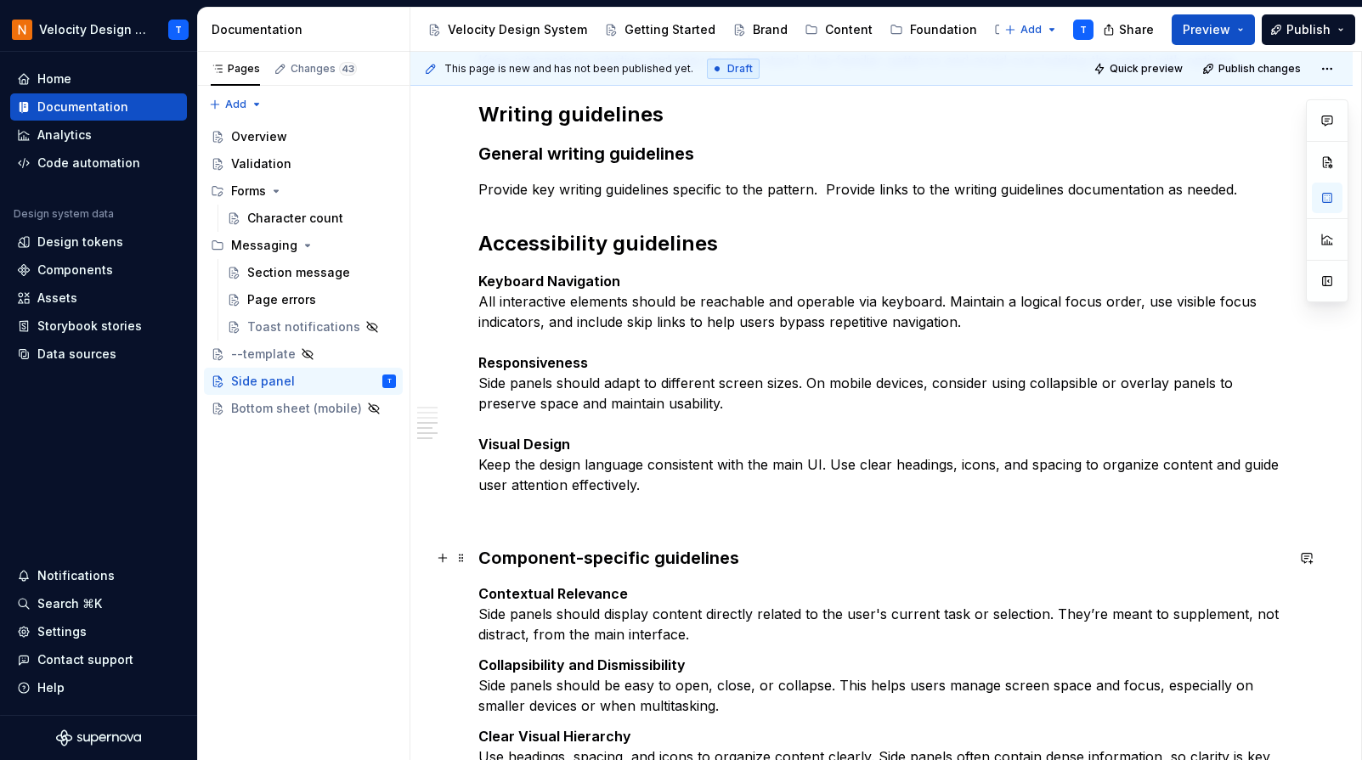
scroll to position [4273, 0]
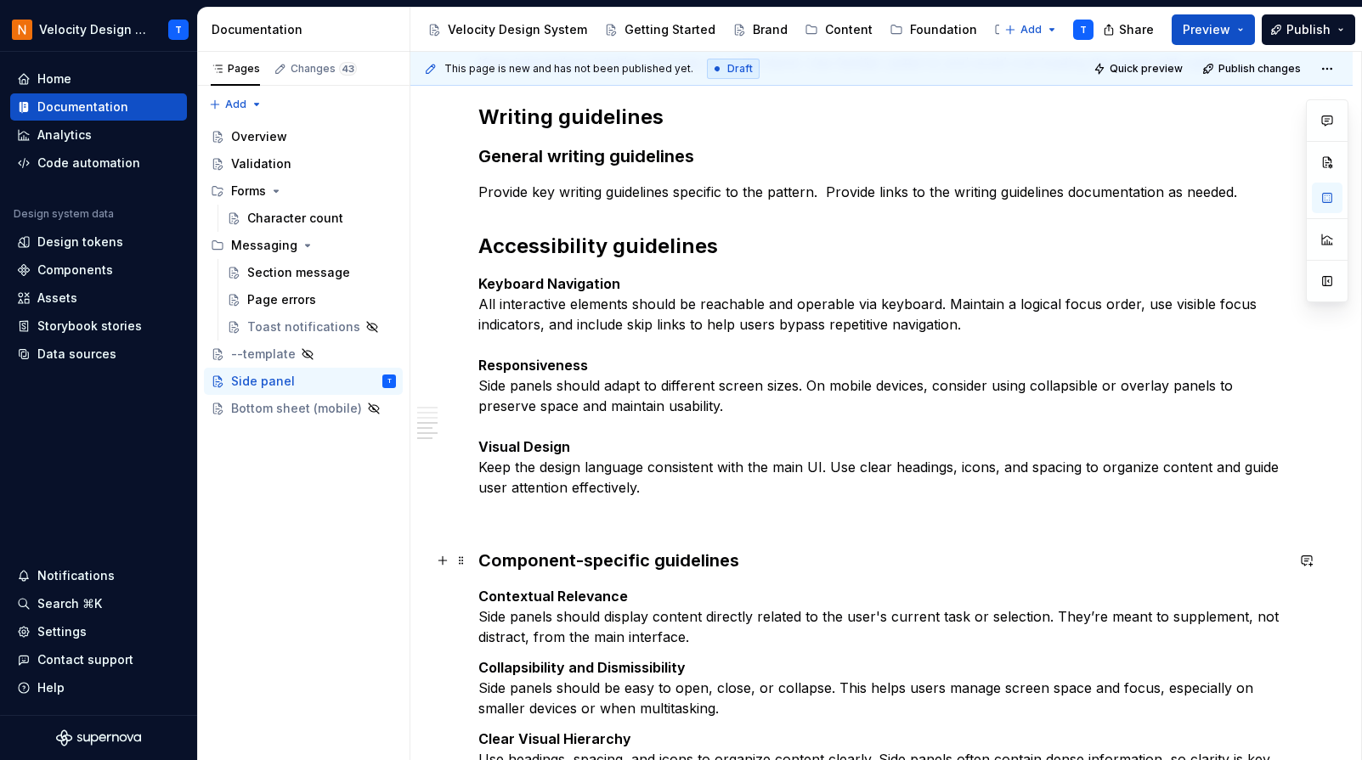
click at [479, 554] on strong "Component-specific guidelines" at bounding box center [608, 561] width 261 height 20
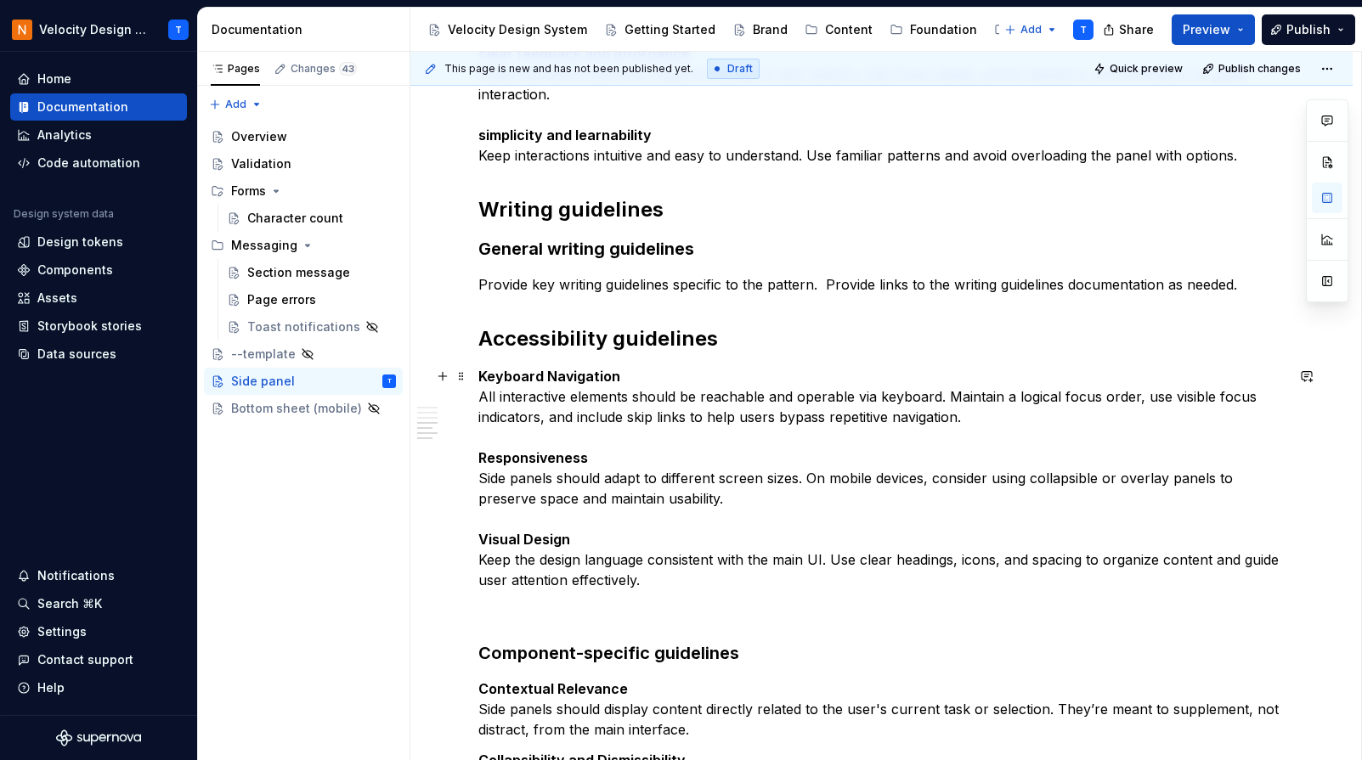
scroll to position [4167, 0]
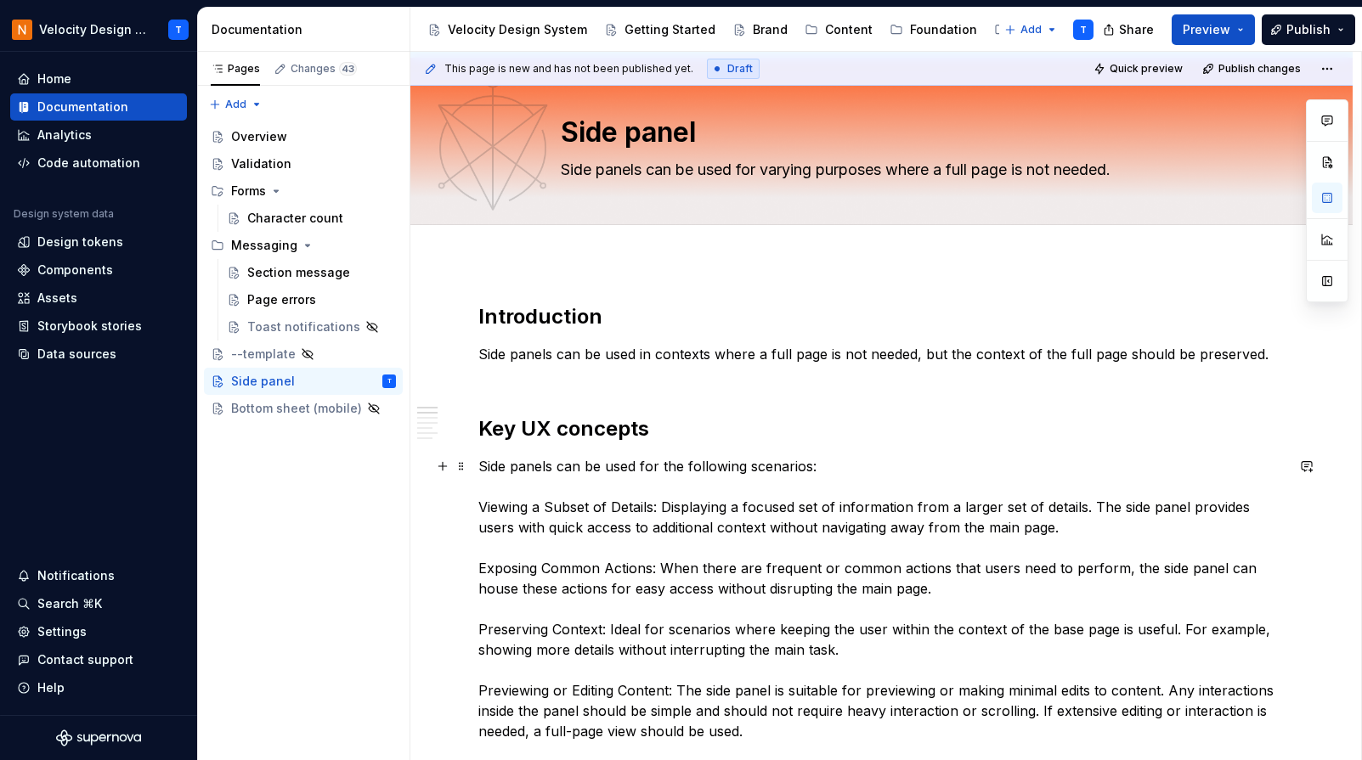
scroll to position [0, 0]
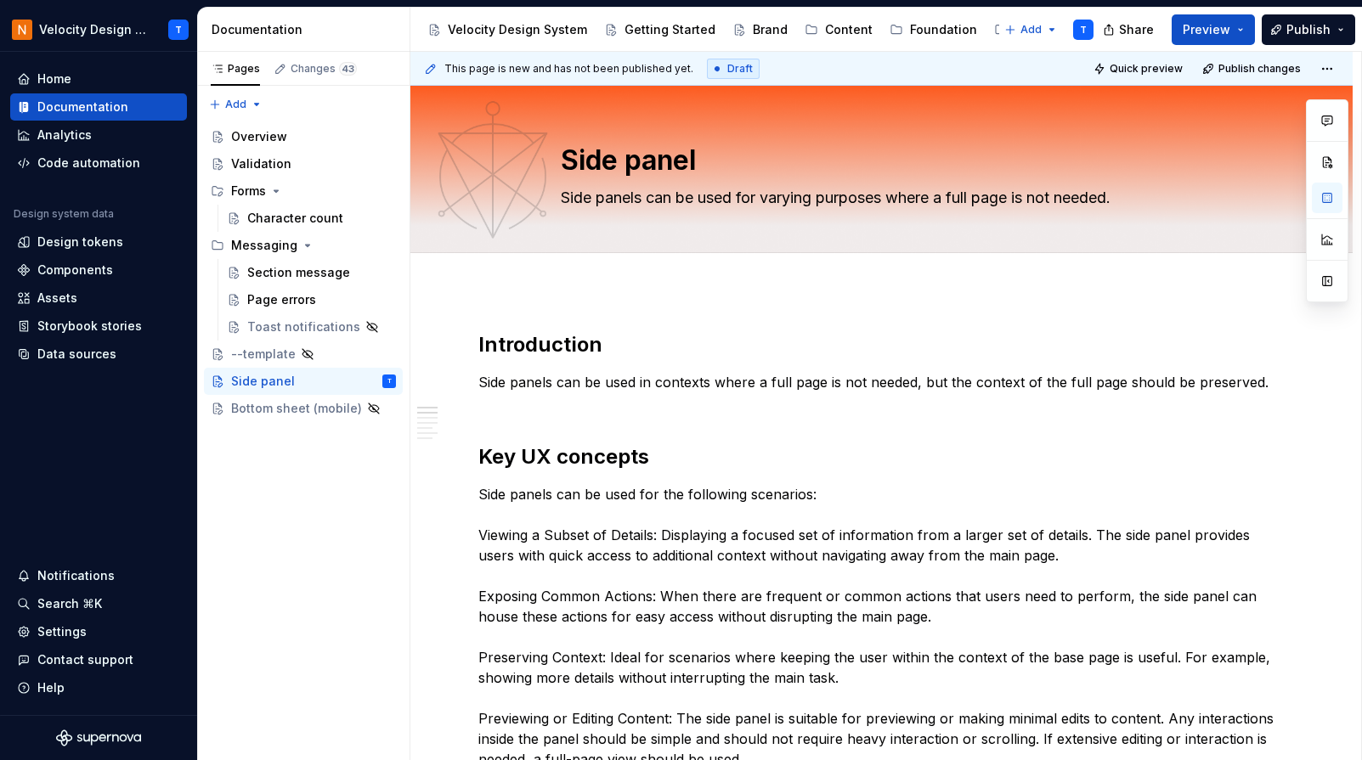
type textarea "*"
